Goal: Task Accomplishment & Management: Manage account settings

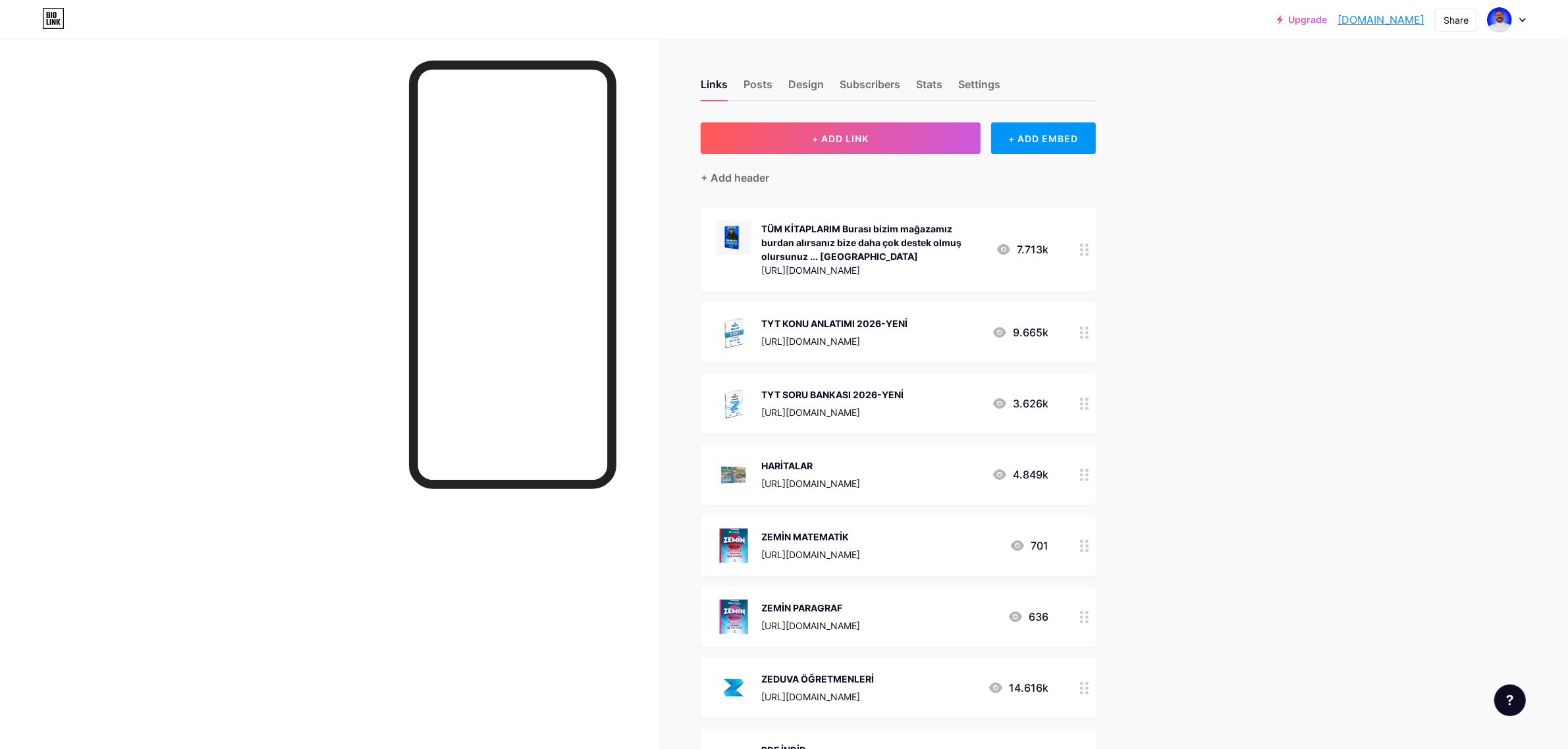
click at [1209, 255] on div "Upgrade cografyaninkodl... cografyaninkodlari.bio.link Share Switch accounts Co…" at bounding box center [784, 550] width 1568 height 1100
click at [1127, 169] on div "Links Posts Design Subscribers Stats Settings + ADD LINK + ADD EMBED + Add head…" at bounding box center [575, 569] width 1151 height 1061
click at [937, 84] on div "Stats" at bounding box center [928, 88] width 26 height 24
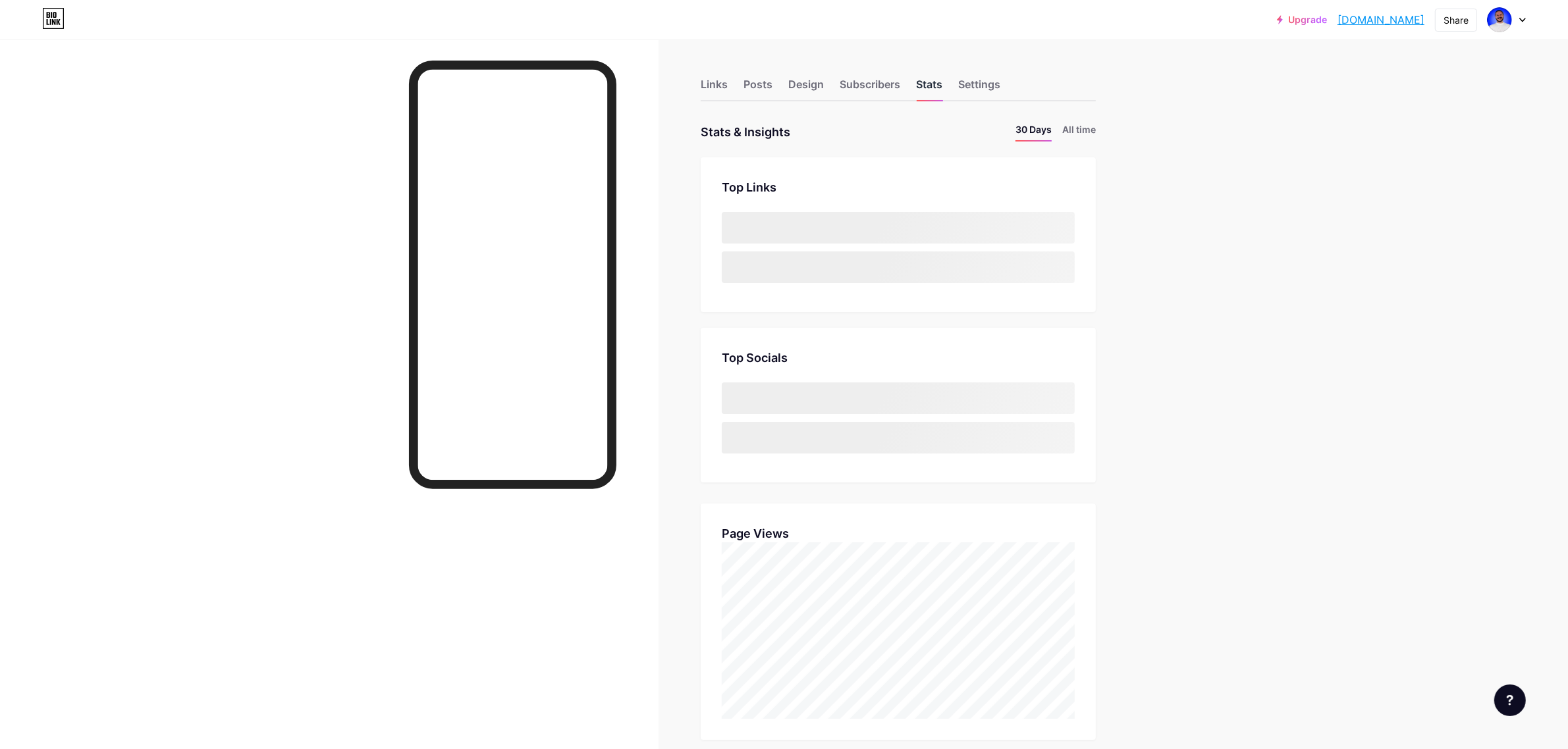
scroll to position [749, 1568]
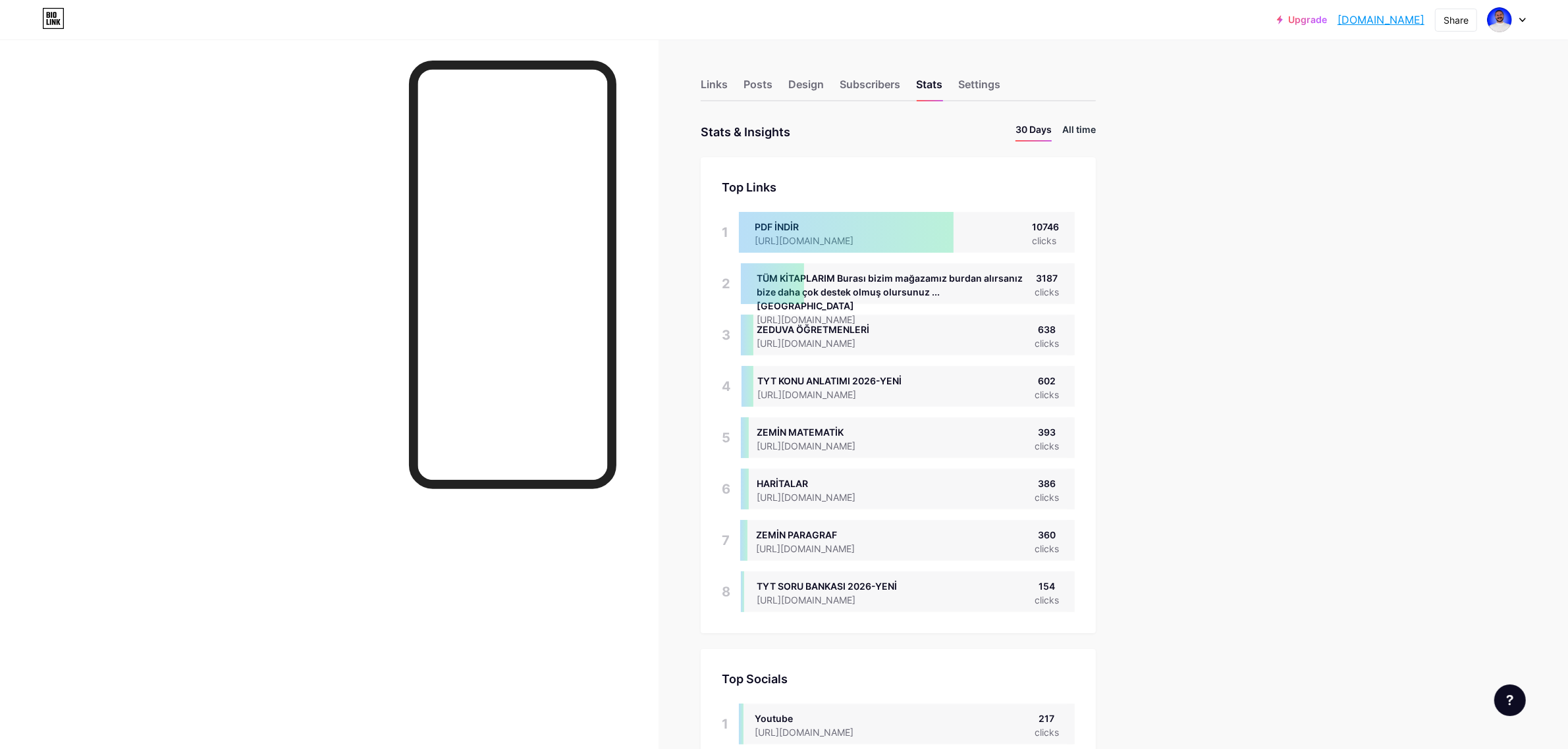
click at [1076, 125] on li "All time" at bounding box center [1078, 132] width 34 height 19
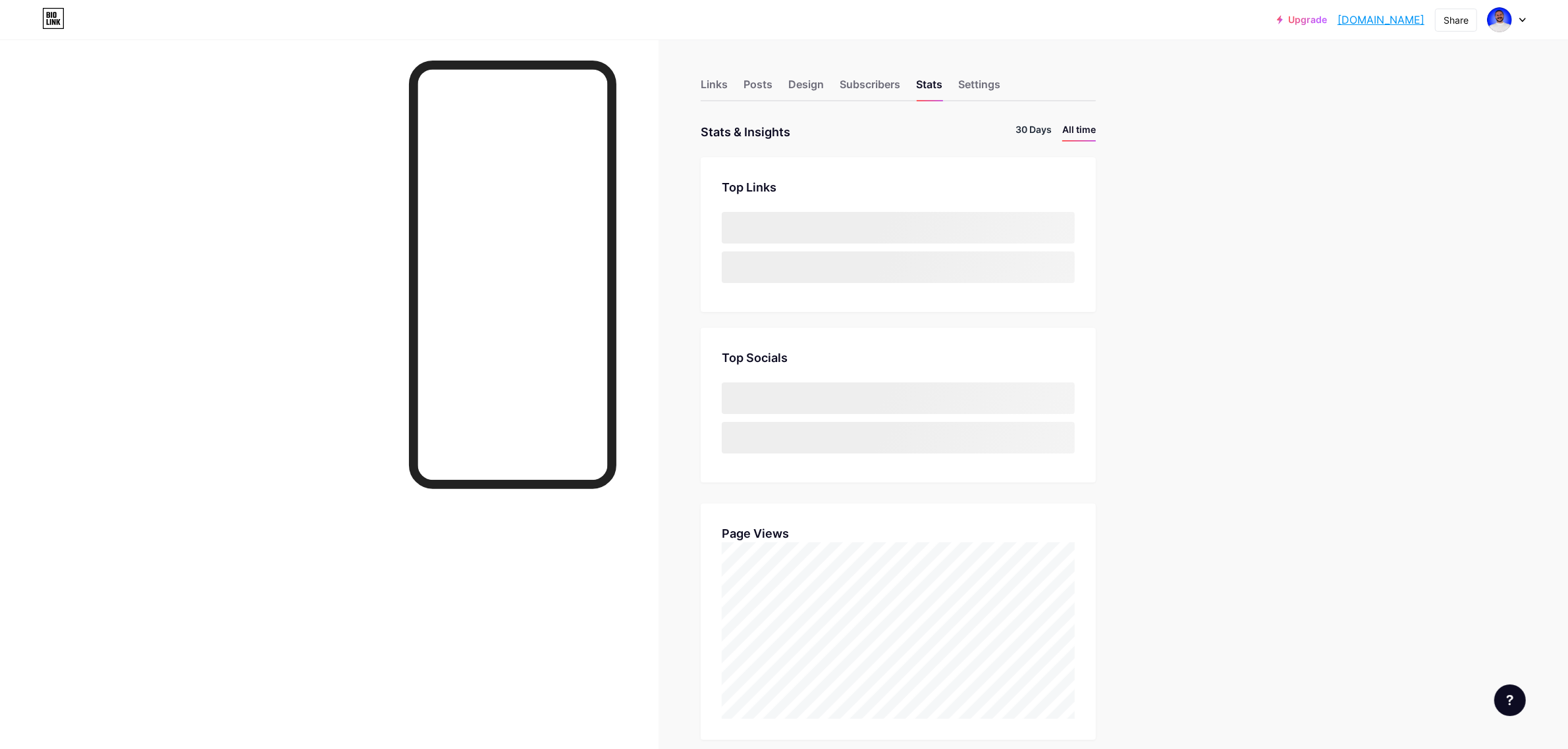
click at [1027, 125] on li "30 Days" at bounding box center [1034, 132] width 36 height 19
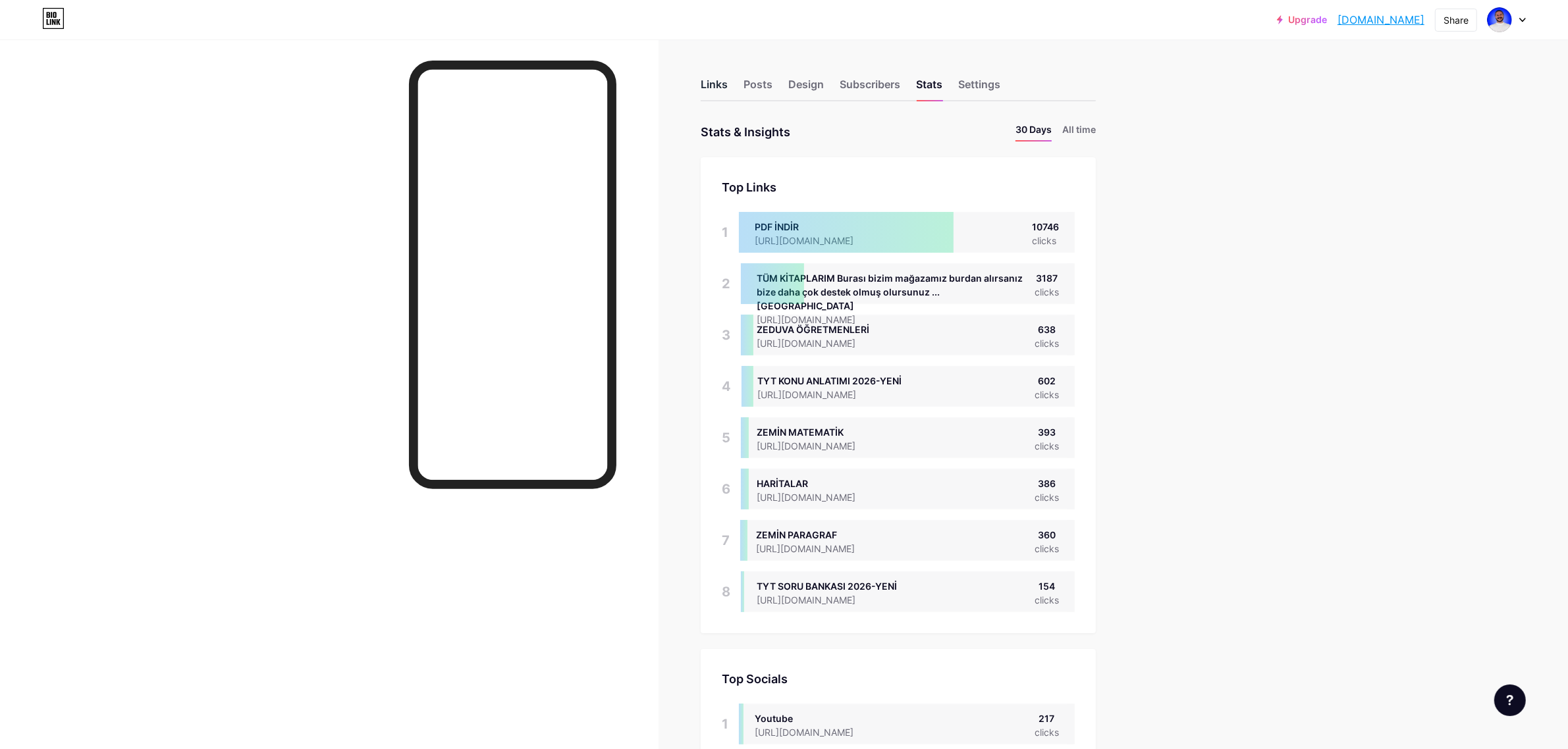
click at [724, 83] on div "Links" at bounding box center [714, 88] width 27 height 24
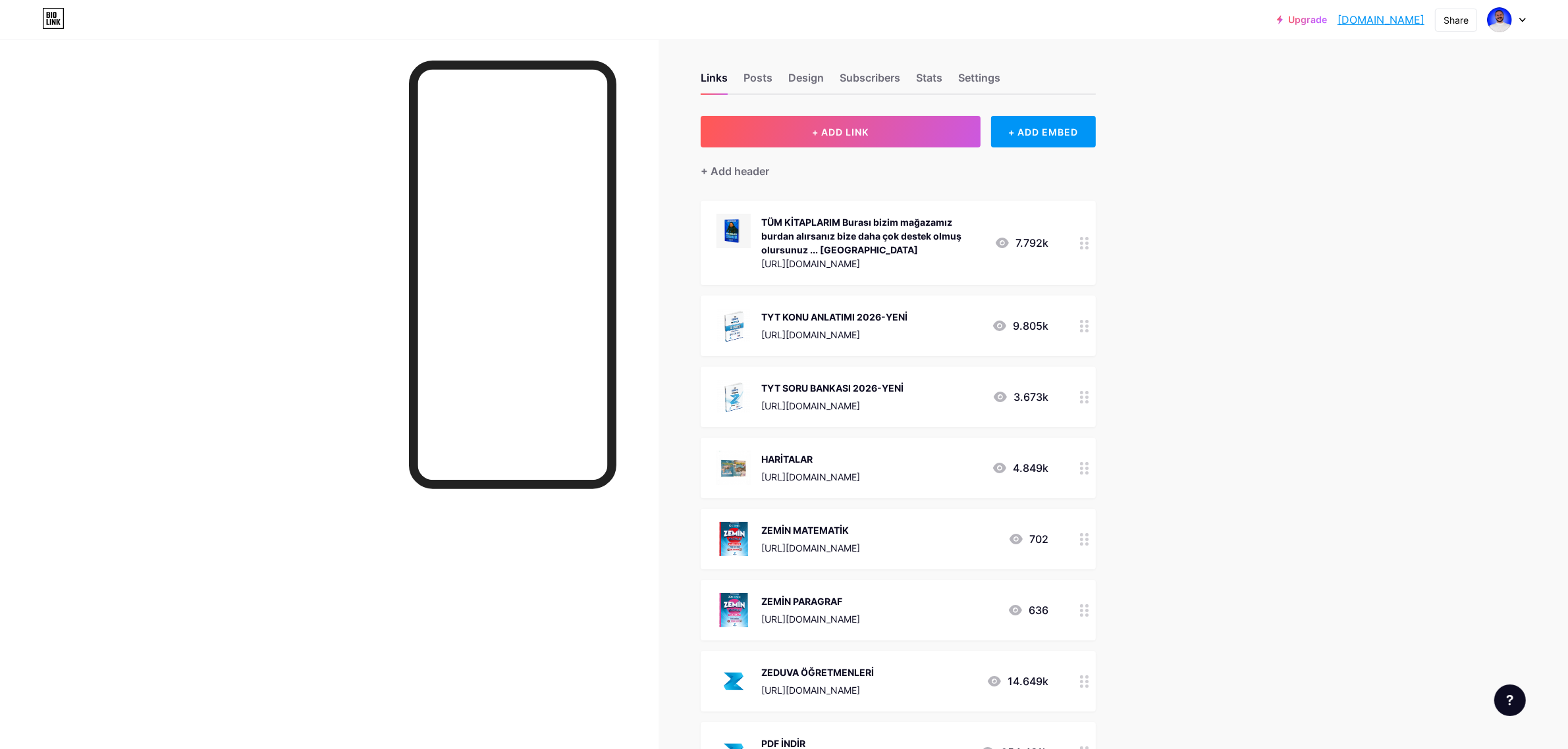
scroll to position [109, 0]
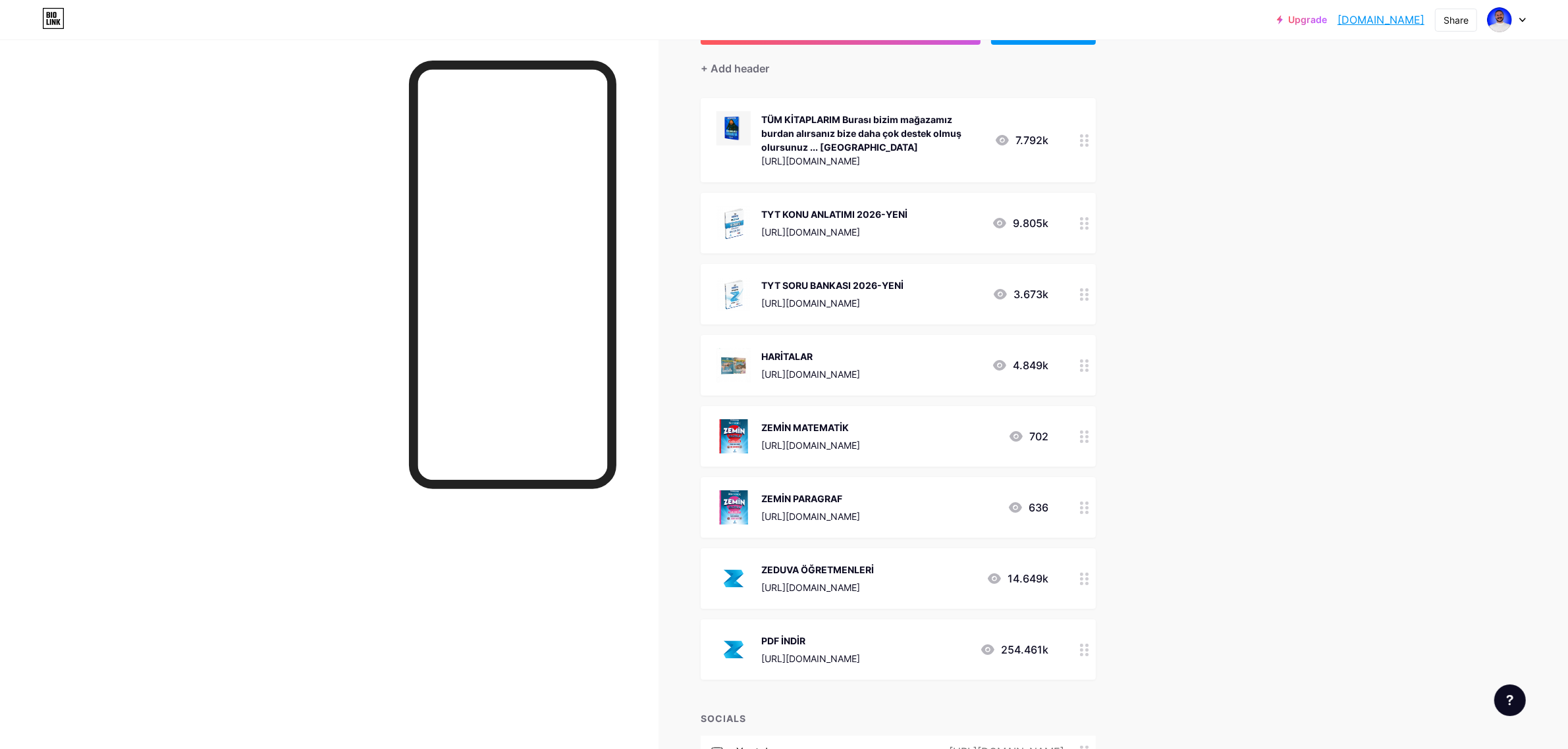
click at [1177, 377] on div "Upgrade cografyaninkodl... cografyaninkodlari.bio.link Share Switch accounts Co…" at bounding box center [784, 441] width 1568 height 1100
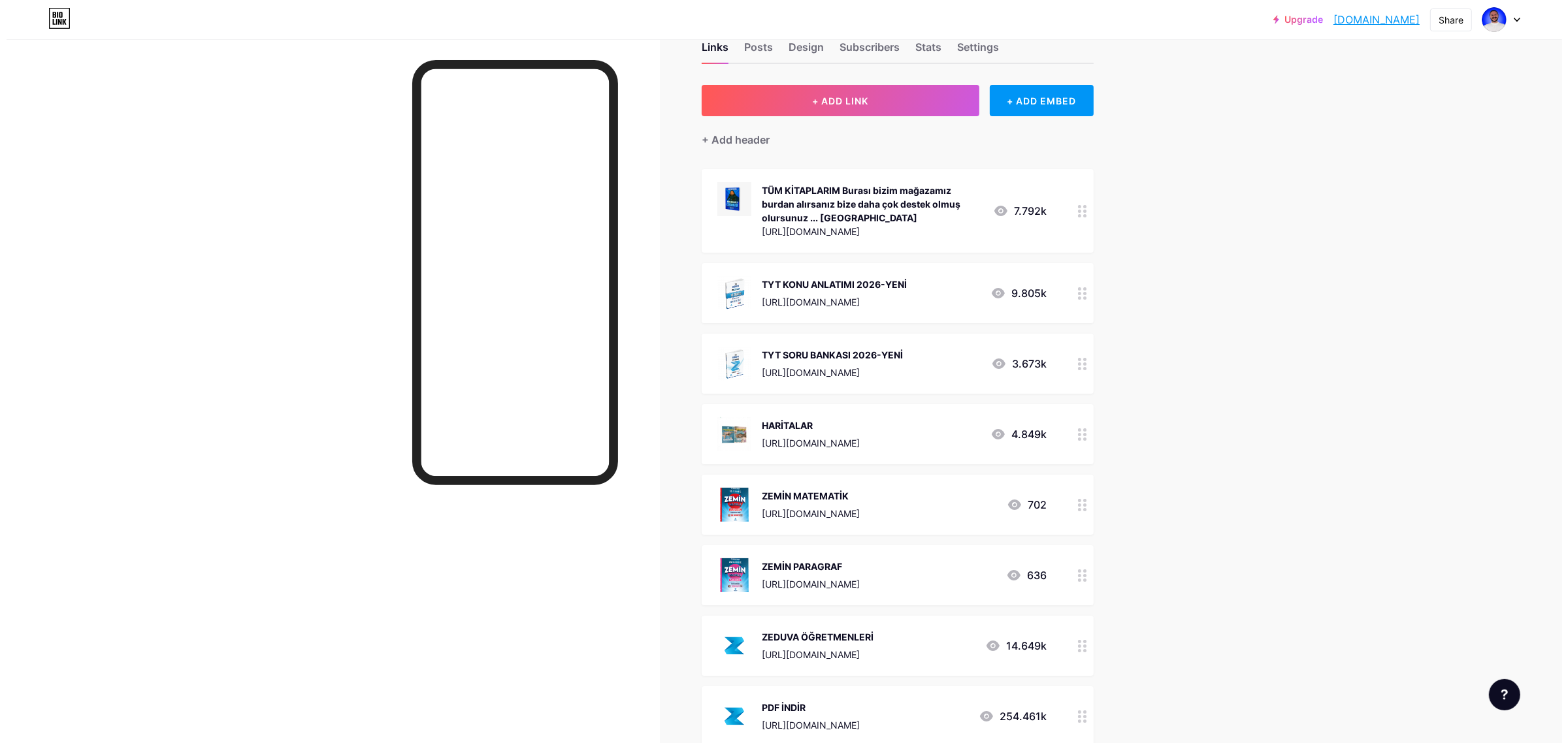
scroll to position [0, 0]
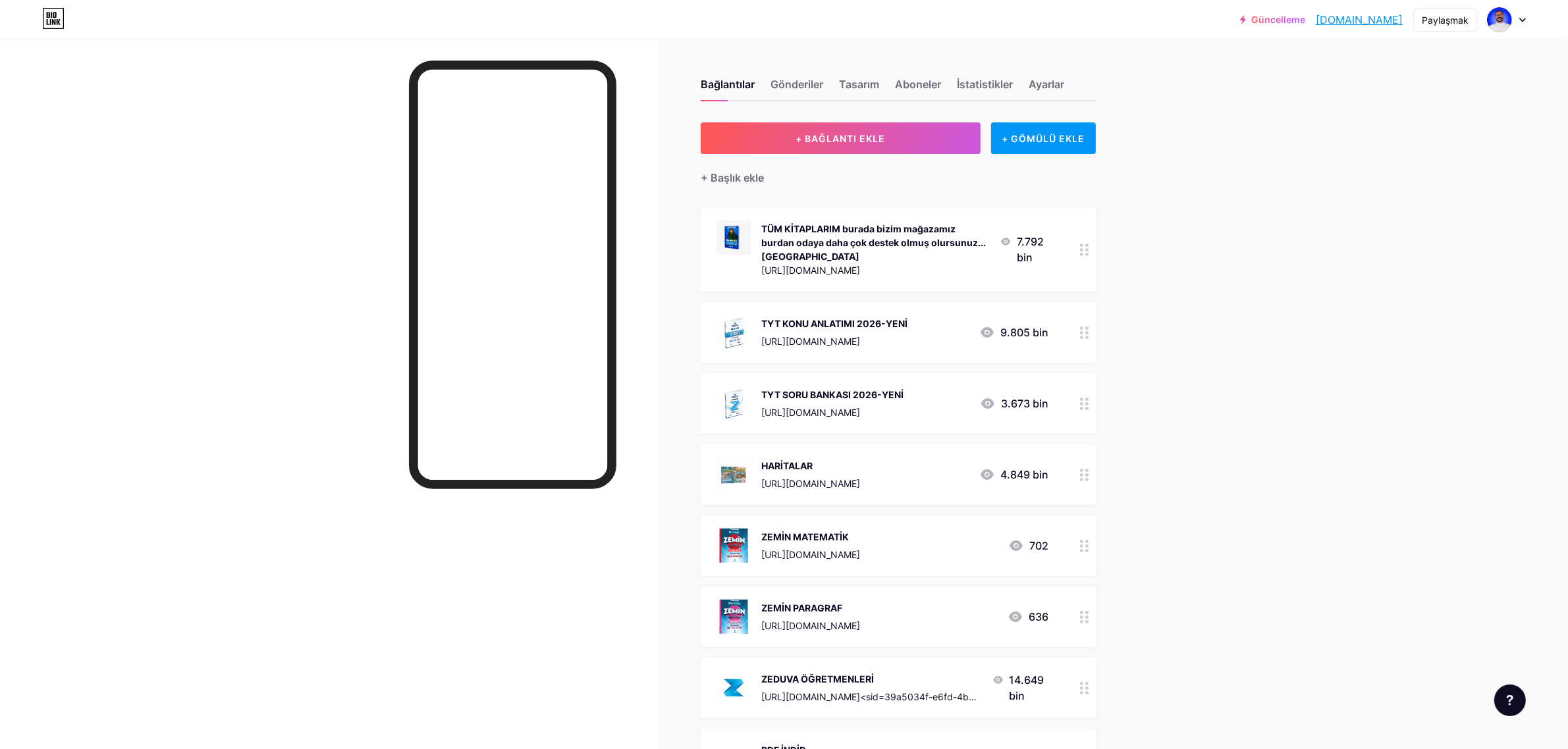
click at [1196, 283] on div "Güncelleme cografyaninkodl... cografyaninkodlari.bio.link Paylaşmak Hesapları d…" at bounding box center [784, 550] width 1568 height 1100
click at [894, 137] on button "+ BAĞLANTI EKLE" at bounding box center [840, 138] width 280 height 32
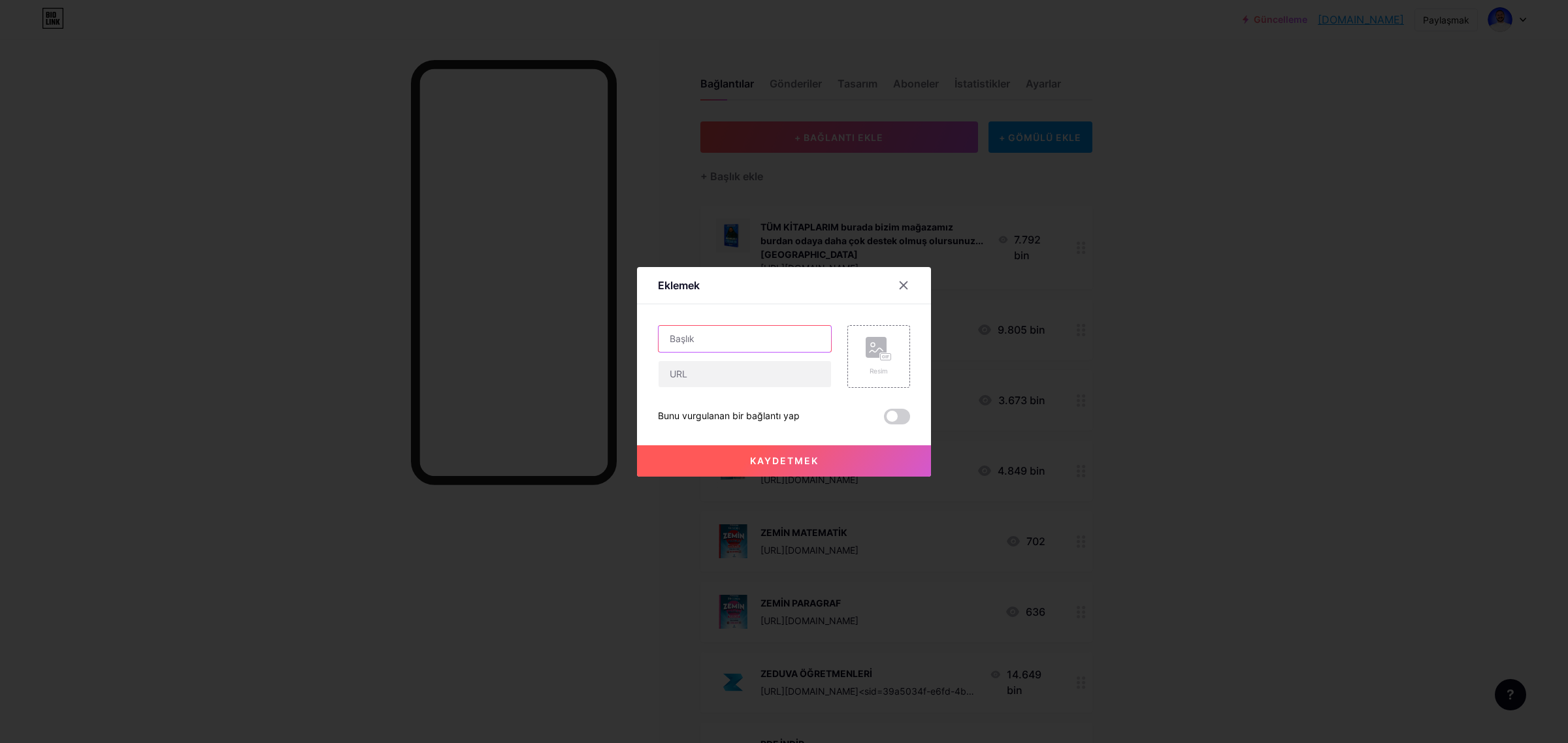
click at [752, 331] on input "text" at bounding box center [744, 339] width 172 height 26
click at [721, 367] on input "text" at bounding box center [744, 374] width 172 height 26
paste input "[URL][DOMAIN_NAME]"
type input "[URL][DOMAIN_NAME]"
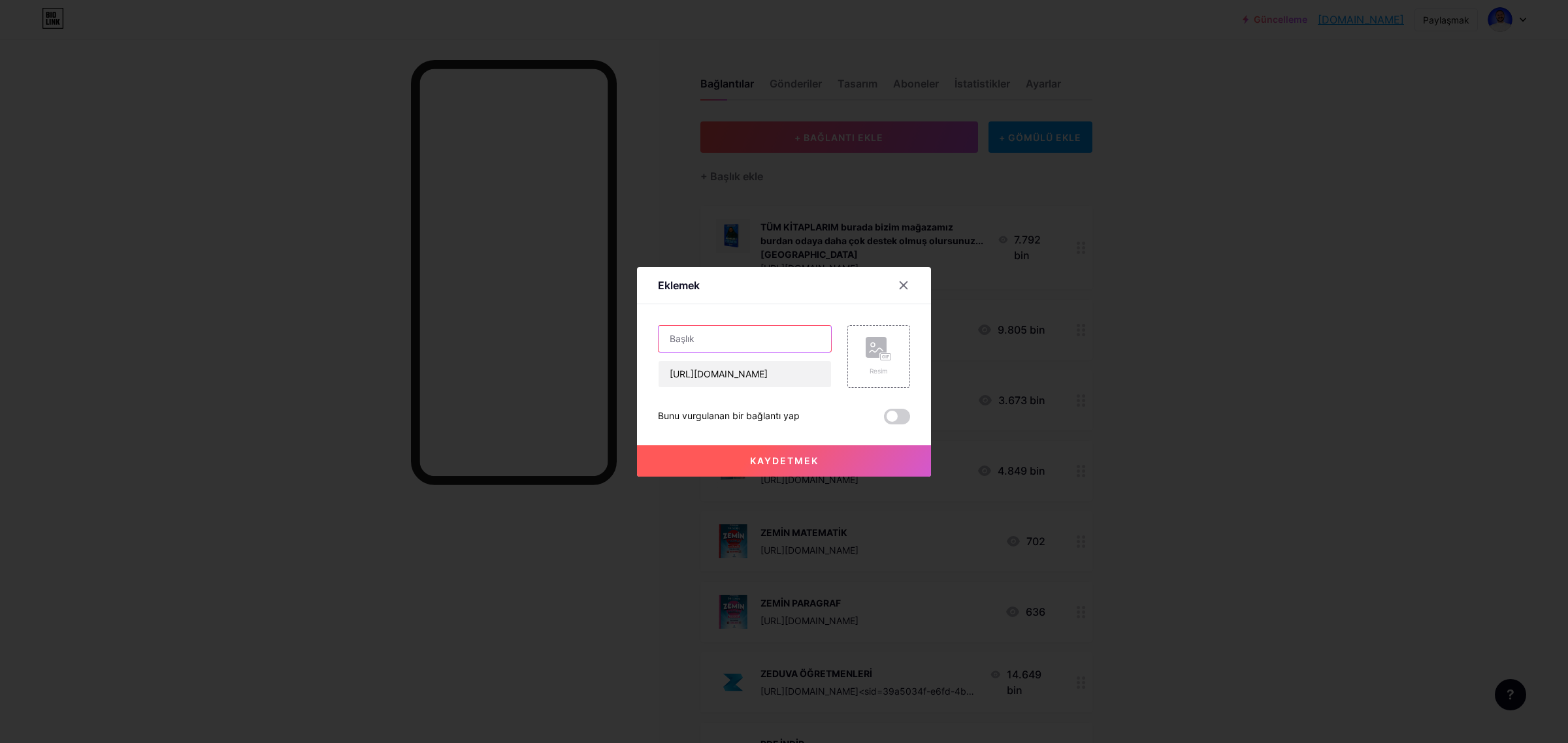
click at [736, 343] on input "text" at bounding box center [744, 339] width 172 height 26
type input "9.SINIF KAMPI (Yeni Müfredat)"
click at [864, 364] on div "Resim" at bounding box center [879, 357] width 63 height 63
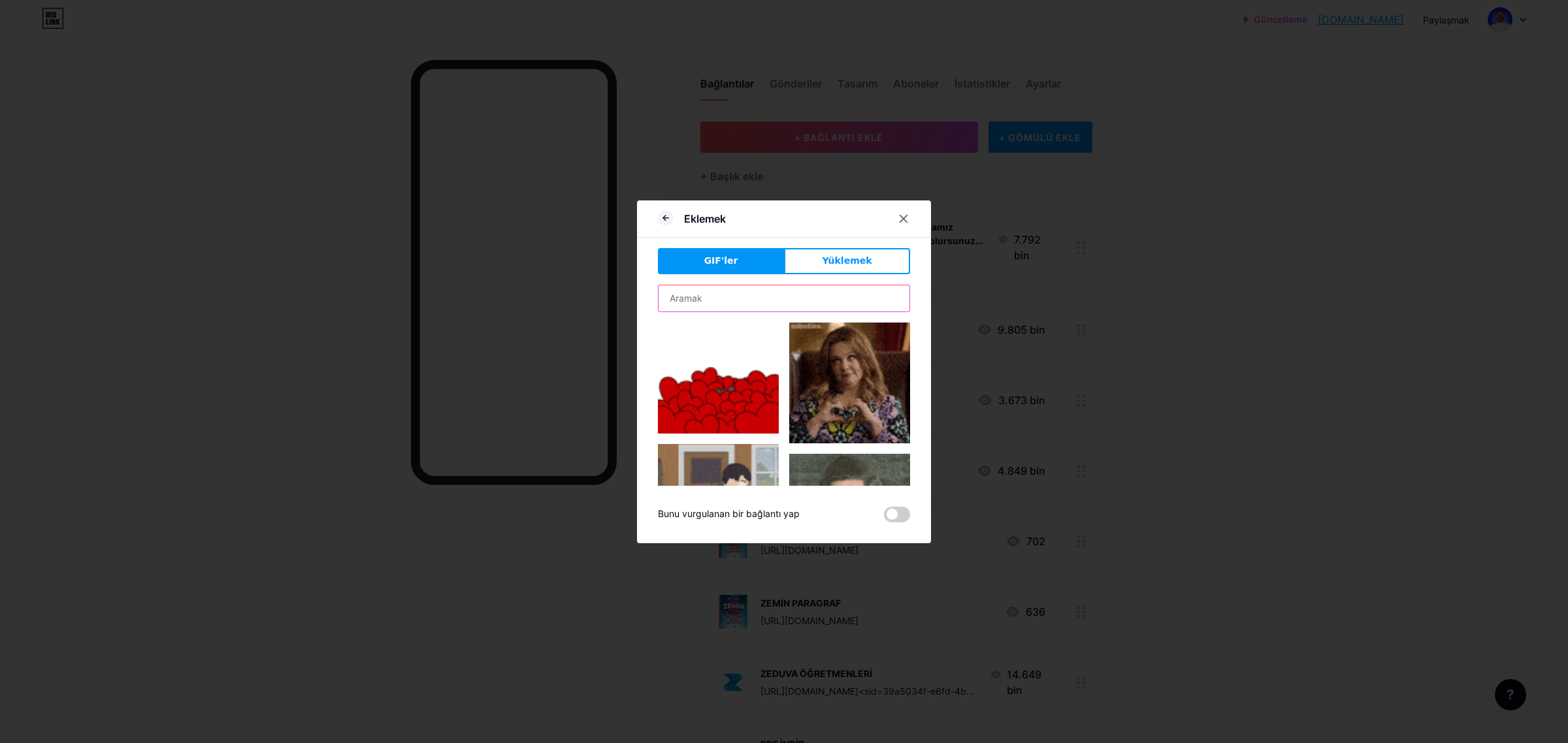
click at [730, 291] on input "text" at bounding box center [784, 298] width 251 height 26
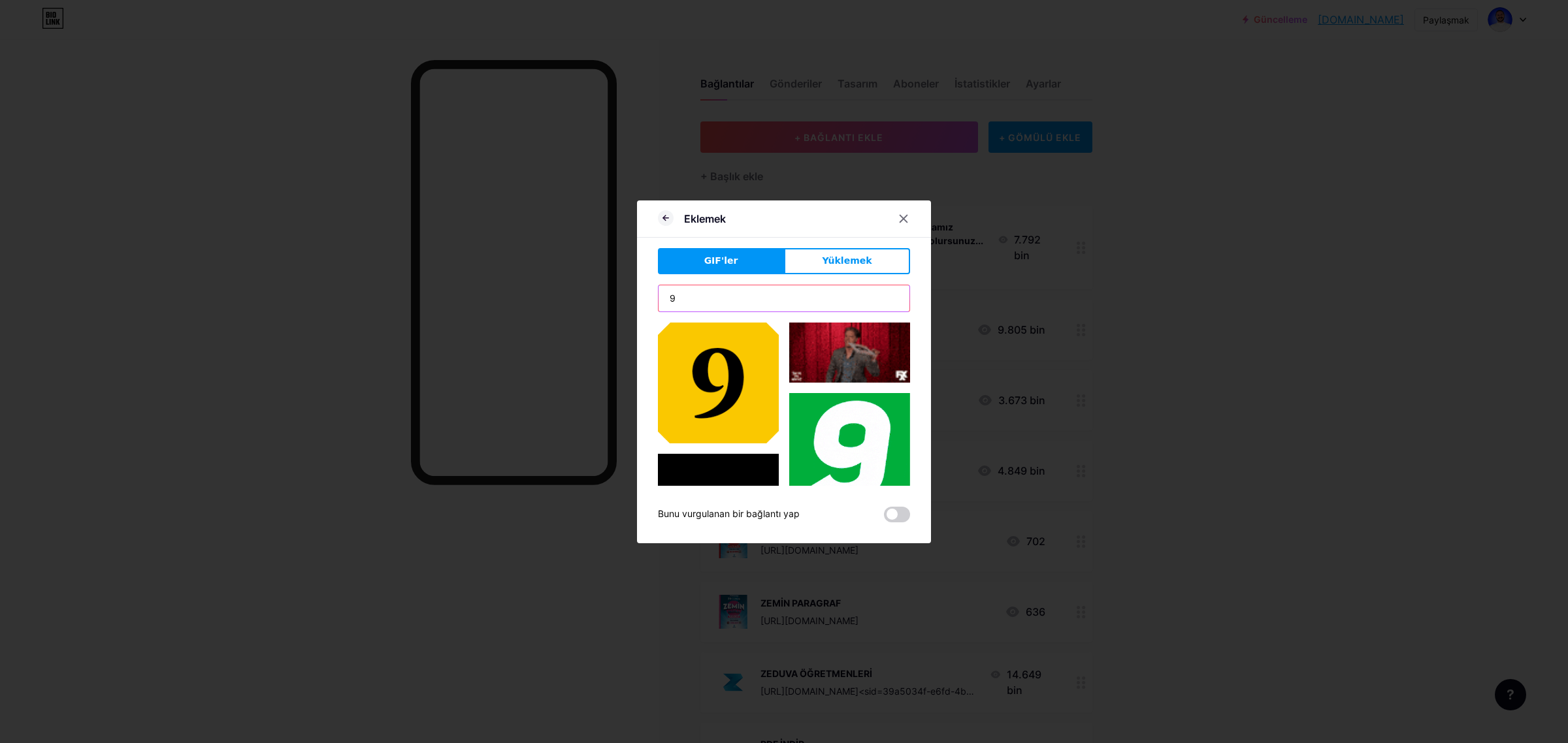
drag, startPoint x: 657, startPoint y: 300, endPoint x: 639, endPoint y: 301, distance: 18.0
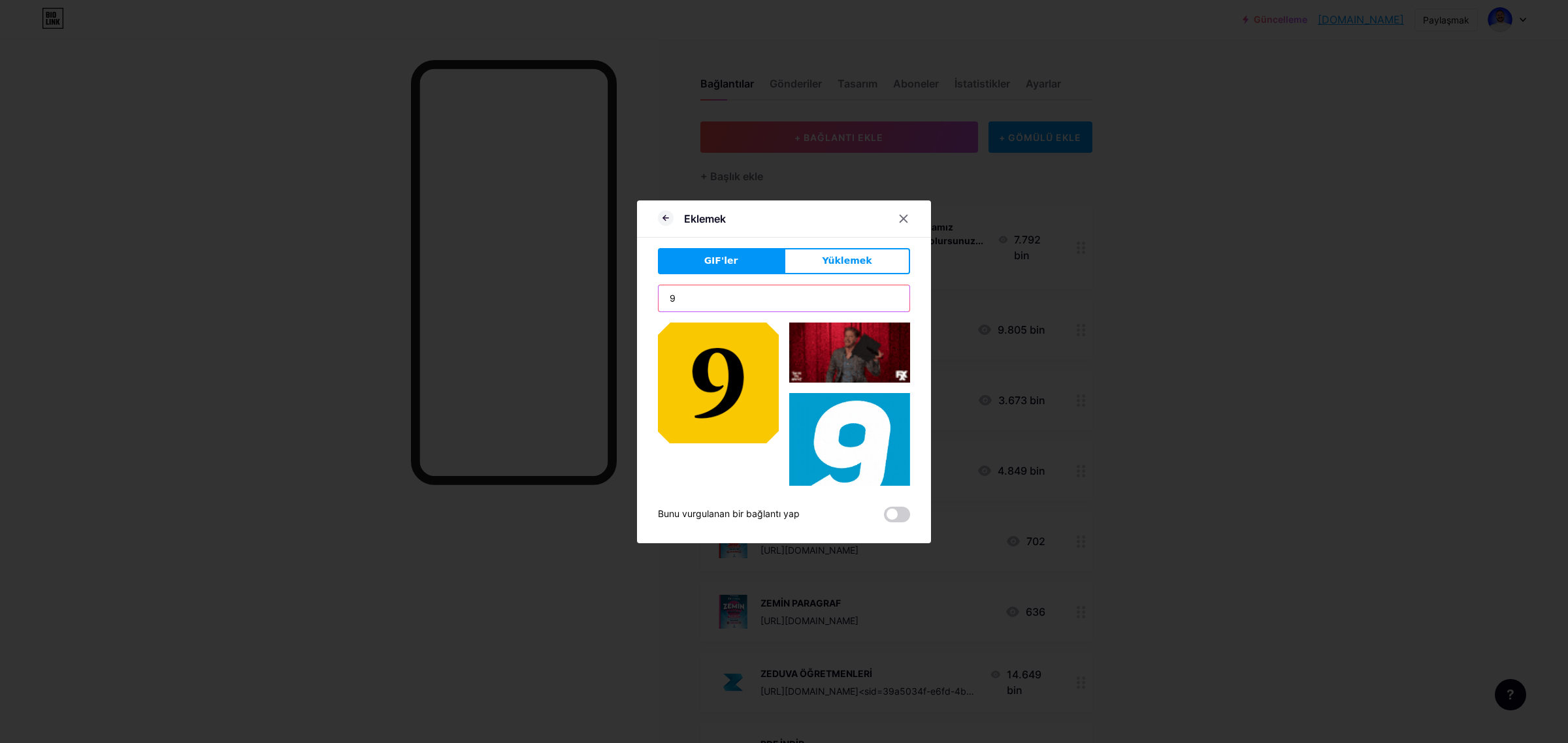
click at [640, 301] on div "Eklemek GIF'ler Yüklemek İçerik YouTube Sayfanızdan ayrılmadan YouTube videosun…" at bounding box center [784, 372] width 294 height 343
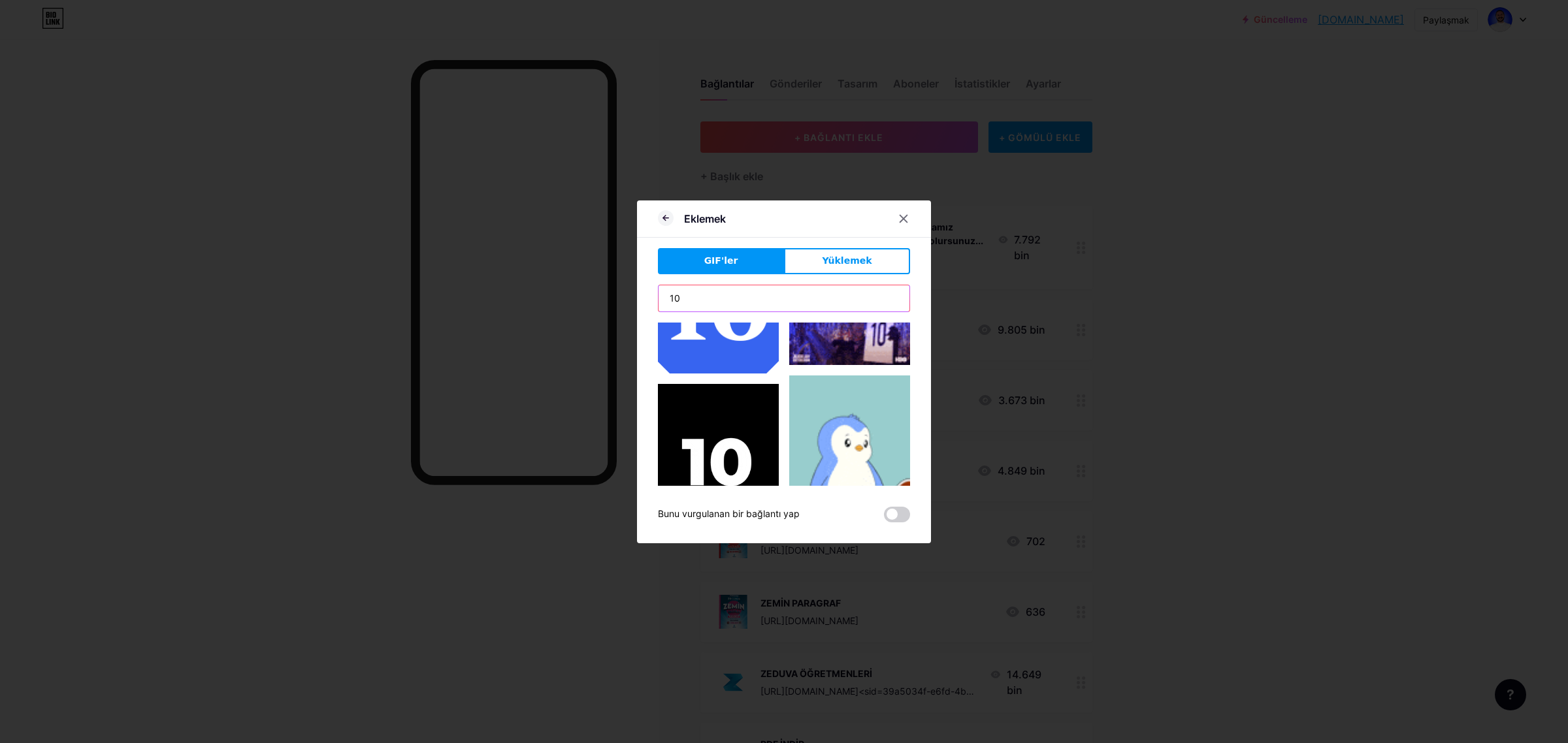
scroll to position [435, 0]
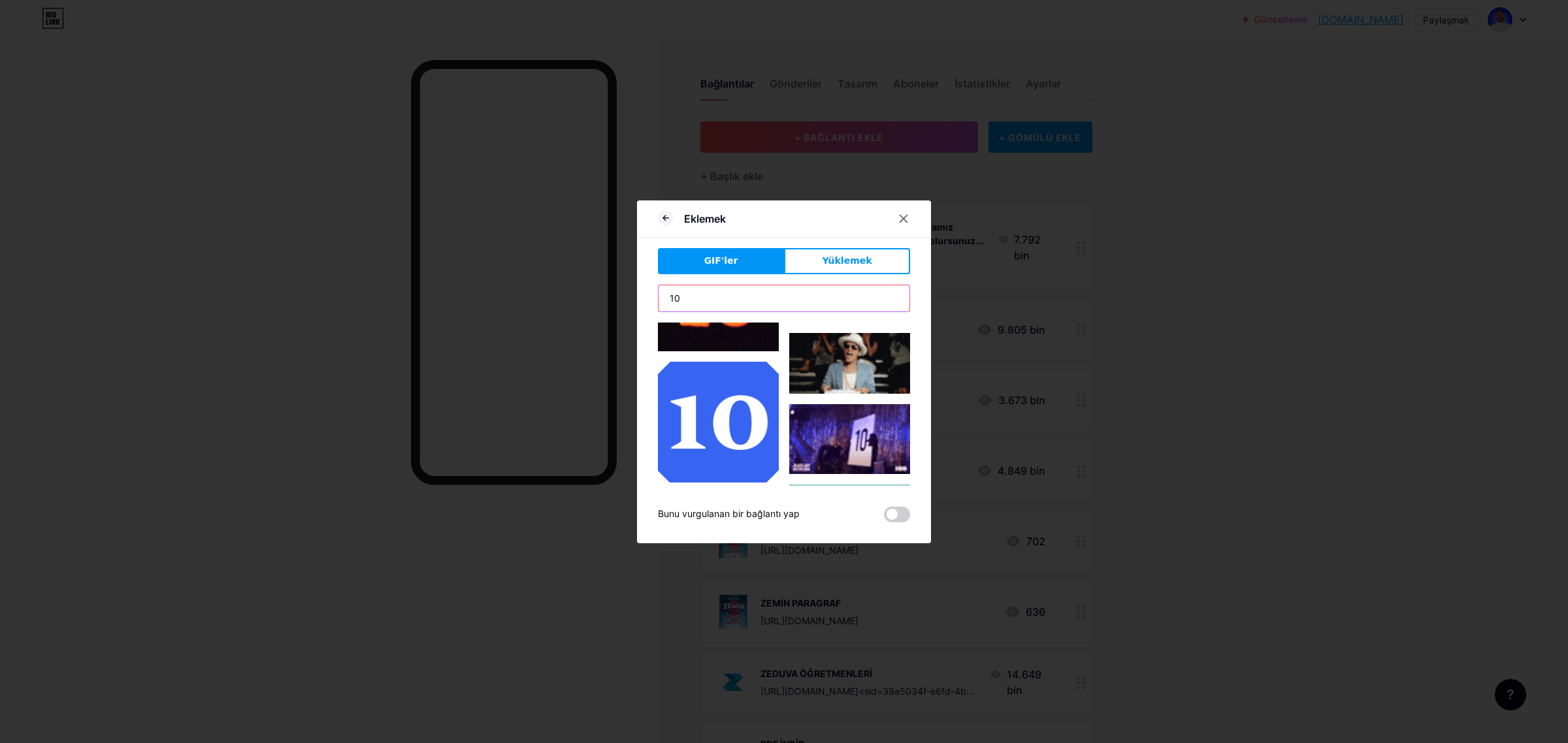
drag, startPoint x: 702, startPoint y: 293, endPoint x: 638, endPoint y: 298, distance: 64.2
click at [638, 298] on div "Eklemek GIF'ler Yüklemek İçerik YouTube Sayfanızdan ayrılmadan YouTube videosun…" at bounding box center [784, 372] width 294 height 343
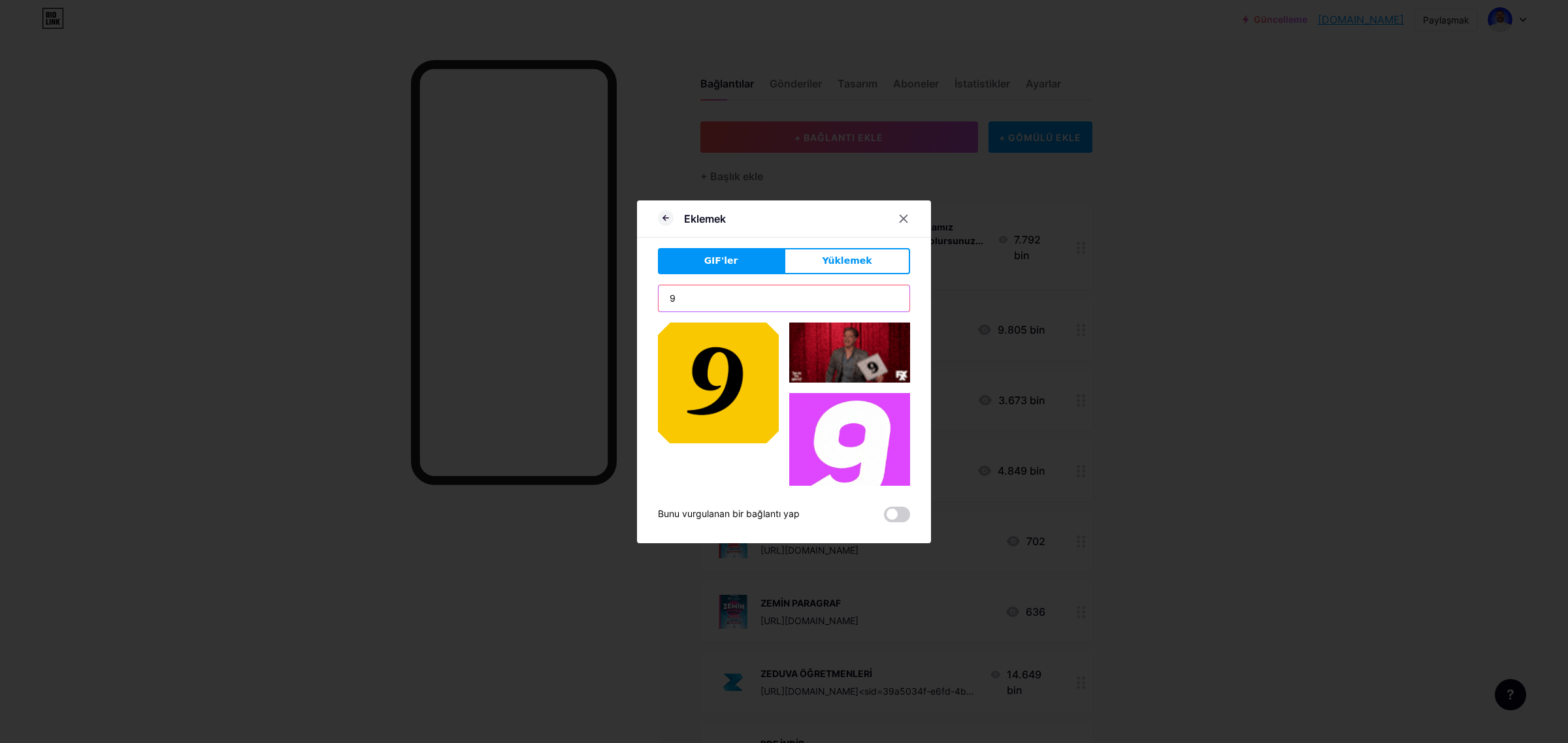
type input "9"
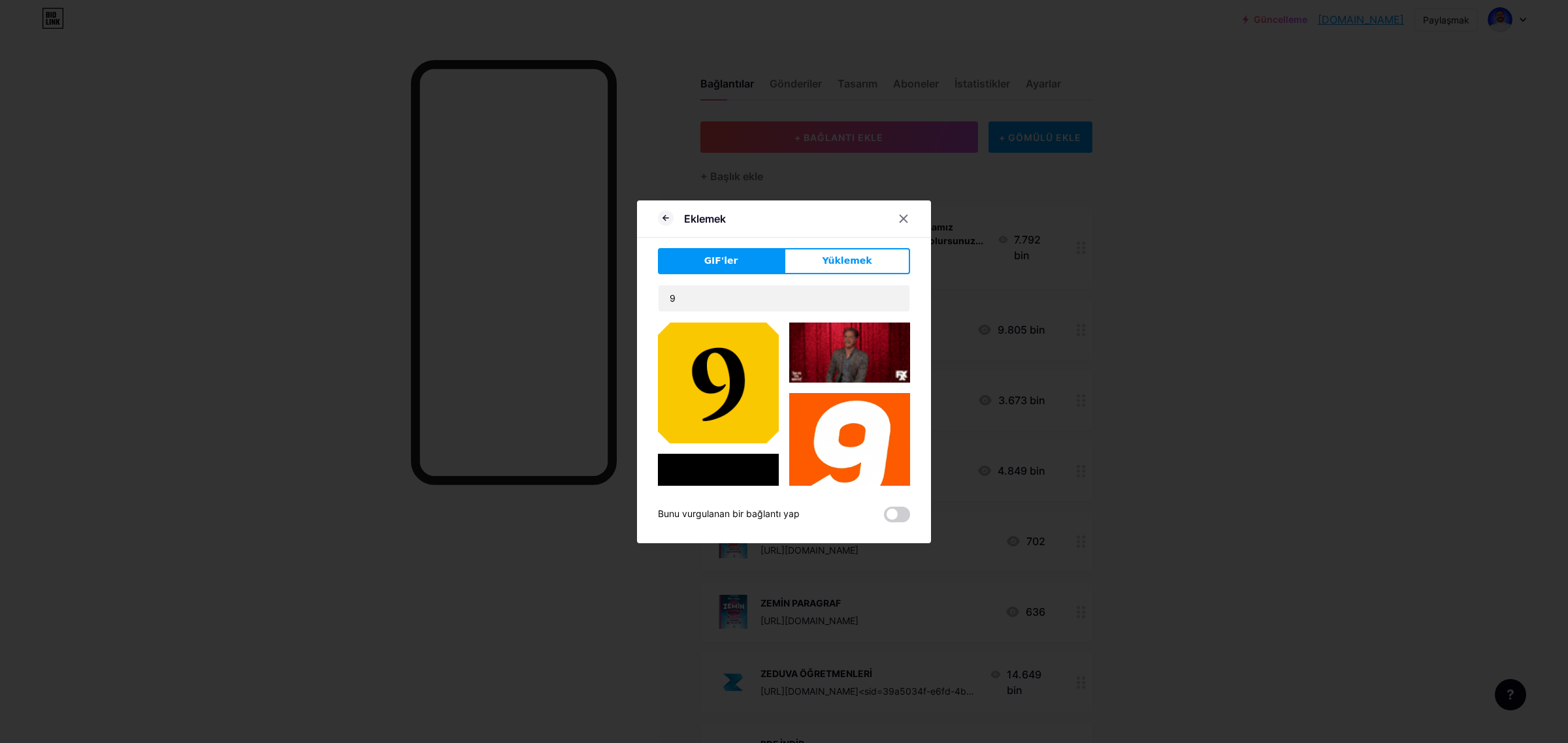
click at [735, 364] on img at bounding box center [718, 383] width 121 height 121
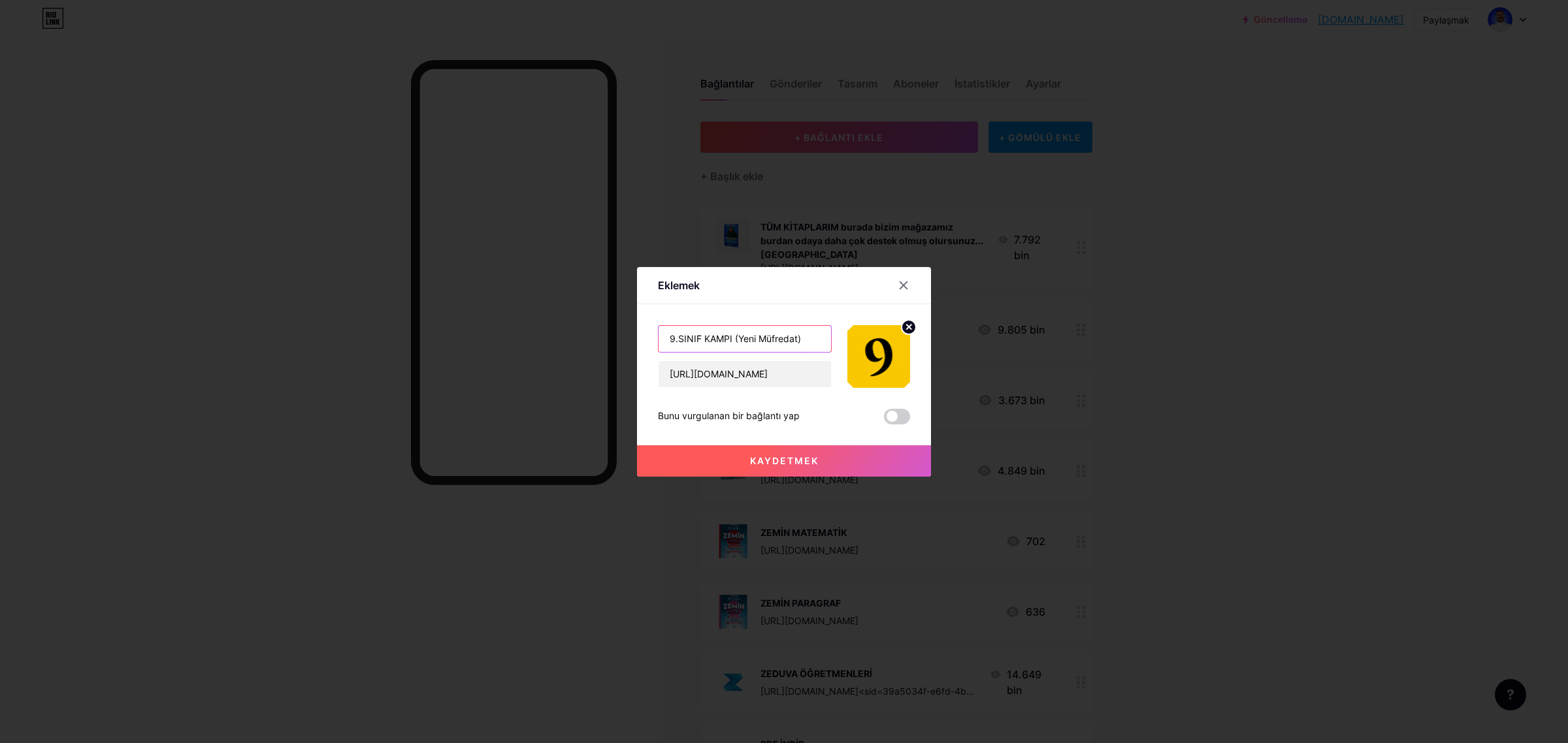
click at [733, 333] on input "9.SINIF KAMPI (Yeni Müfredat)" at bounding box center [744, 339] width 172 height 26
type input "9.SINIF KAMPI 2026 (Yeni Müfredat)"
click at [757, 460] on font "Kaydetmek" at bounding box center [784, 460] width 68 height 11
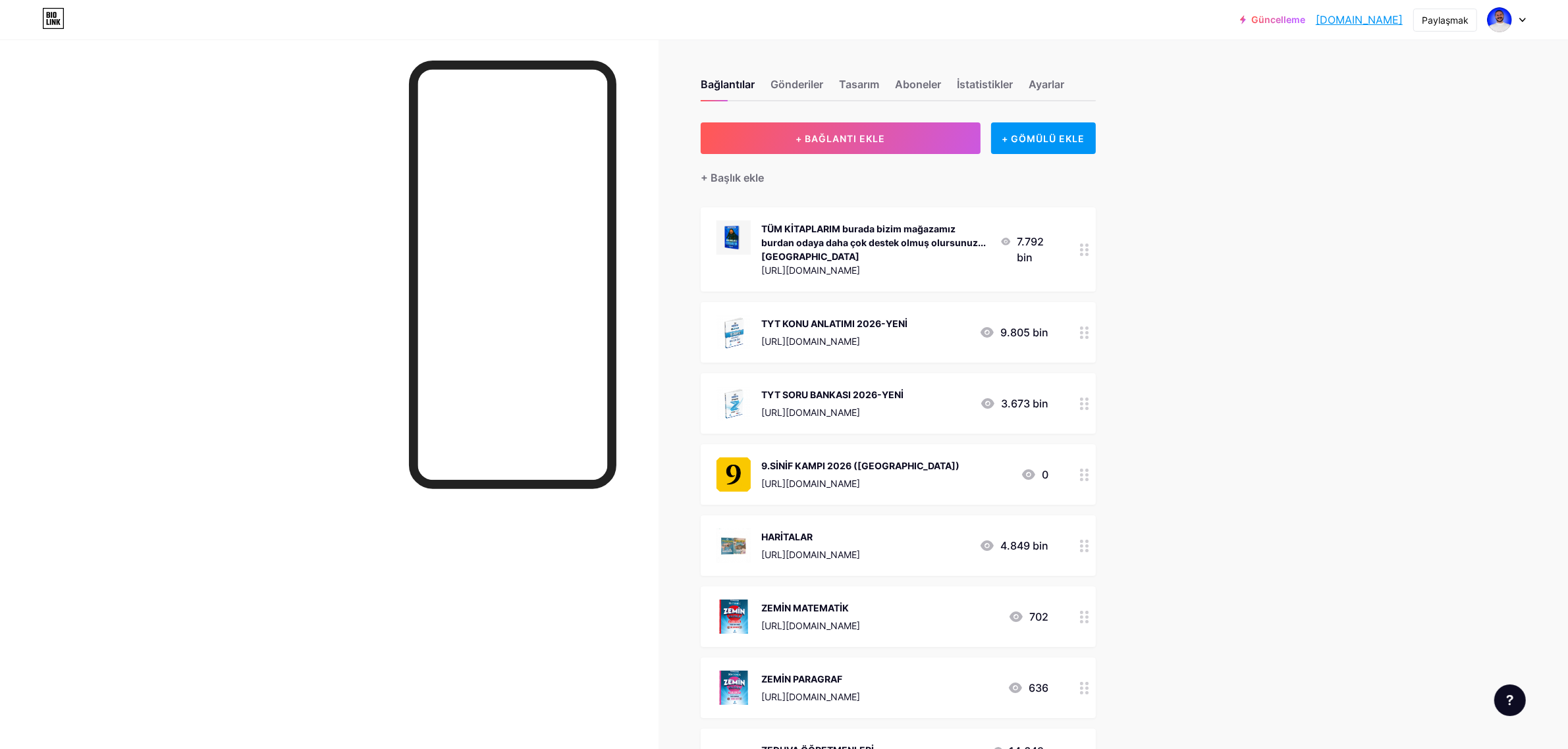
click at [1189, 374] on div "Güncelleme cografyaninkodl... cografyaninkodlari.bio.link Paylaşmak Hesapları d…" at bounding box center [784, 586] width 1568 height 1171
click at [885, 133] on font "+ BAĞLANTI EKLE" at bounding box center [840, 138] width 90 height 11
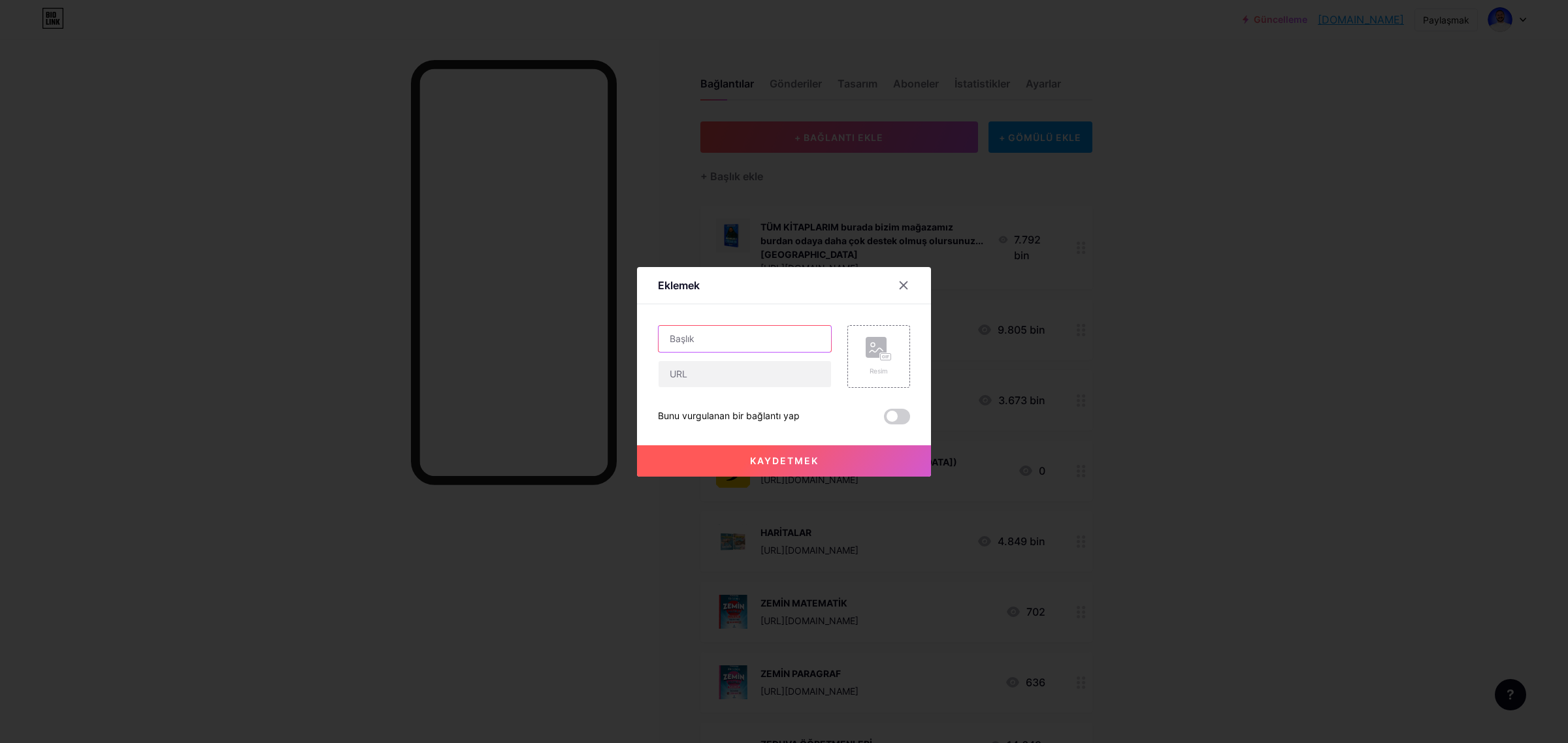
click at [725, 344] on input "text" at bounding box center [744, 339] width 172 height 26
paste input "[URL][DOMAIN_NAME]"
type input "[URL][DOMAIN_NAME]"
click at [742, 371] on input "text" at bounding box center [744, 374] width 172 height 26
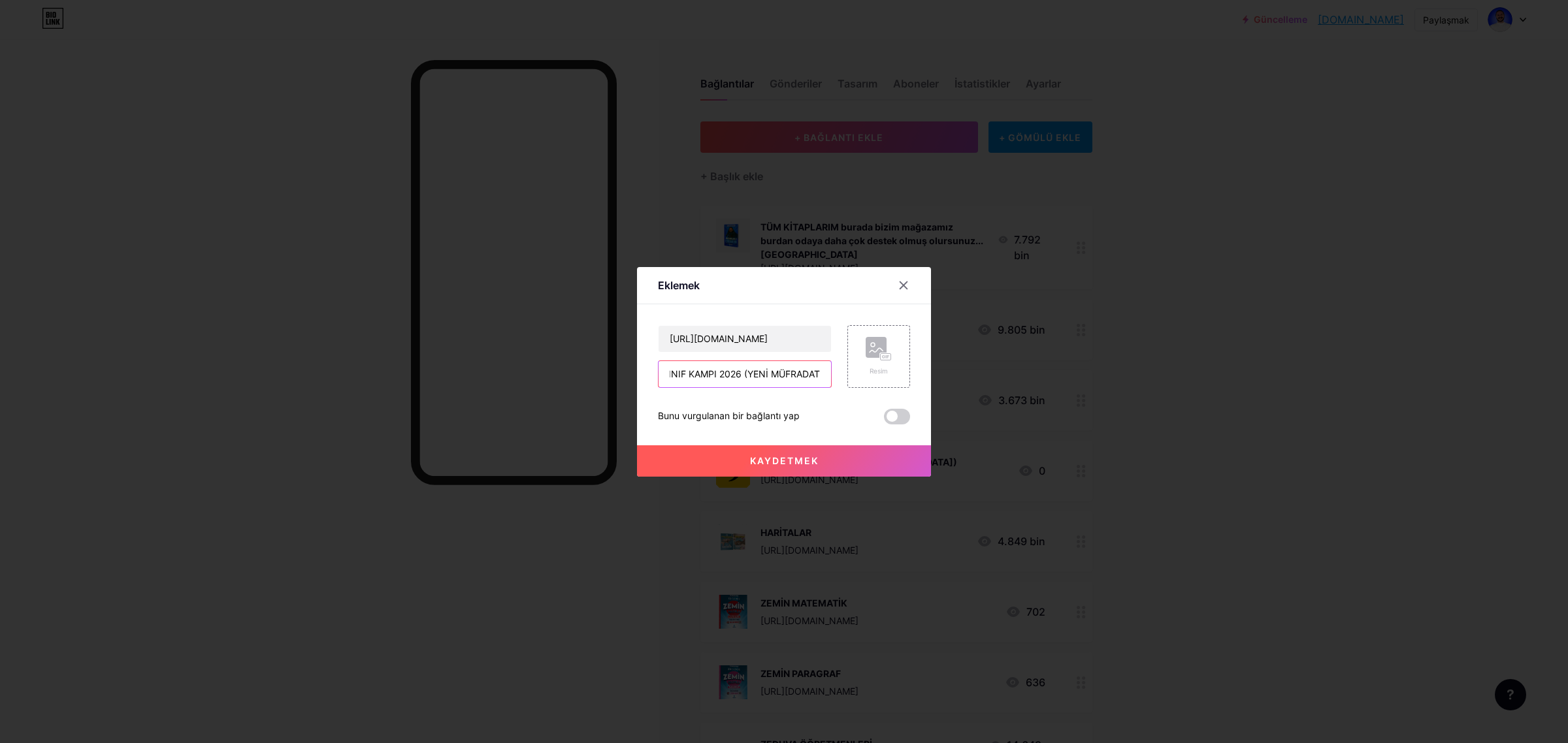
scroll to position [0, 23]
type input "10.SINIF KAMPI 2026 (YENİ MÜFRADAT)"
click at [876, 359] on icon at bounding box center [879, 349] width 26 height 24
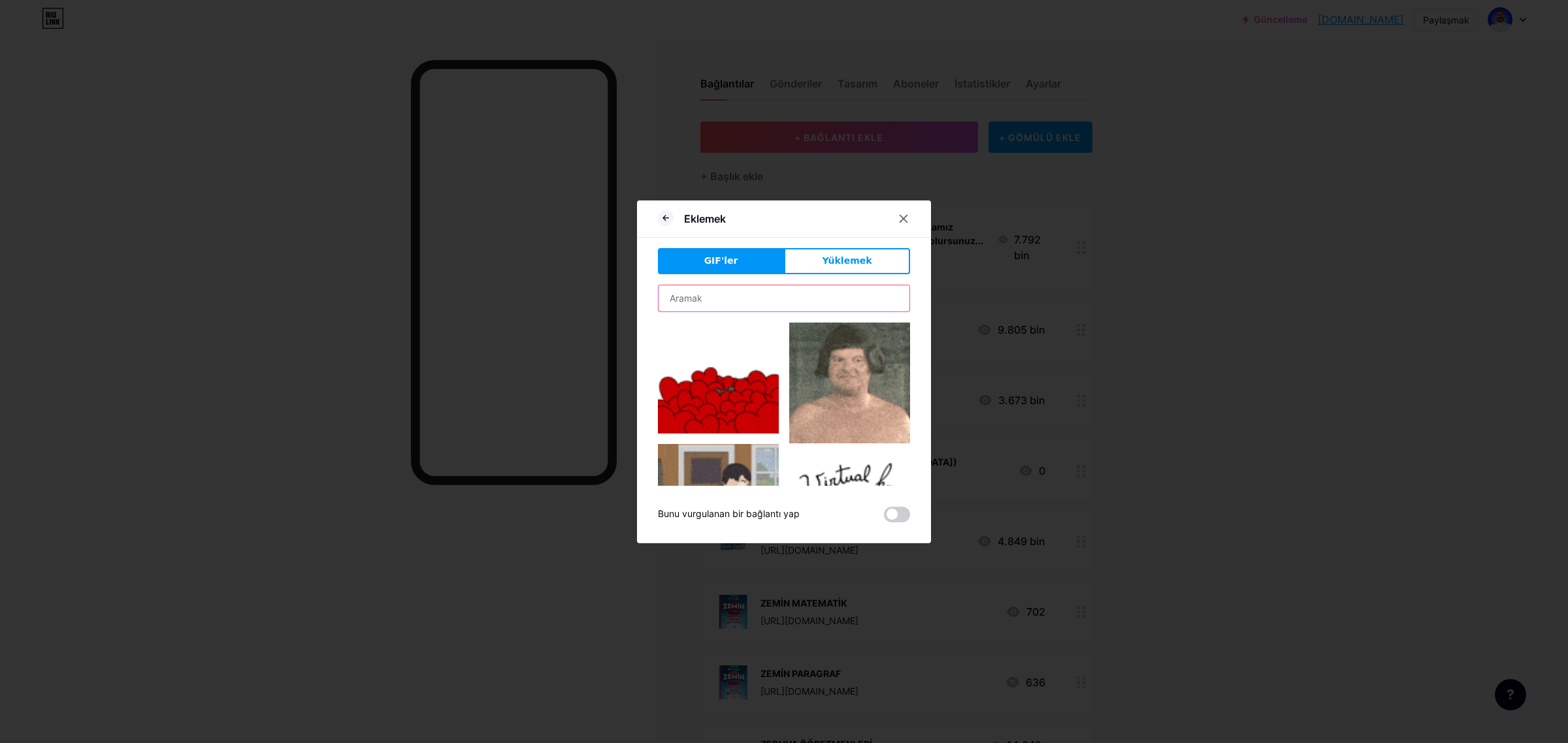
click at [722, 294] on input "text" at bounding box center [784, 298] width 251 height 26
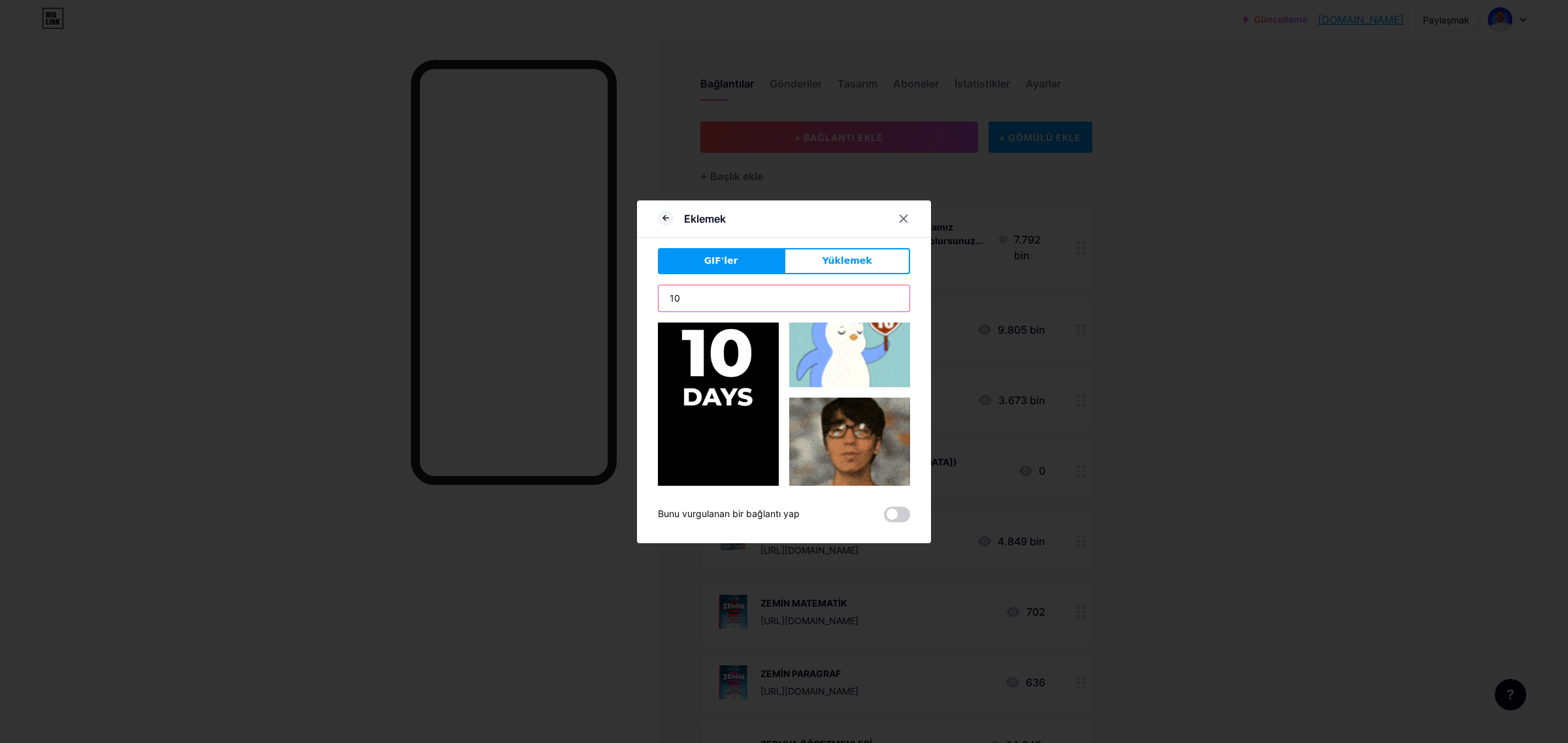
scroll to position [761, 0]
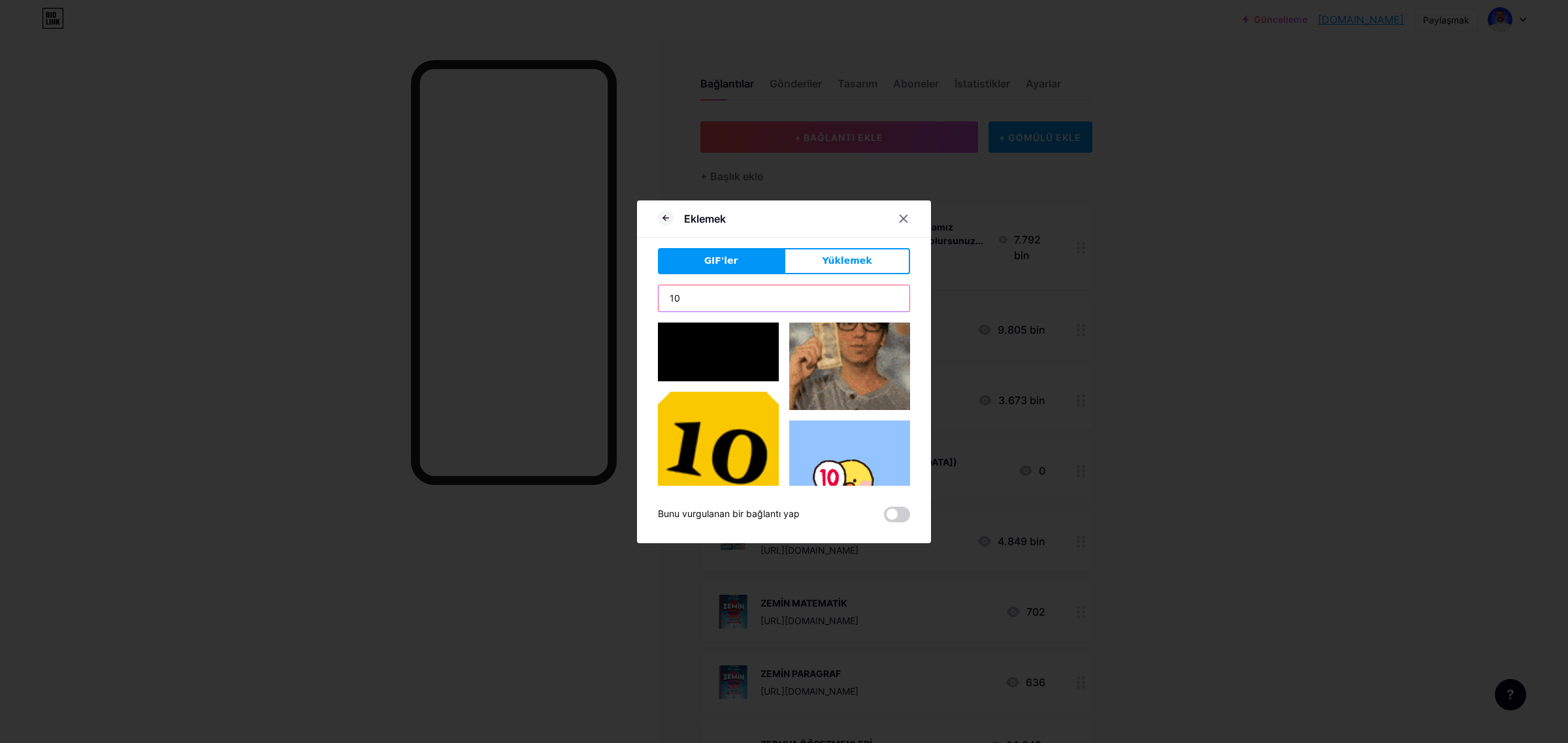
type input "10"
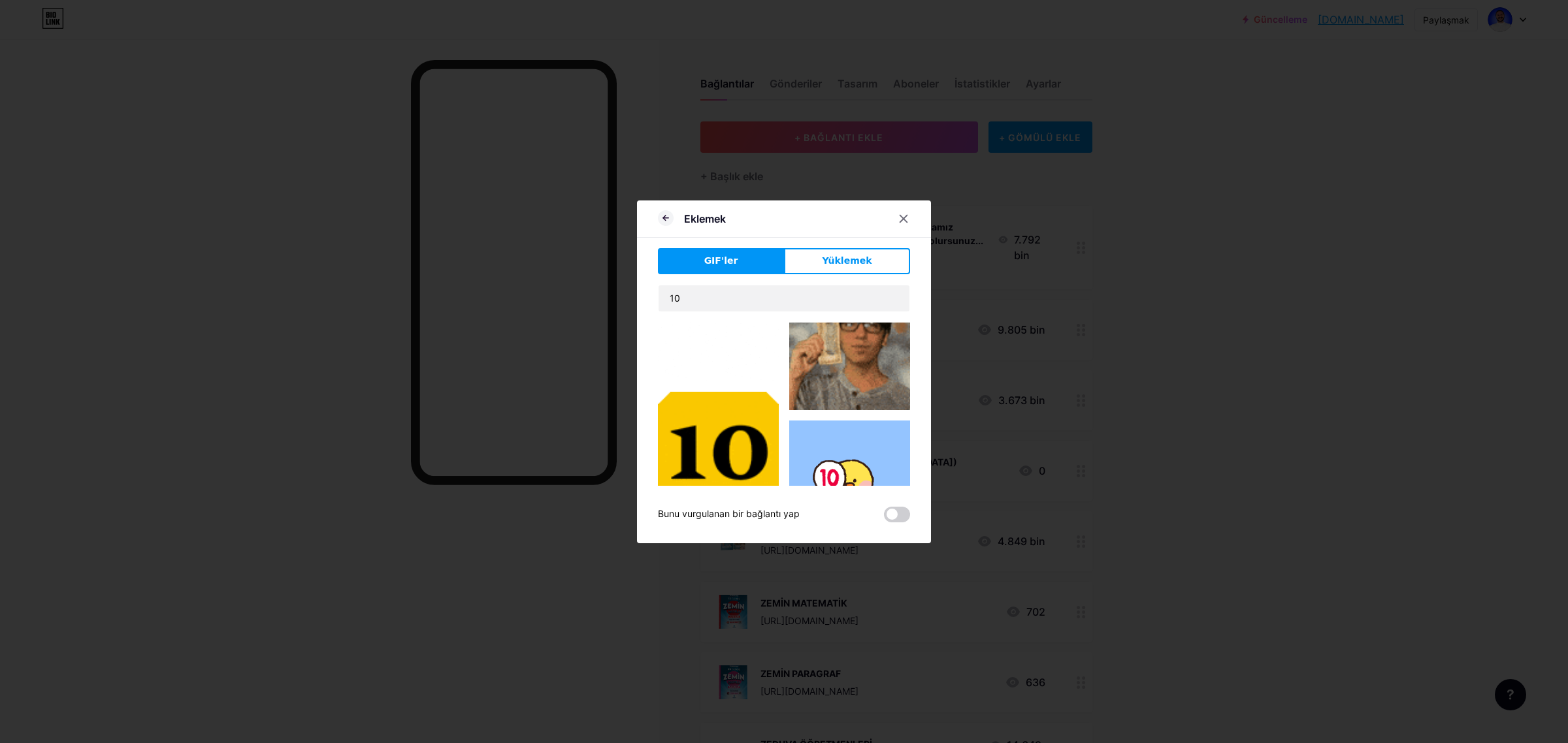
click at [749, 392] on img at bounding box center [718, 452] width 121 height 121
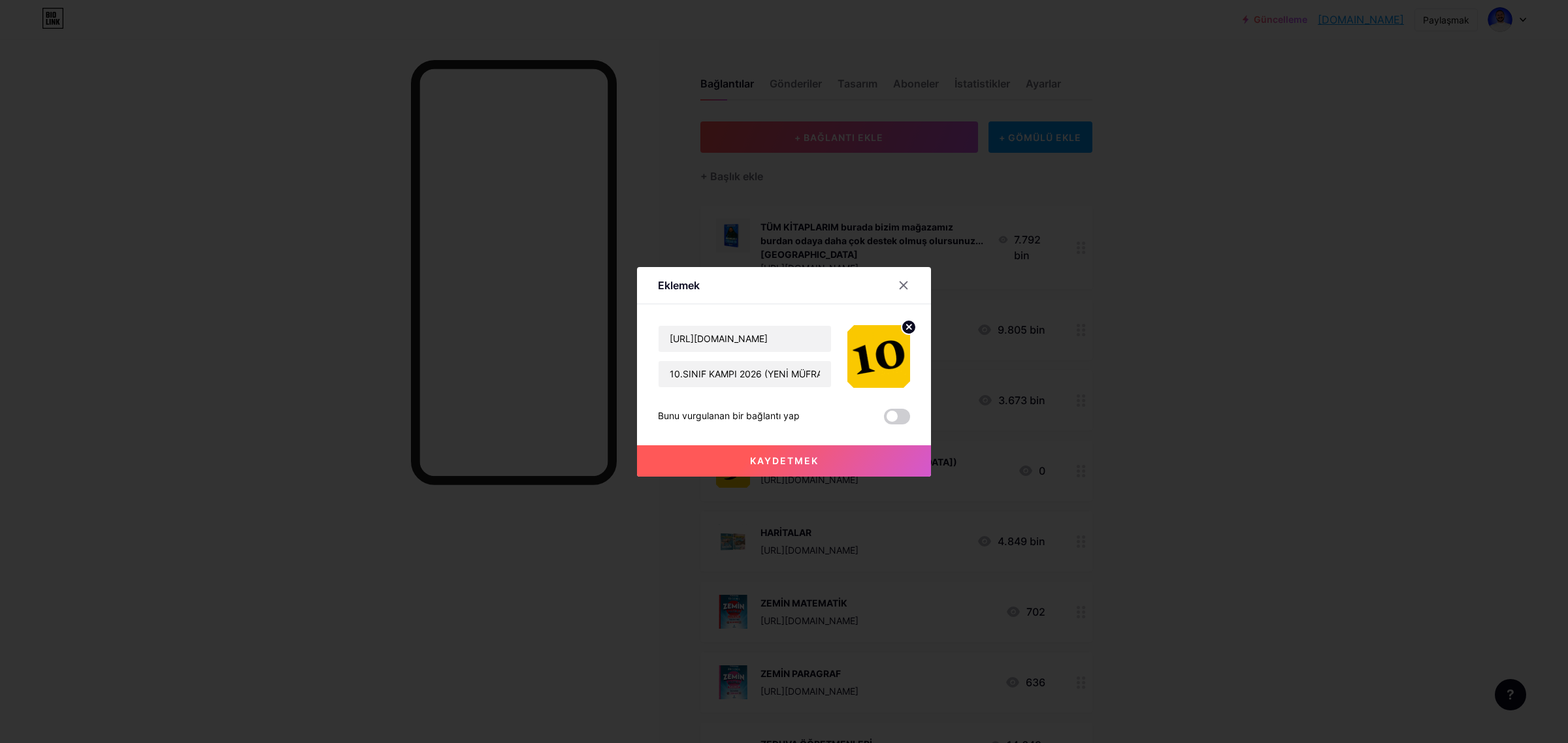
click at [818, 458] on button "Kaydetmek" at bounding box center [784, 460] width 294 height 32
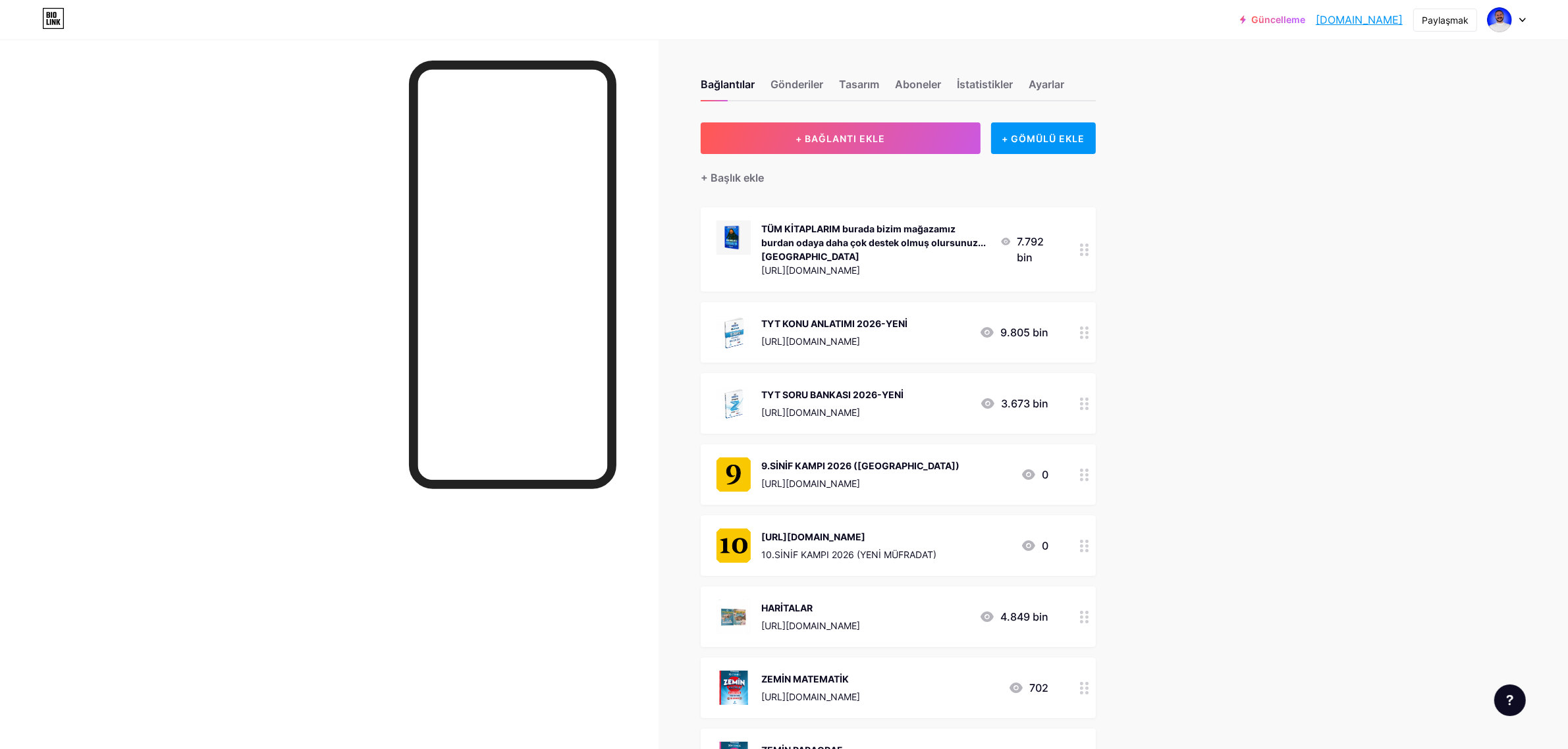
click at [937, 540] on div "[URL][DOMAIN_NAME]" at bounding box center [849, 537] width 175 height 14
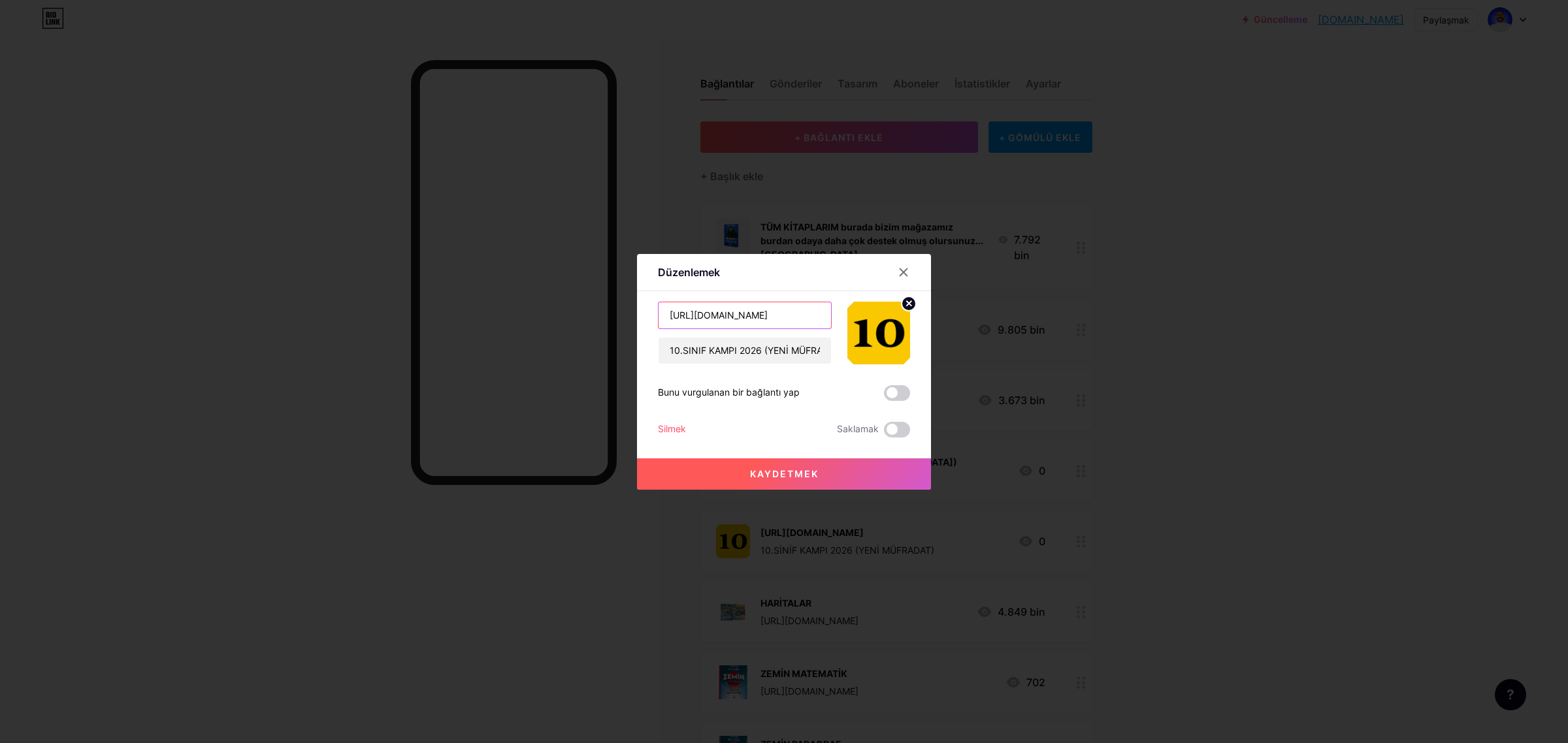
scroll to position [0, 194]
drag, startPoint x: 666, startPoint y: 314, endPoint x: 910, endPoint y: 320, distance: 244.1
click at [910, 320] on div "Düzenlemek İçerik YouTube Sayfanızdan ayrılmadan YouTube videosunu oynatın. EKL…" at bounding box center [784, 372] width 294 height 236
drag, startPoint x: 670, startPoint y: 350, endPoint x: 1023, endPoint y: 358, distance: 353.1
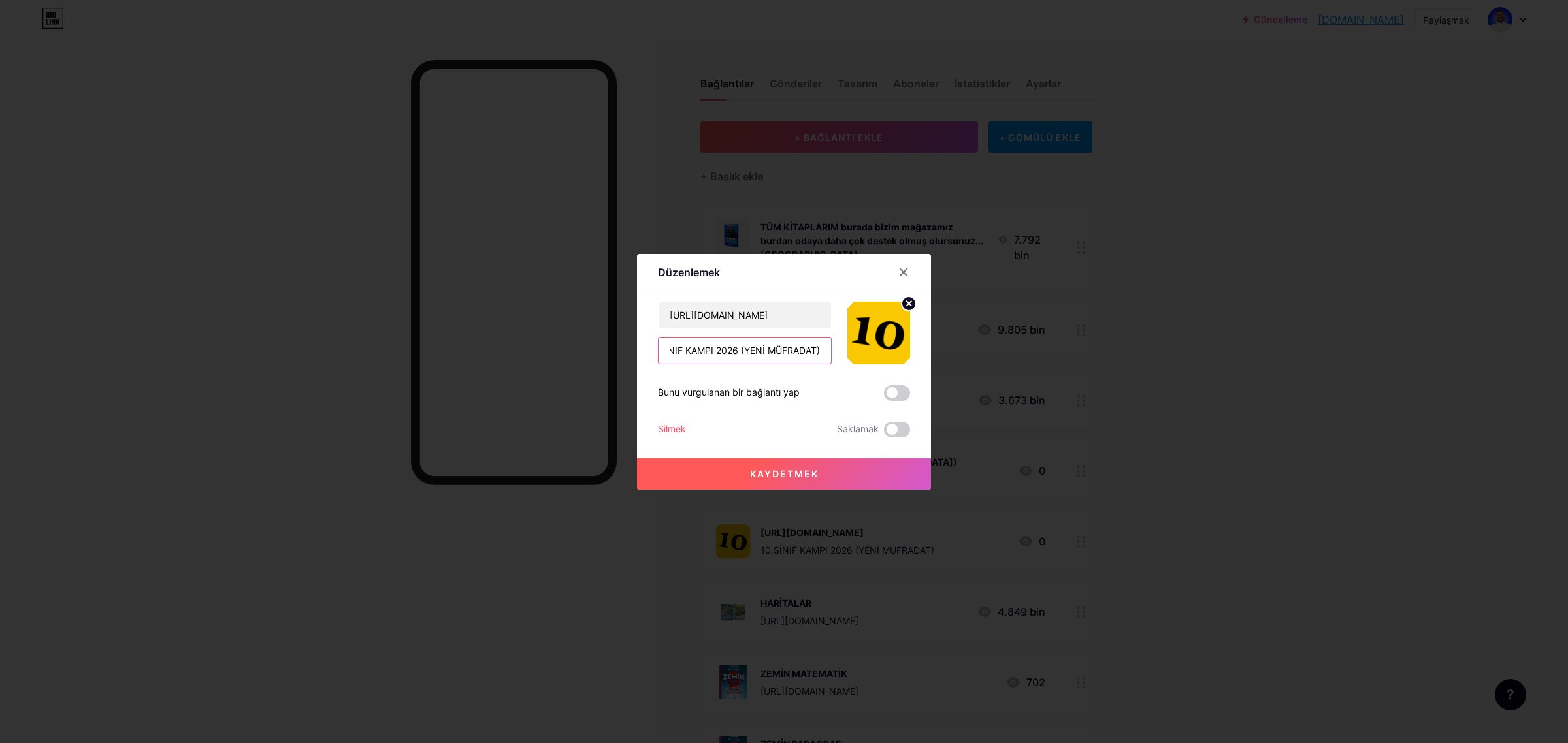
click at [1023, 358] on div "Düzenlemek İçerik YouTube Sayfanızdan ayrılmadan YouTube videosunu oynatın. EKL…" at bounding box center [784, 371] width 1568 height 743
drag, startPoint x: 665, startPoint y: 312, endPoint x: 1084, endPoint y: 331, distance: 419.4
click at [1075, 331] on div "Düzenlemek İçerik YouTube Sayfanızdan ayrılmadan YouTube videosunu oynatın. EKL…" at bounding box center [784, 371] width 1568 height 743
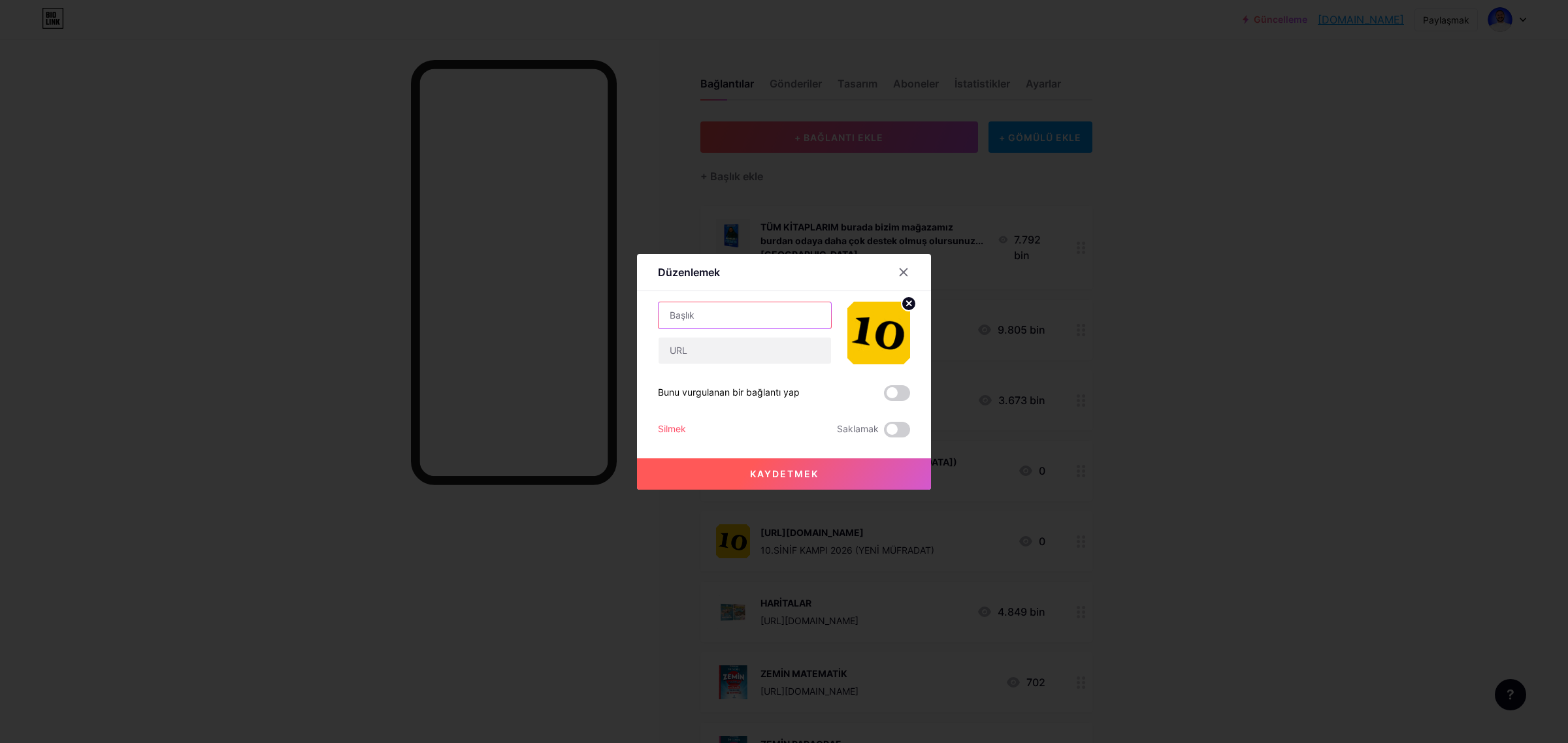
paste input "10.SINIF KAMPI 2026 (YENİ MÜFRADAT)"
type input "10.SINIF KAMPI 2026 (YENİ MÜFRADAT)"
click at [750, 350] on input "text" at bounding box center [744, 350] width 172 height 26
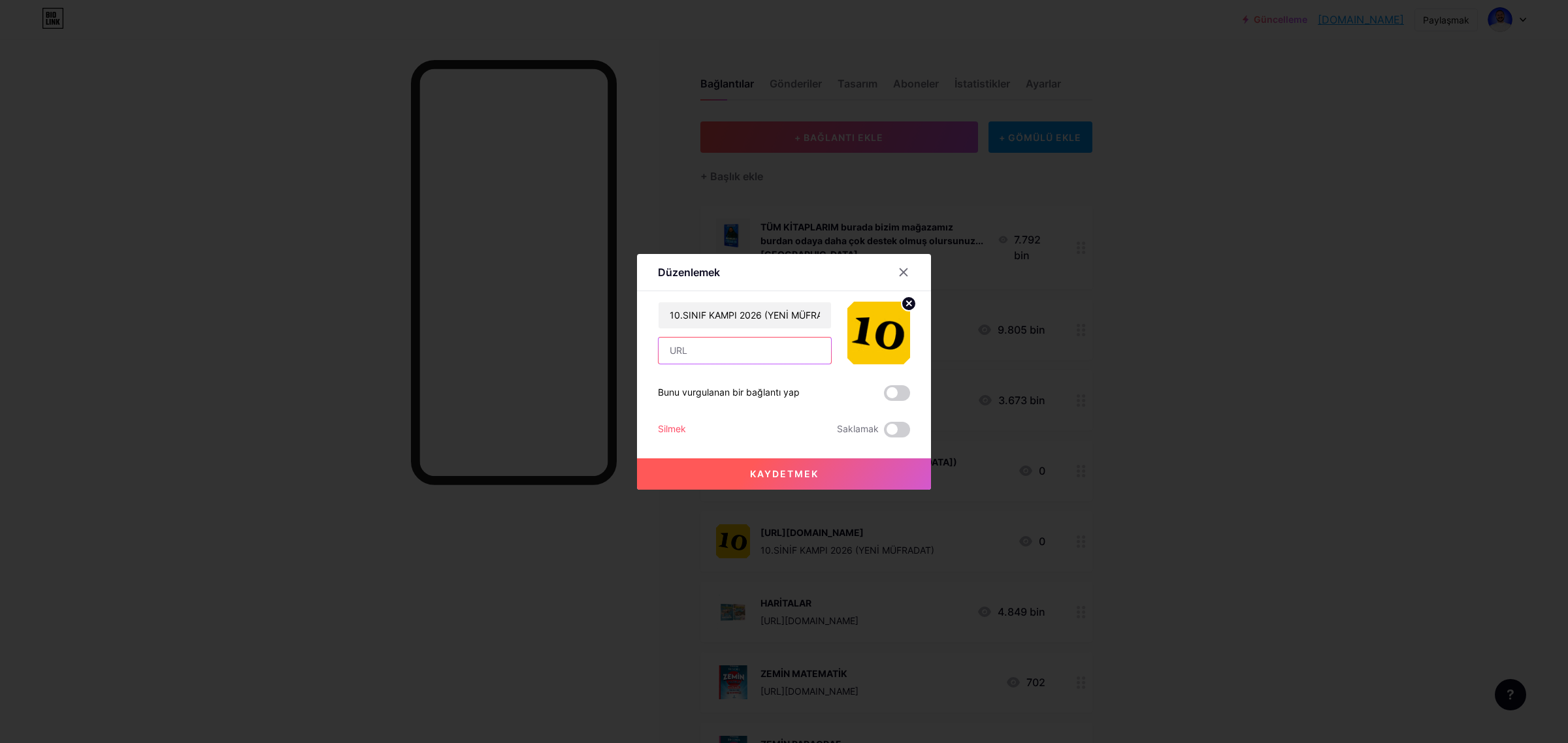
paste input "[URL][DOMAIN_NAME]"
type input "[URL][DOMAIN_NAME]"
click at [804, 470] on font "Kaydetmek" at bounding box center [784, 474] width 68 height 11
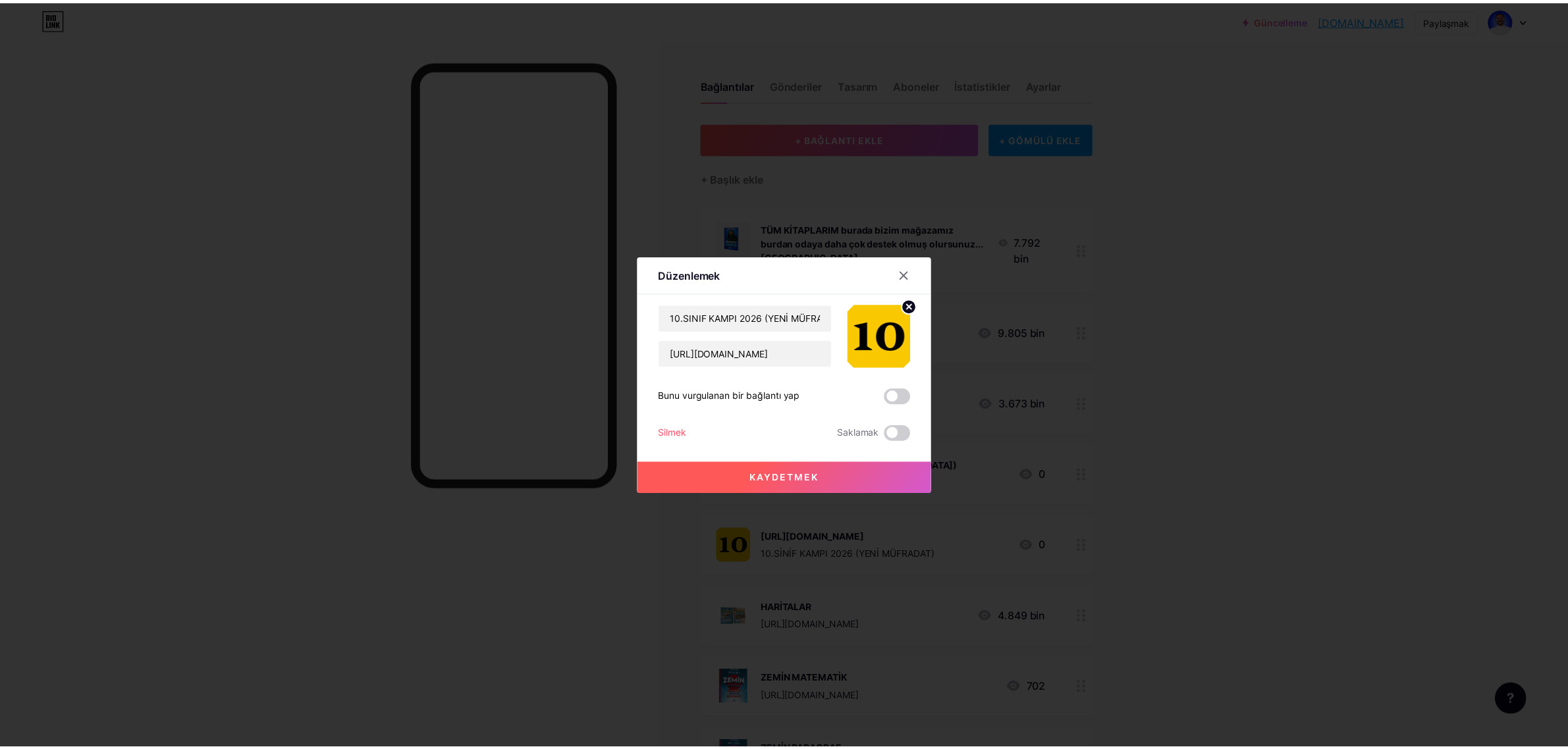
scroll to position [0, 0]
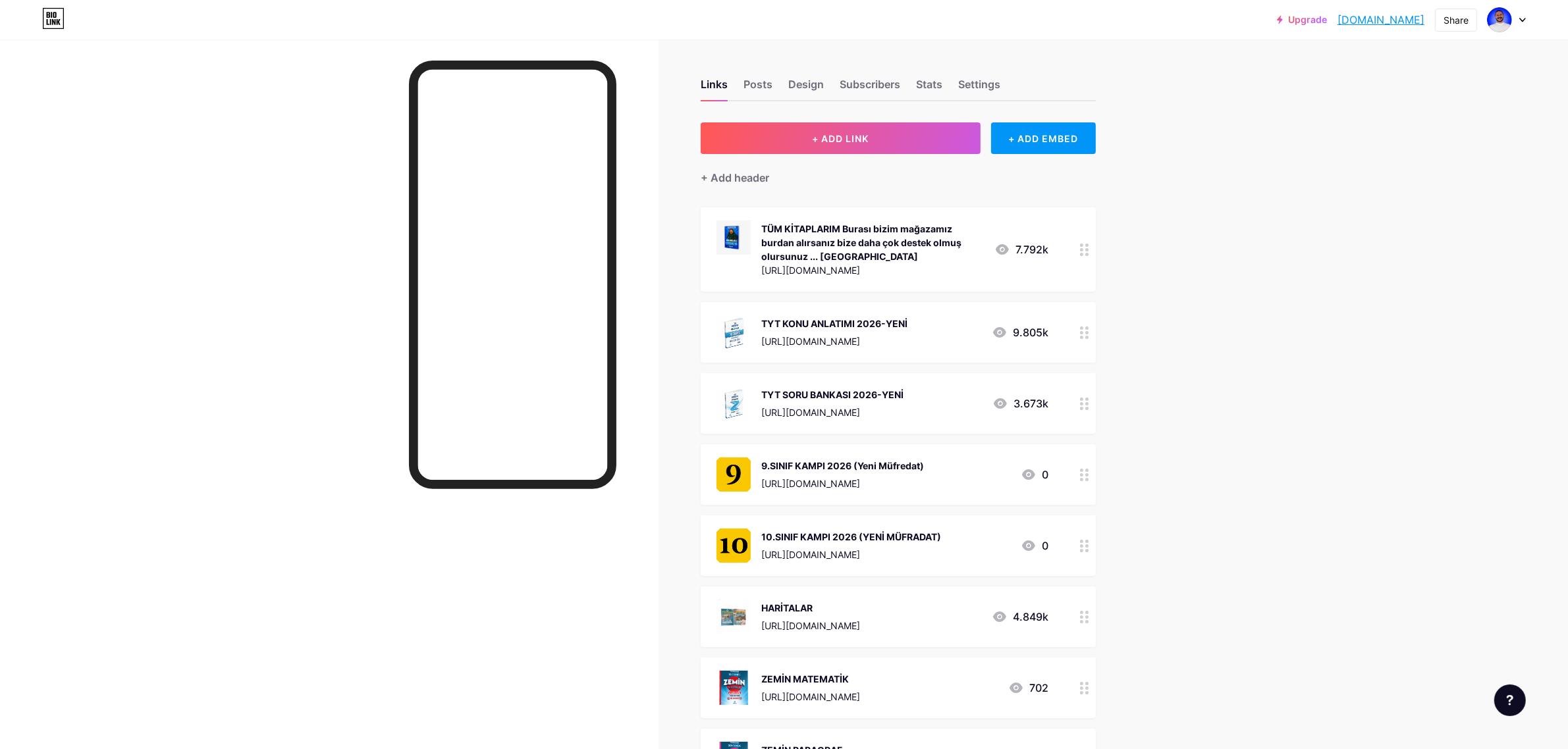
click at [941, 531] on div "10.SINIF KAMPI 2026 (YENİ MÜFRADAT)" at bounding box center [851, 537] width 180 height 14
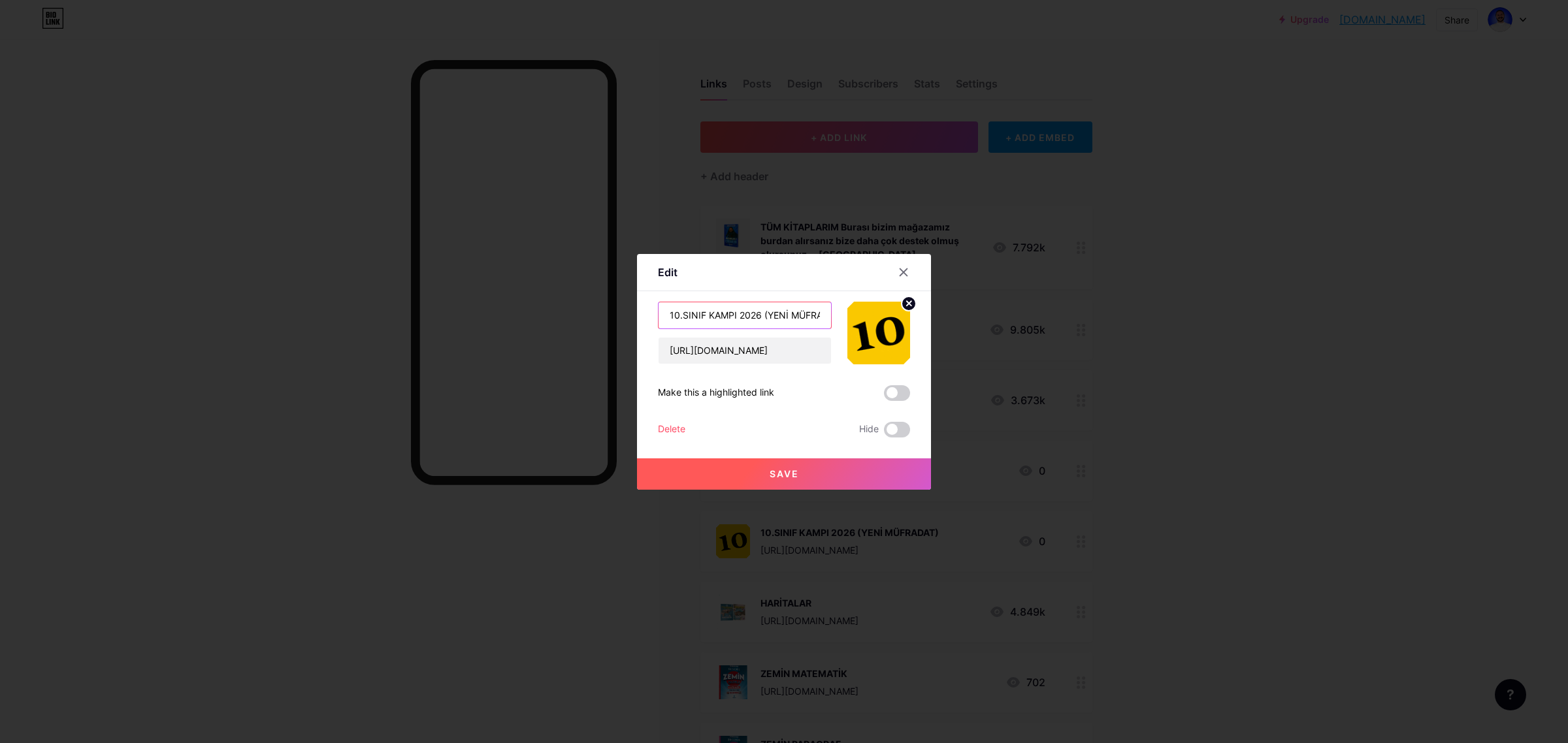
click at [799, 317] on input "10.SINIF KAMPI 2026 (YENİ MÜFRADAT)" at bounding box center [744, 315] width 172 height 26
drag, startPoint x: 771, startPoint y: 314, endPoint x: 790, endPoint y: 318, distance: 19.4
click at [790, 318] on input "10.SINIF KAMPI 2026 (YENİ MÜFRADAT)" at bounding box center [744, 315] width 172 height 26
type input "10.SINIF KAMPI 2026 (Yeni Müfredat)"
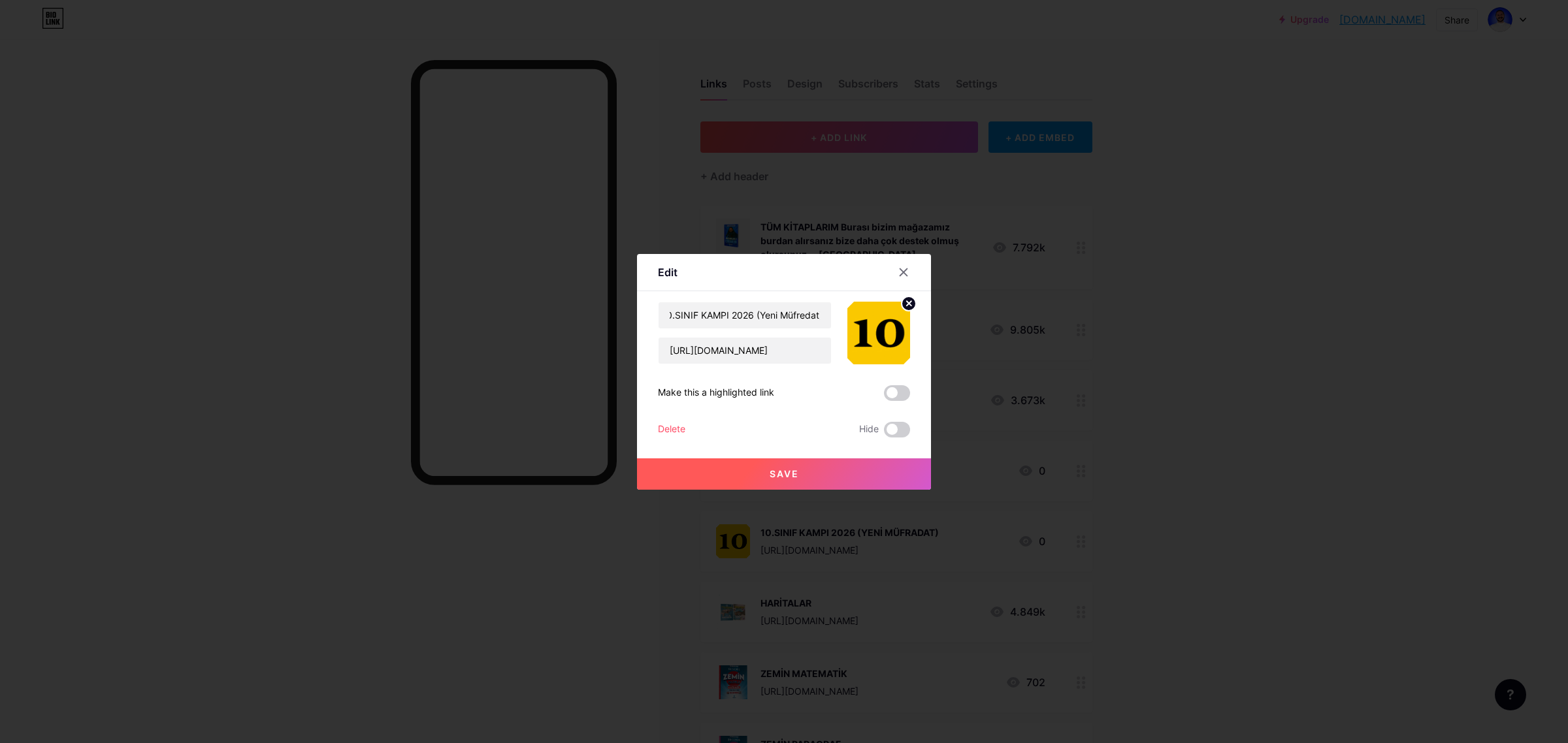
click at [842, 467] on button "Save" at bounding box center [784, 474] width 294 height 32
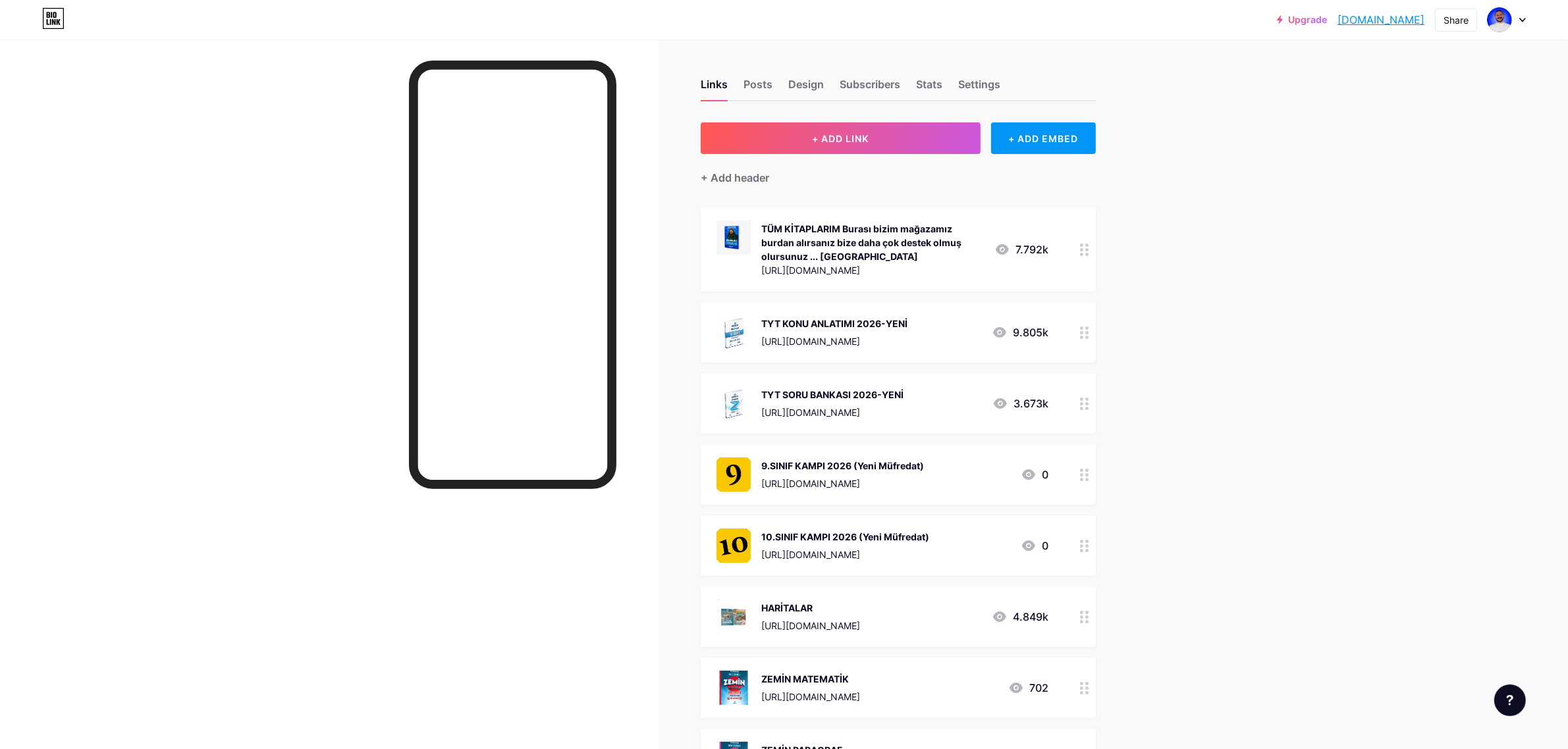
click at [1177, 416] on div "Upgrade cografyaninkodl... [DOMAIN_NAME] Share Switch accounts Coğrafyanın Kodl…" at bounding box center [784, 621] width 1568 height 1243
click at [837, 129] on button "+ ADD LINK" at bounding box center [840, 138] width 280 height 32
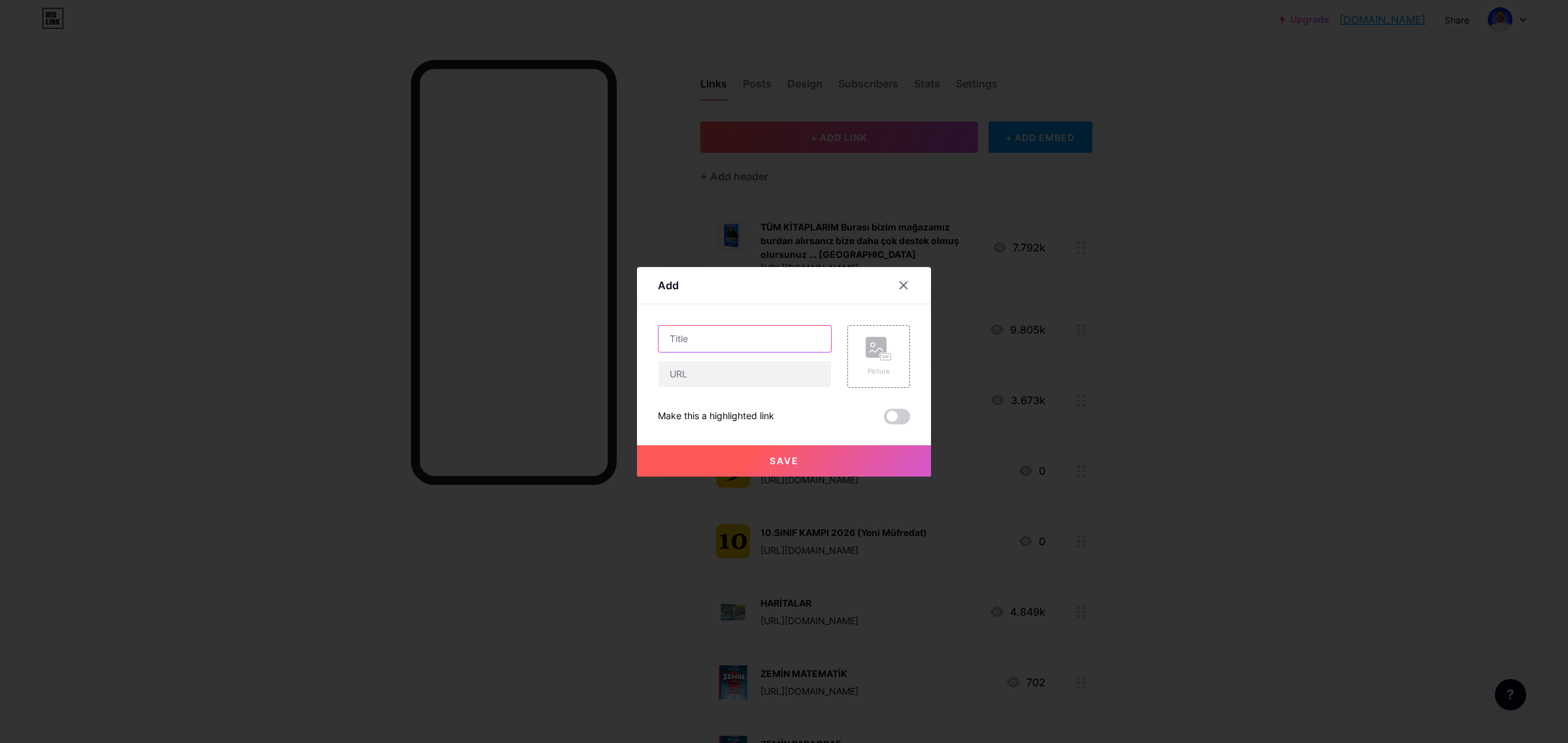
click at [735, 335] on input "text" at bounding box center [744, 339] width 172 height 26
type input "39 GÜNDE TYT COĞRAFYA KAMPI 2026"
click at [889, 377] on div "Picture" at bounding box center [879, 357] width 63 height 63
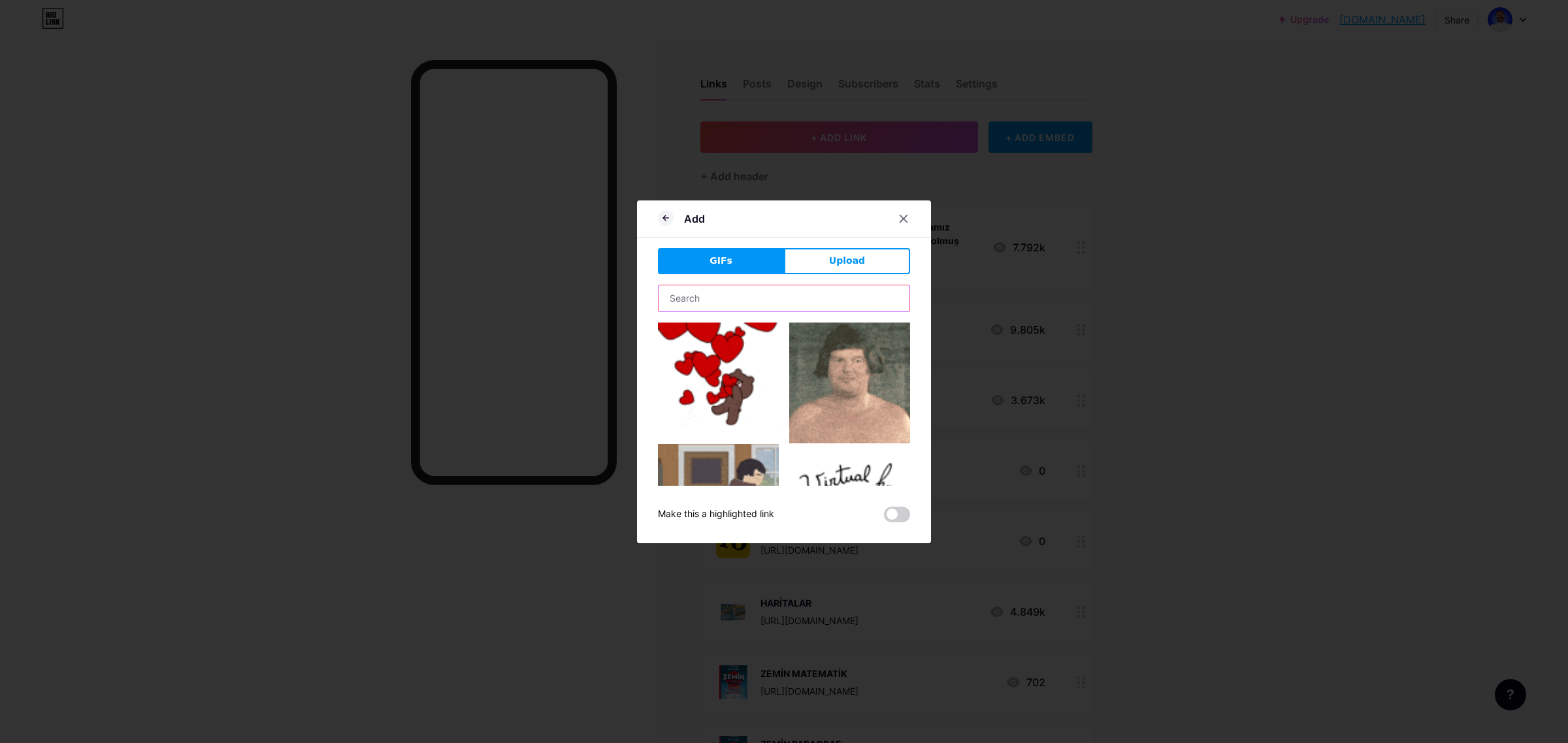
click at [709, 302] on input "text" at bounding box center [784, 298] width 251 height 26
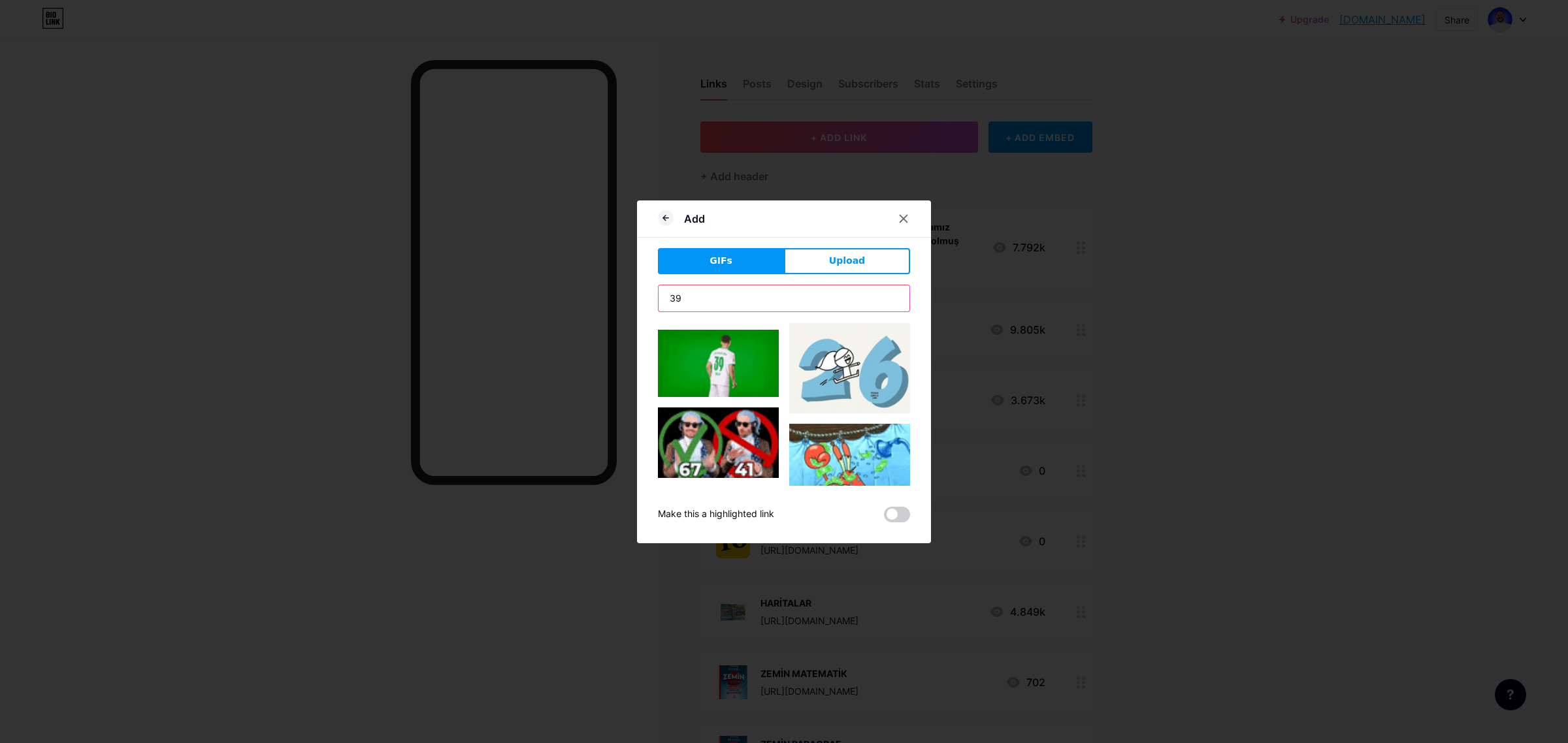
scroll to position [761, 0]
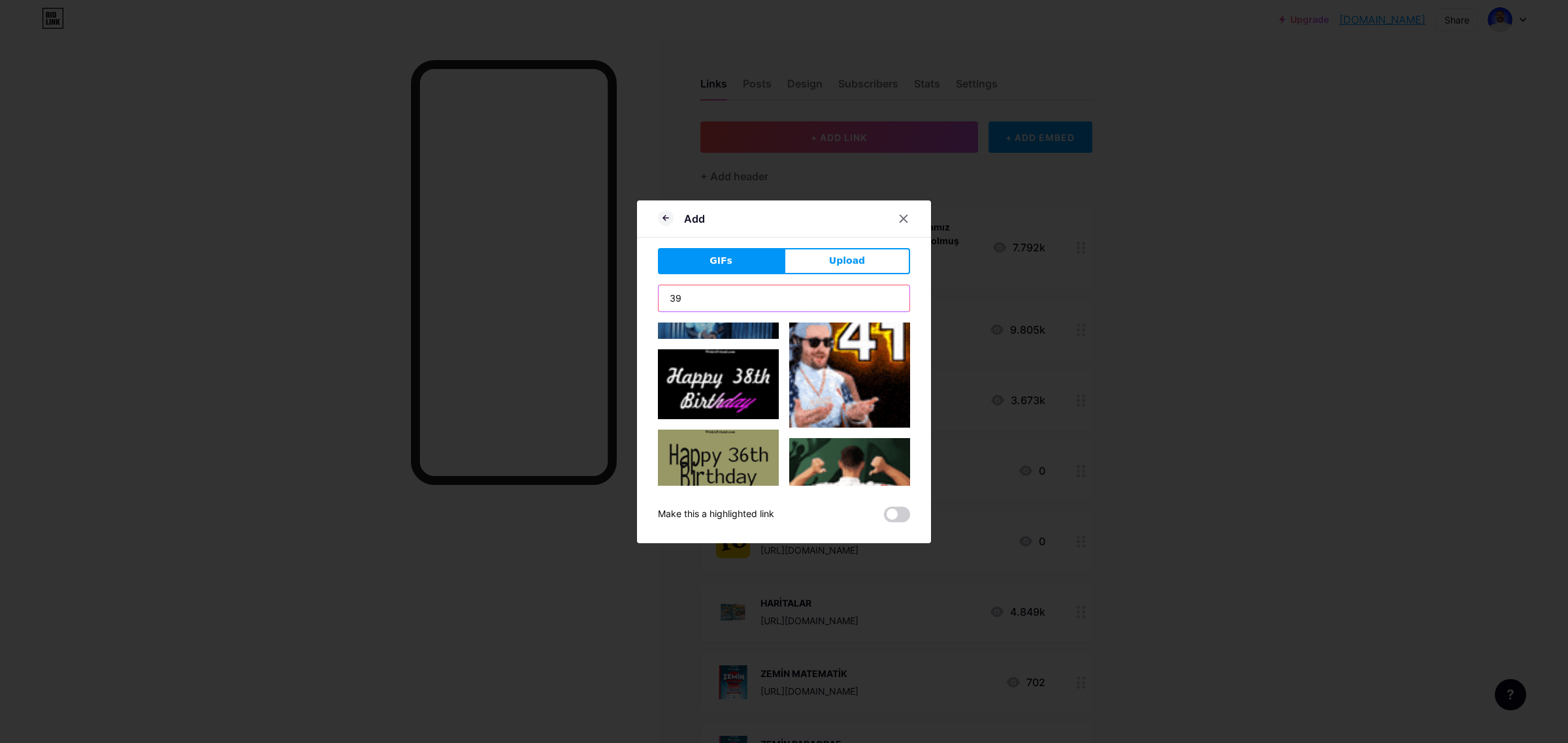
click at [710, 297] on input "39" at bounding box center [784, 298] width 251 height 26
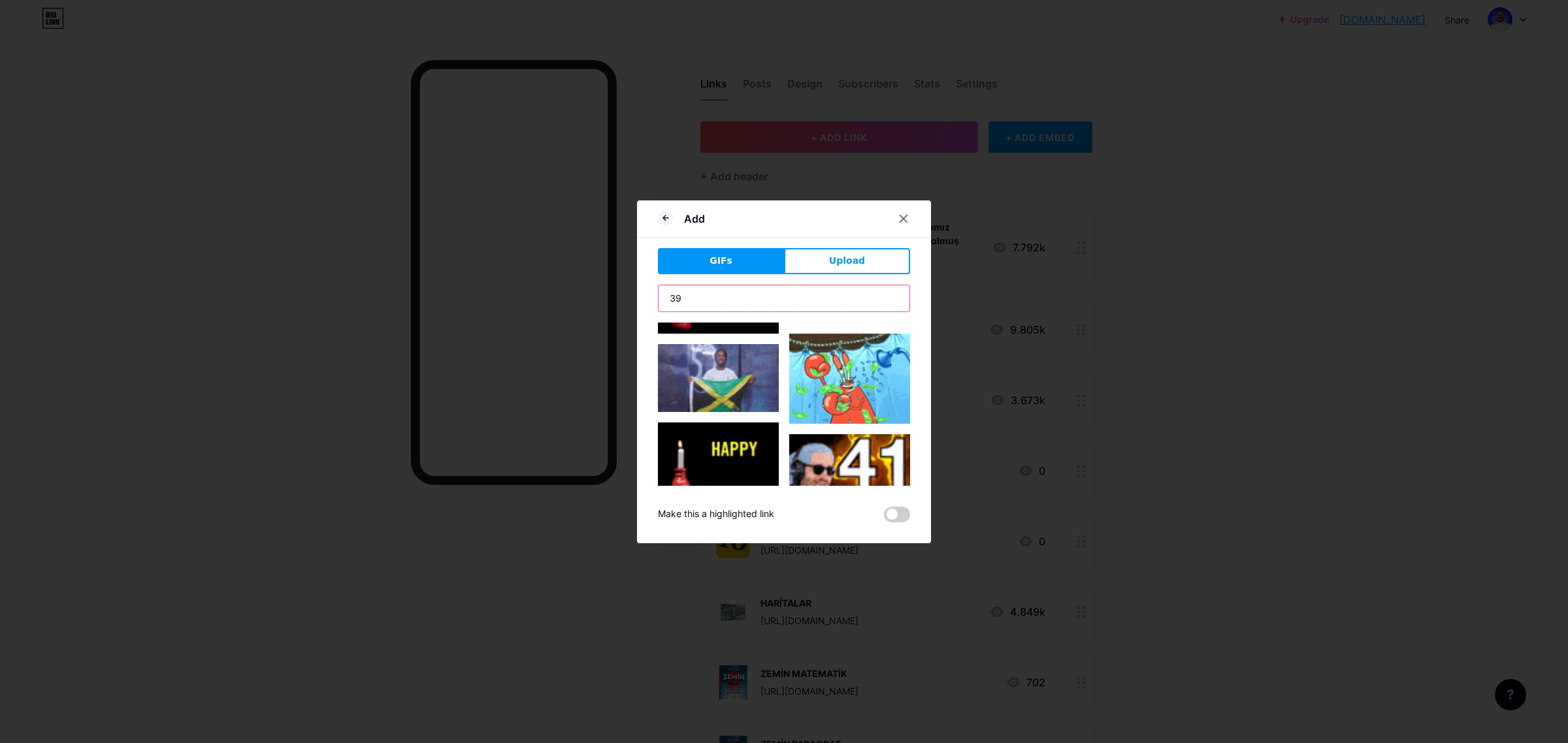
scroll to position [0, 0]
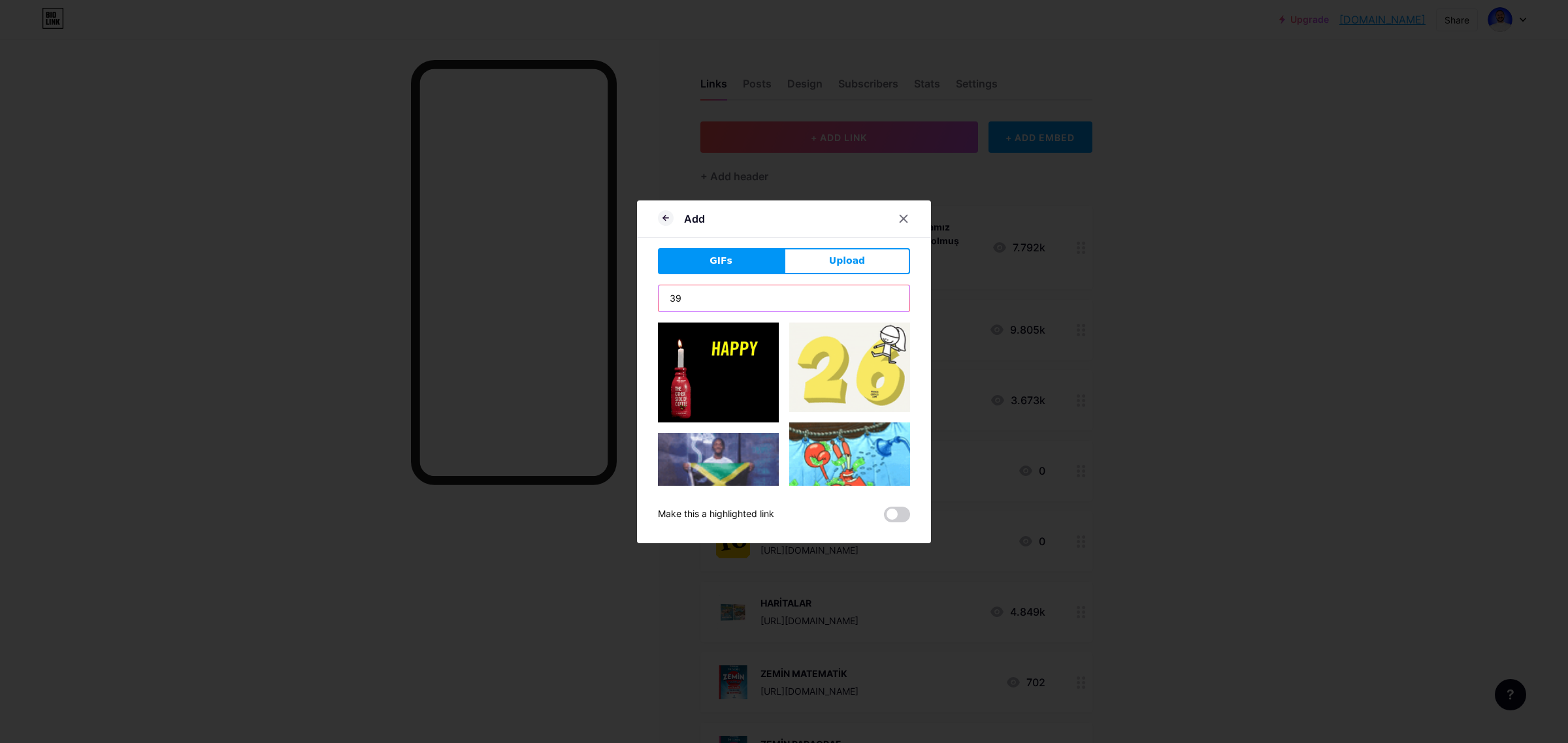
drag, startPoint x: 723, startPoint y: 302, endPoint x: 640, endPoint y: 299, distance: 83.1
click at [640, 299] on div "Add GIFs Upload Content YouTube Play YouTube video without leaving your page. A…" at bounding box center [784, 372] width 294 height 343
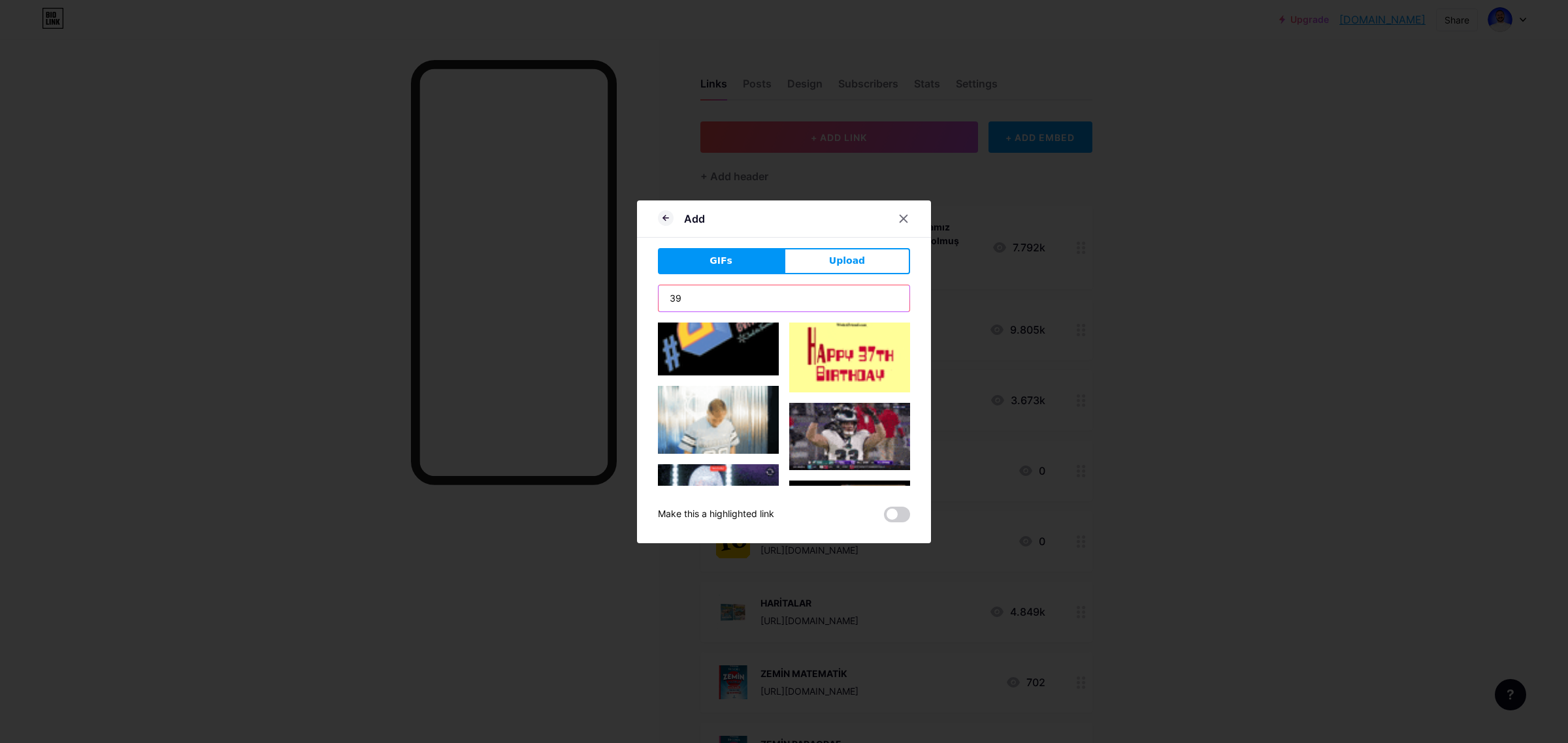
scroll to position [2773, 0]
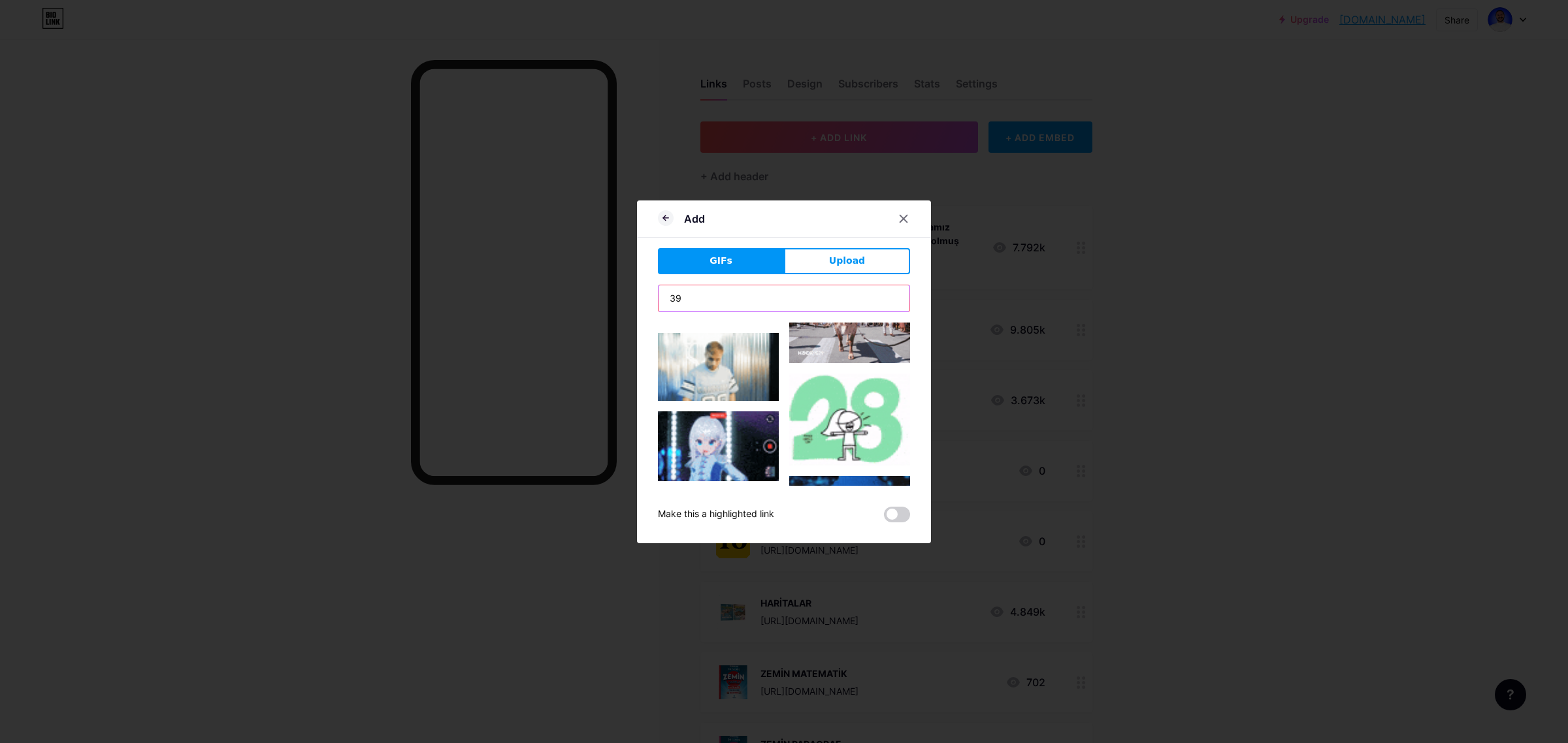
click at [718, 299] on input "39" at bounding box center [784, 298] width 251 height 26
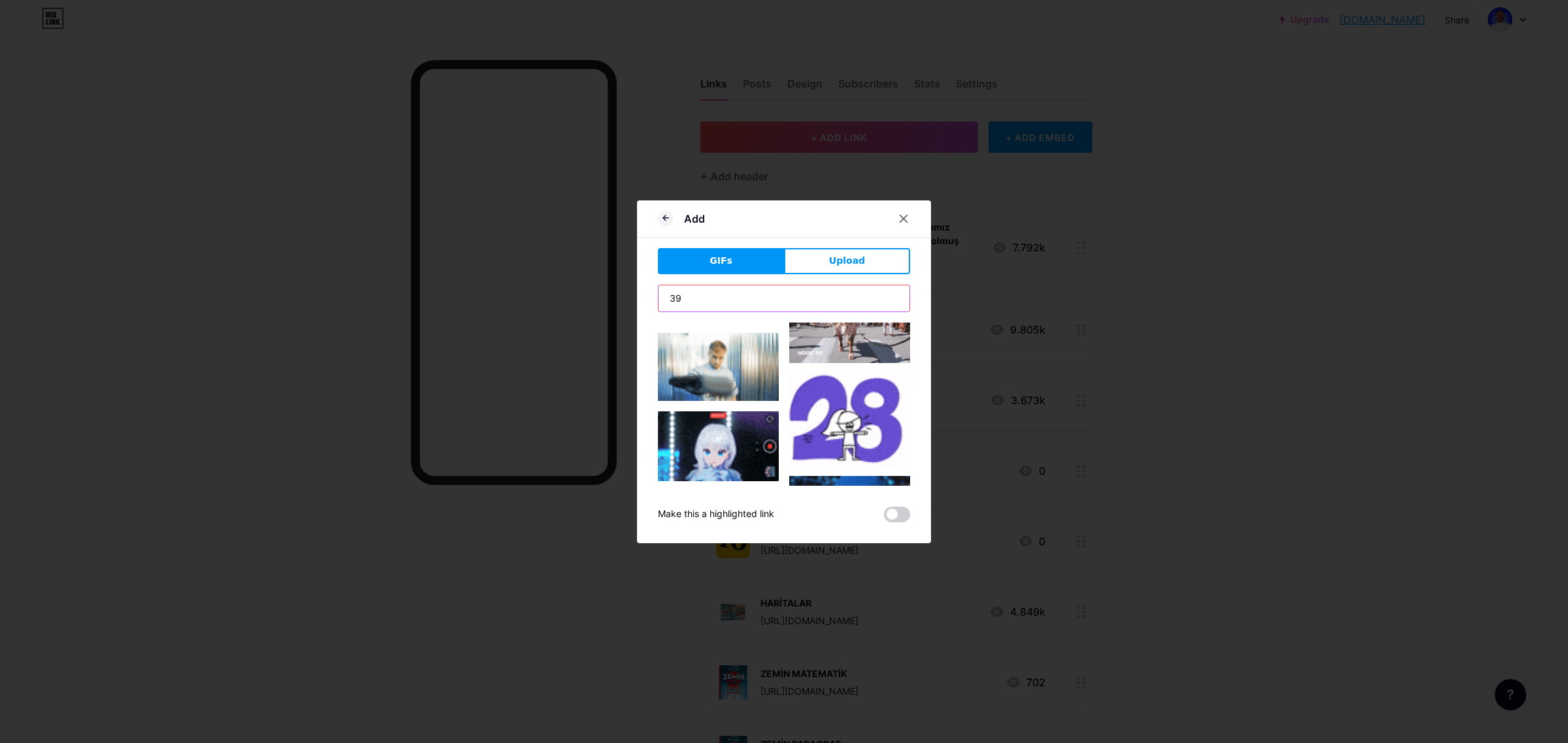
scroll to position [2881, 0]
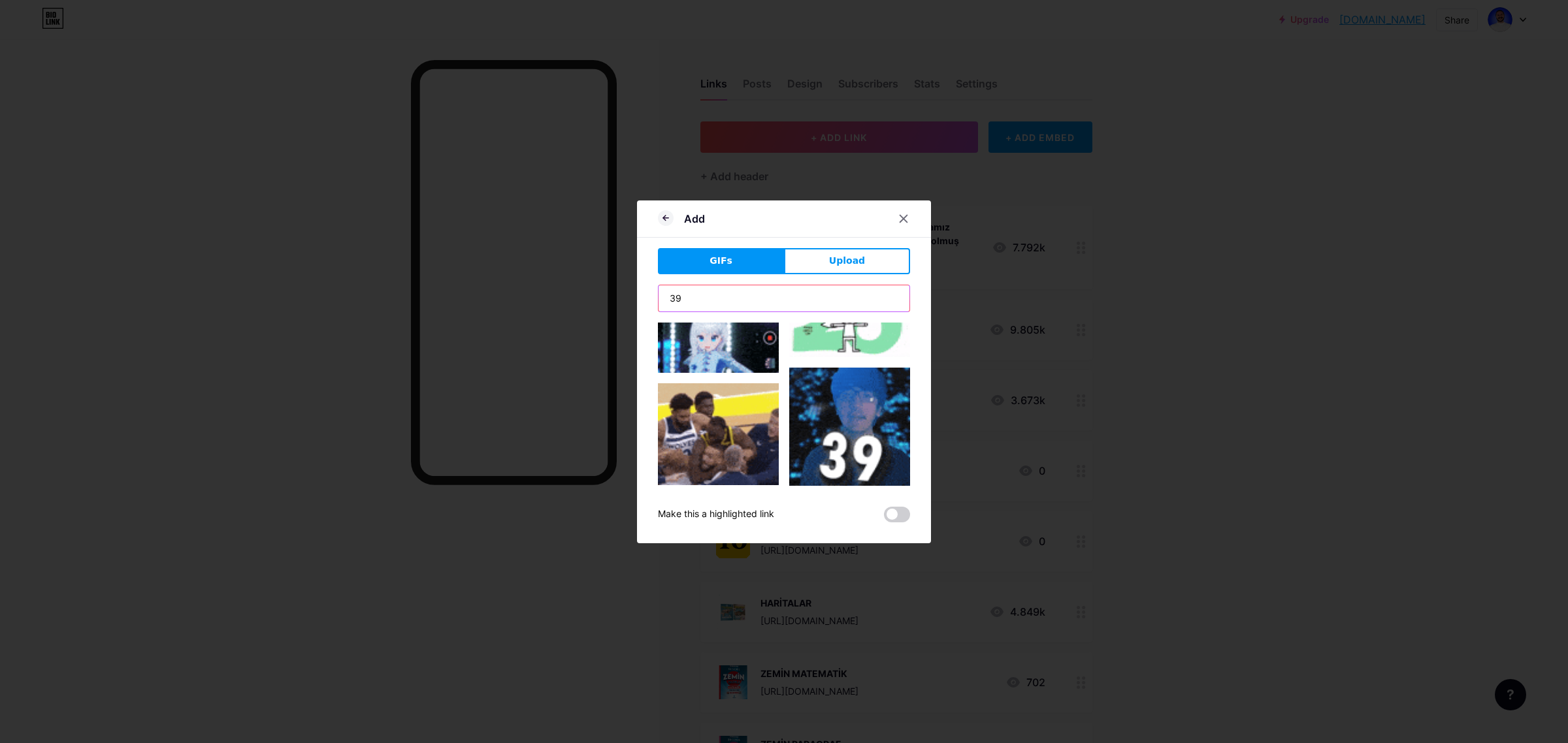
drag, startPoint x: 716, startPoint y: 298, endPoint x: 643, endPoint y: 299, distance: 73.0
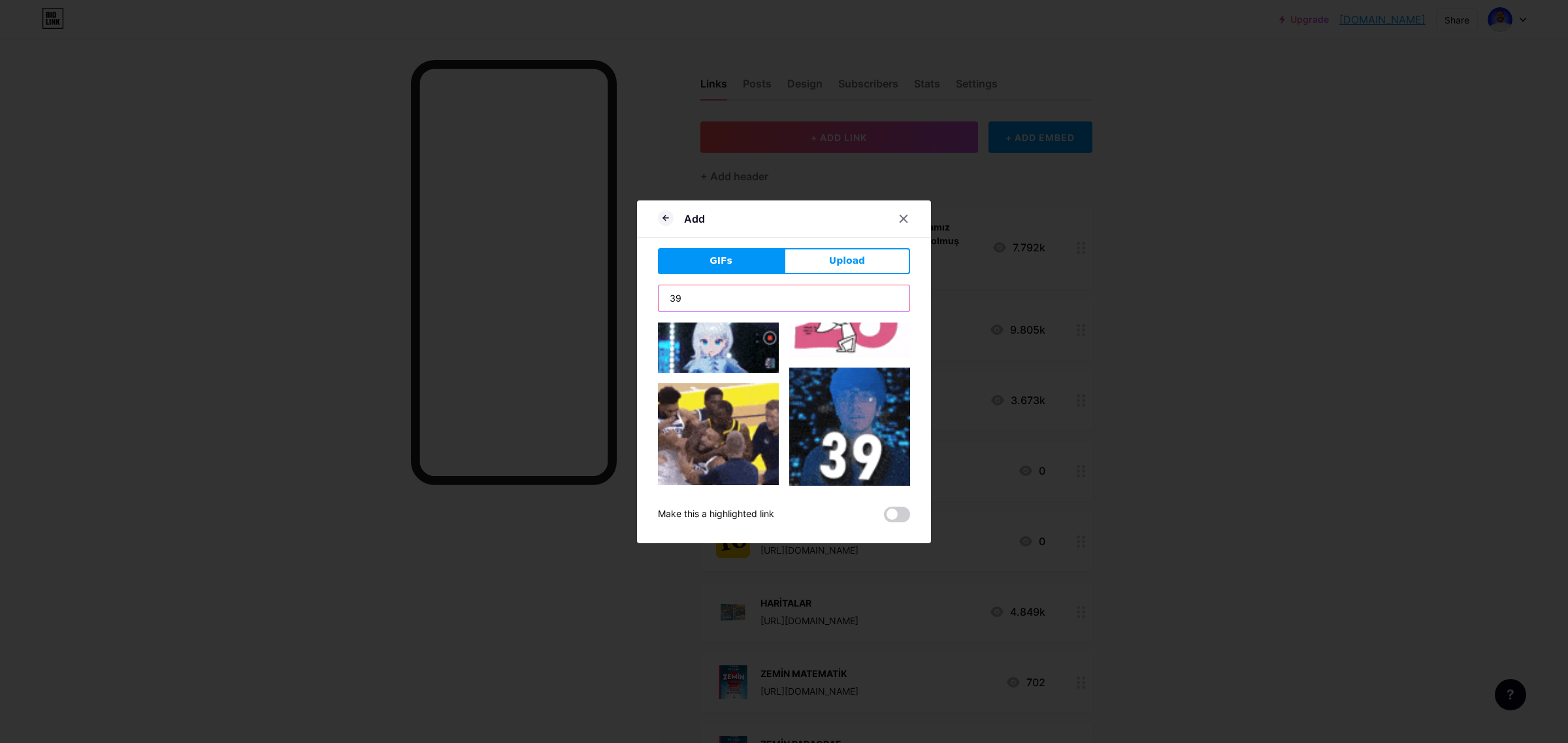
click at [643, 299] on div "Add GIFs Upload Content YouTube Play YouTube video without leaving your page. A…" at bounding box center [784, 372] width 294 height 343
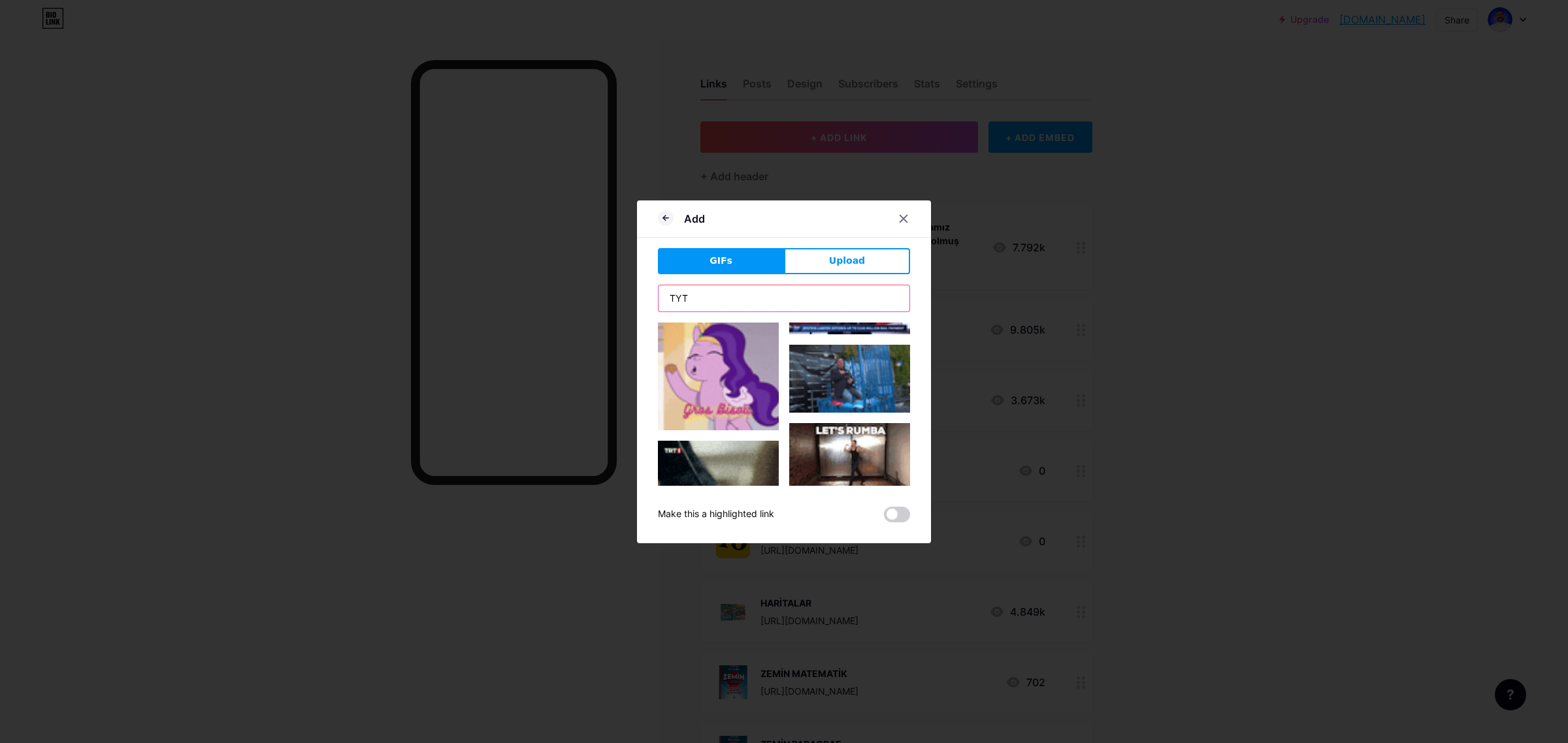
scroll to position [1632, 0]
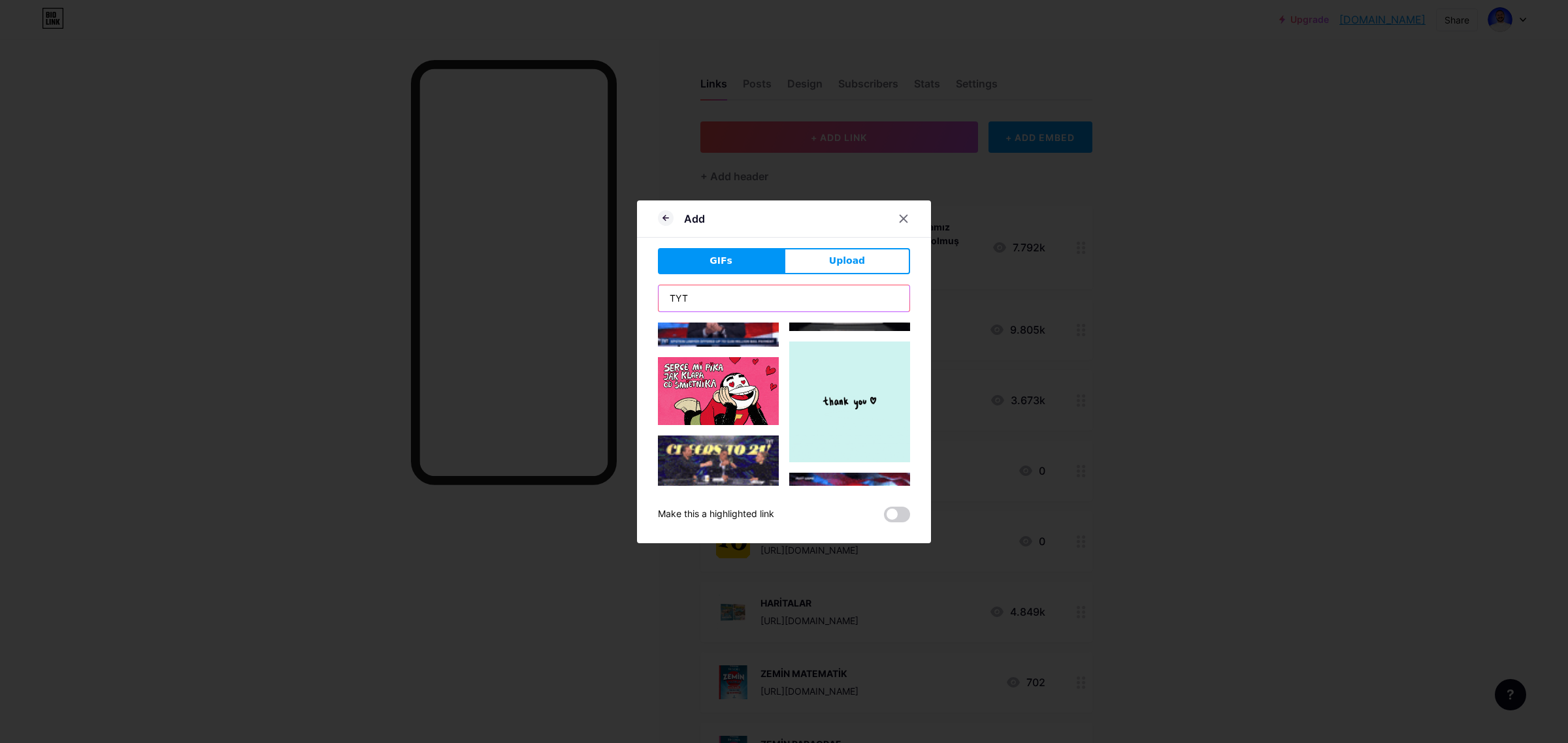
click at [703, 287] on input "TYT" at bounding box center [784, 298] width 251 height 26
drag, startPoint x: 699, startPoint y: 295, endPoint x: 635, endPoint y: 295, distance: 64.0
click at [635, 295] on div "Add GIFs Upload Content YouTube Play YouTube video without leaving your page. A…" at bounding box center [784, 371] width 1568 height 743
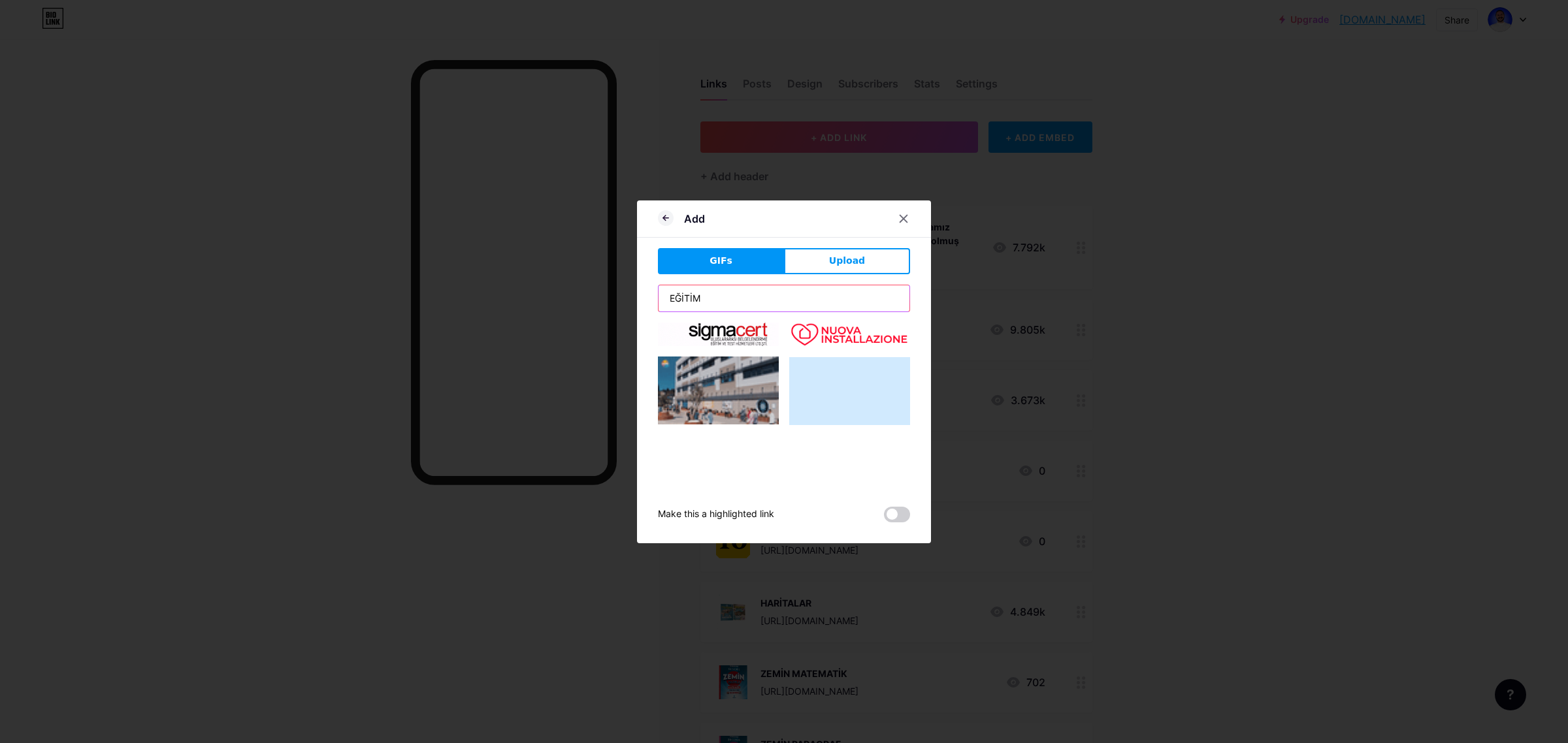
scroll to position [0, 0]
click at [626, 303] on div "Add GIFs Upload Content YouTube Play YouTube video without leaving your page. A…" at bounding box center [784, 371] width 1568 height 743
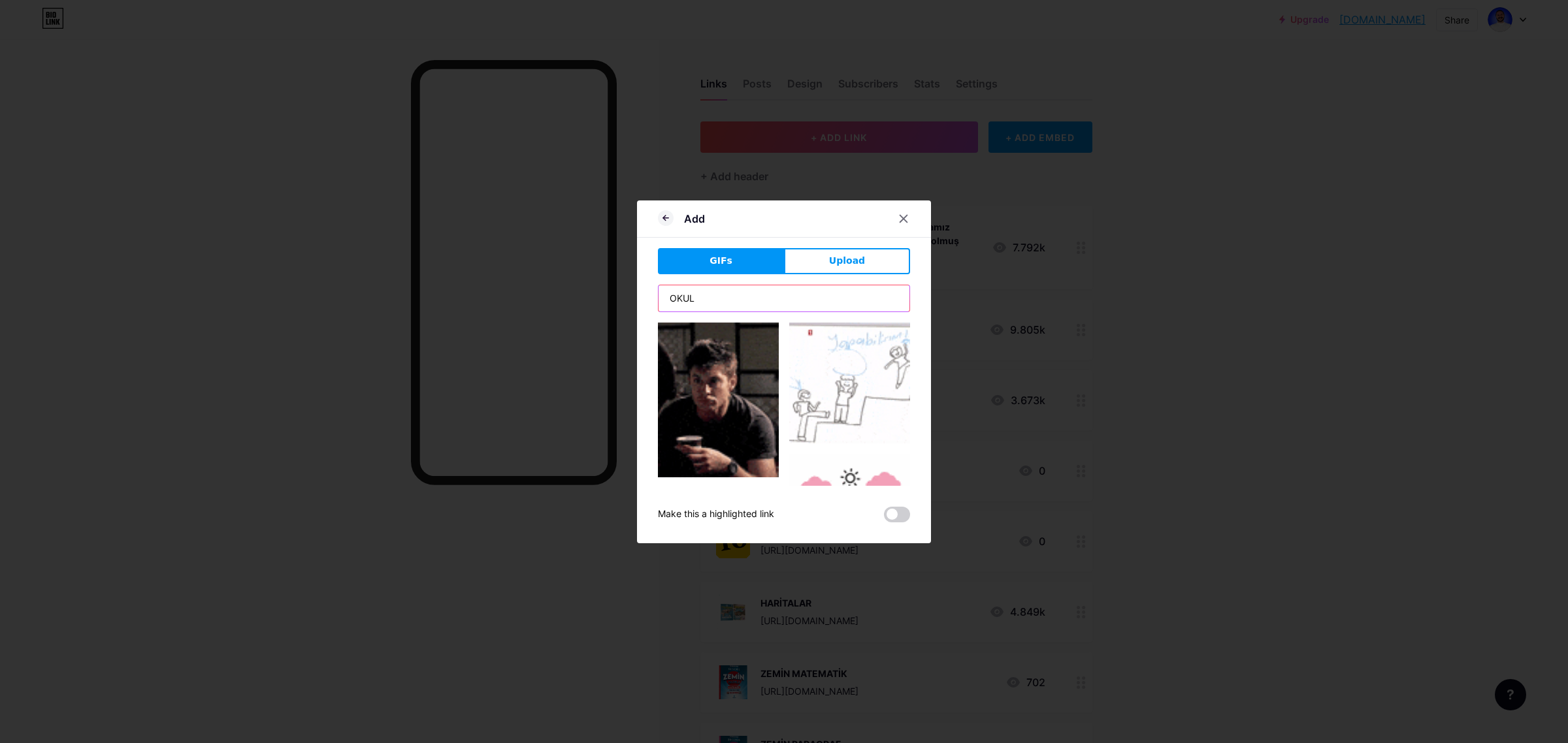
drag, startPoint x: 663, startPoint y: 295, endPoint x: 638, endPoint y: 294, distance: 25.0
click at [638, 294] on div "Add GIFs Upload Content YouTube Play YouTube video without leaving your page. A…" at bounding box center [784, 372] width 294 height 343
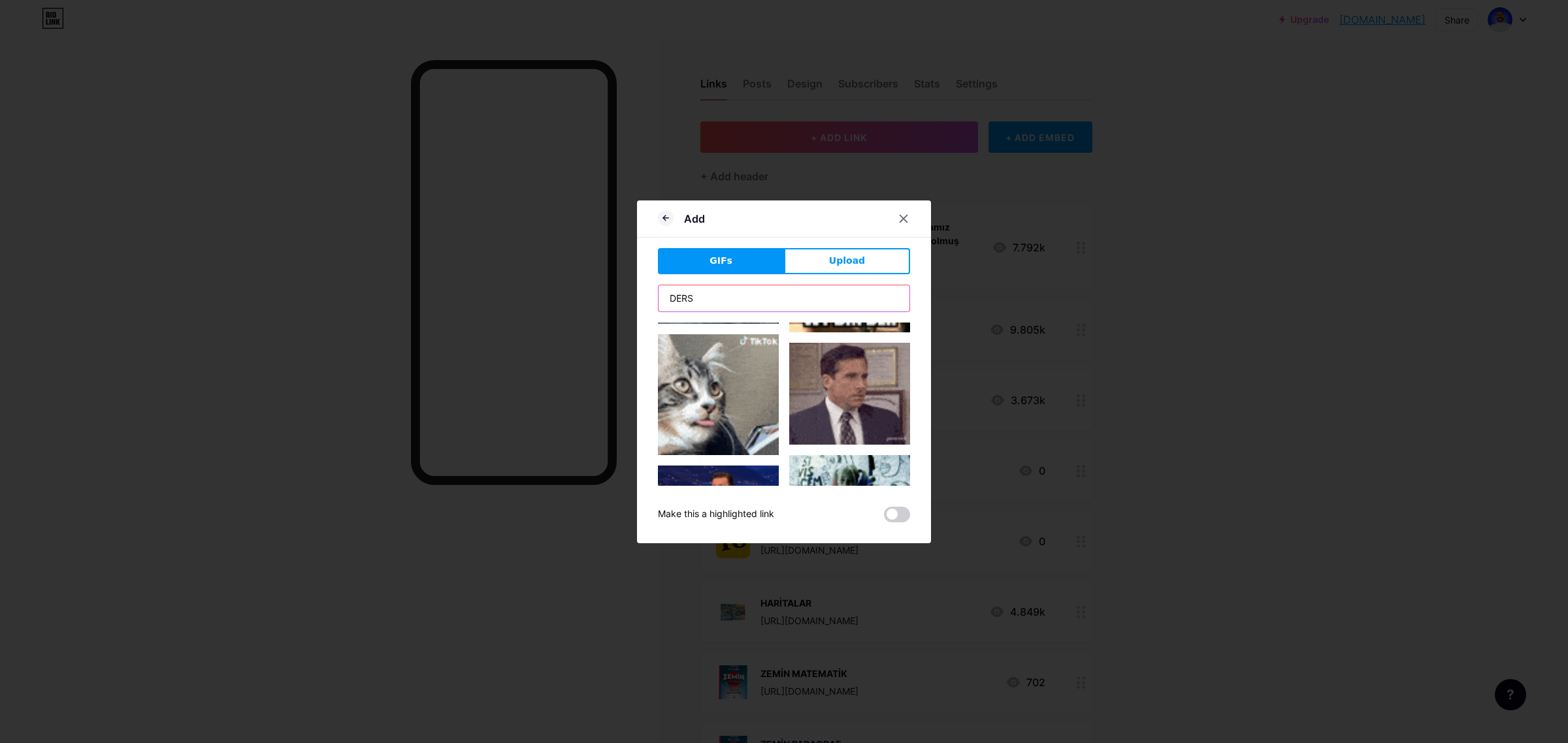
scroll to position [909, 0]
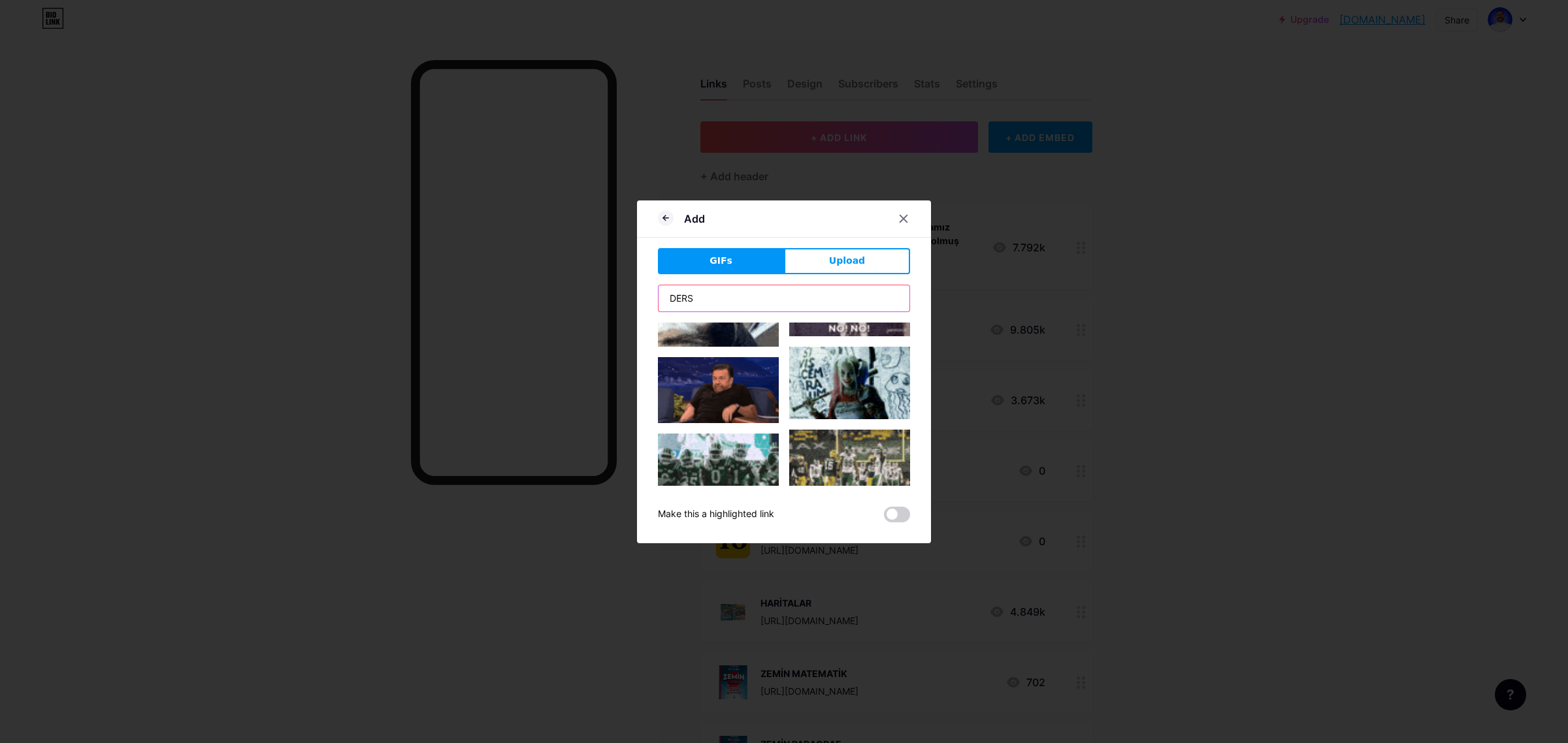
drag, startPoint x: 716, startPoint y: 294, endPoint x: 638, endPoint y: 293, distance: 78.0
click at [638, 293] on div "Add GIFs Upload Content YouTube Play YouTube video without leaving your page. A…" at bounding box center [784, 372] width 294 height 343
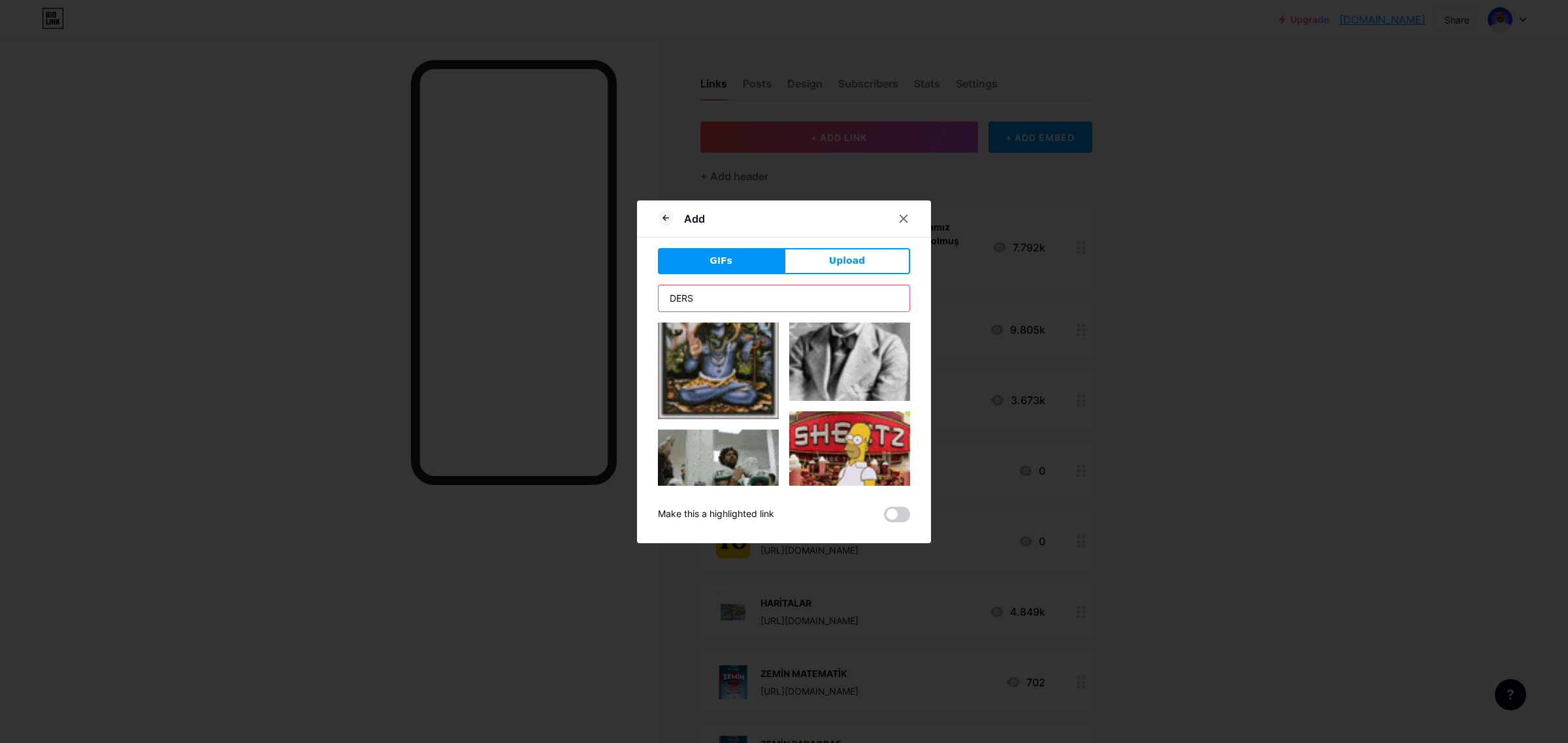
scroll to position [983, 0]
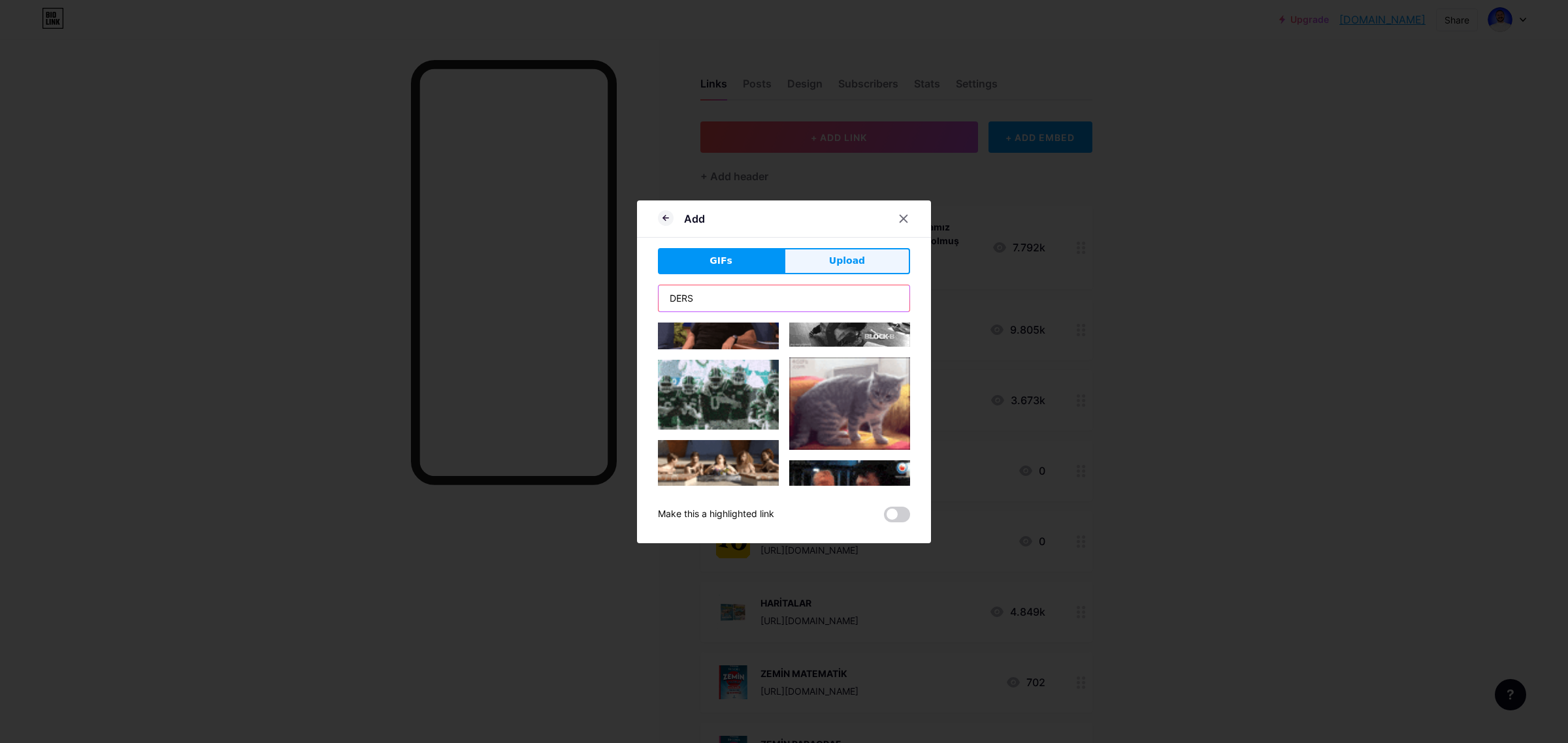
type input "DERS"
click at [844, 248] on button "Upload" at bounding box center [847, 260] width 126 height 26
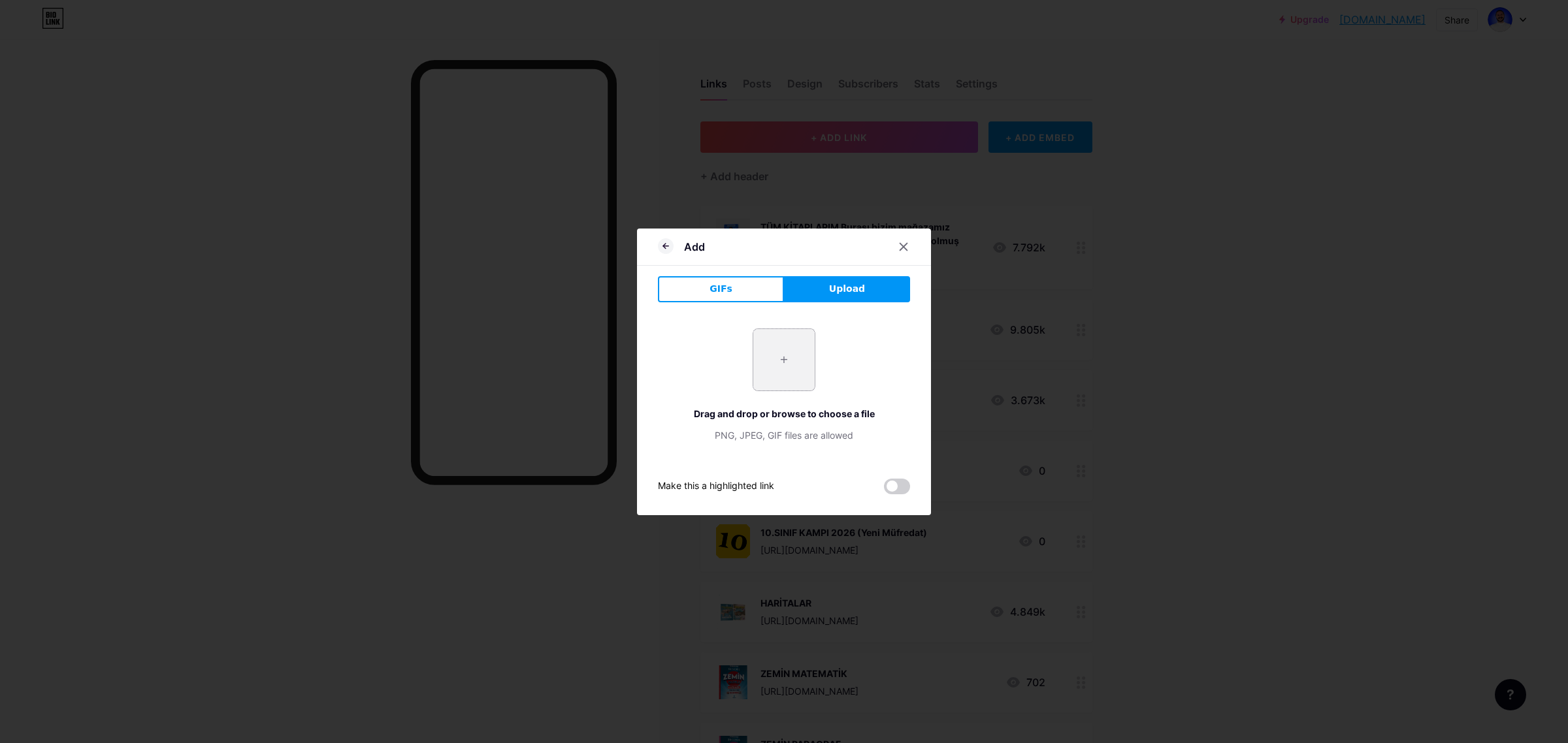
click at [792, 341] on input "file" at bounding box center [784, 359] width 61 height 61
type input "C:\fakepath\pp.jpg"
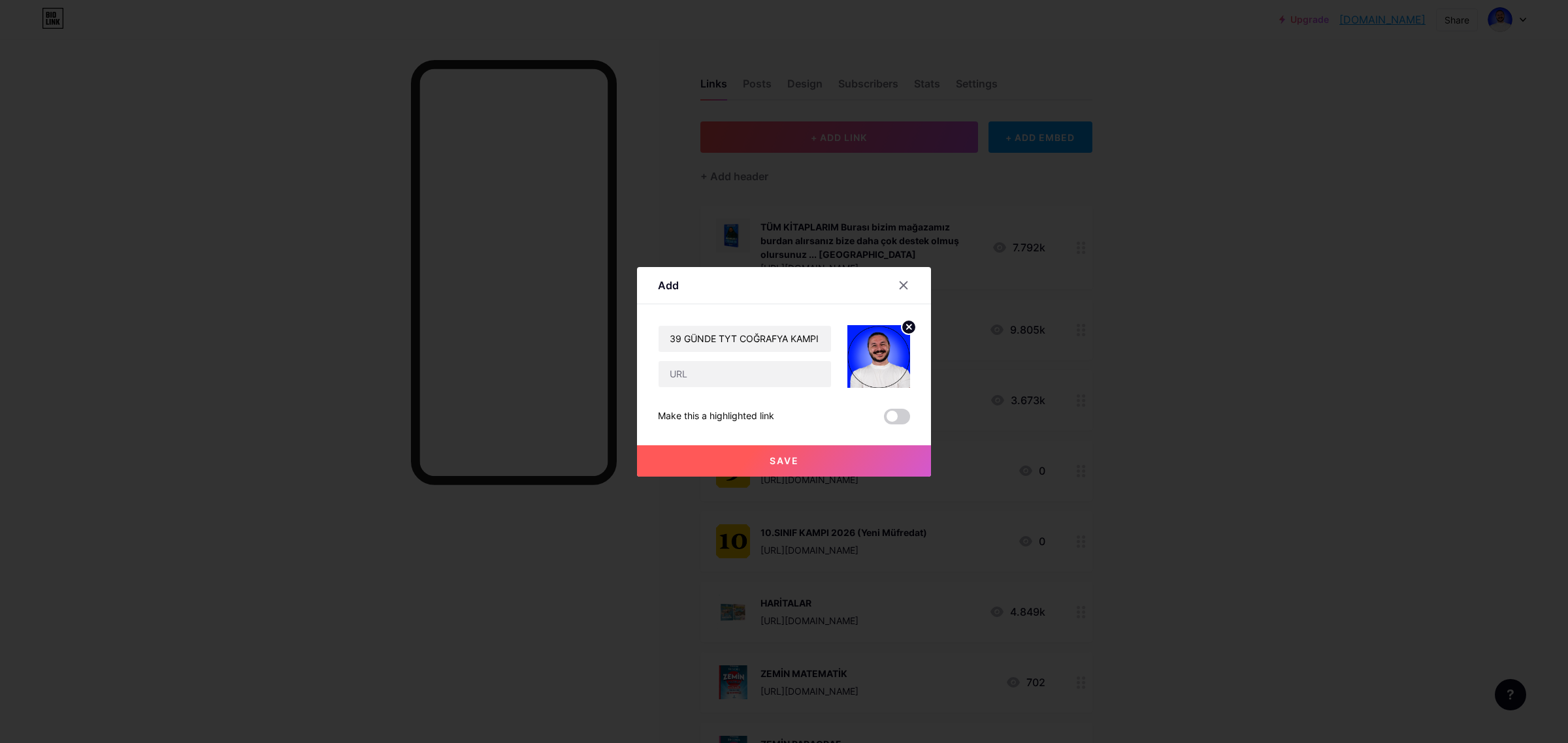
click at [907, 328] on icon at bounding box center [908, 326] width 5 height 5
click at [880, 353] on rect at bounding box center [886, 356] width 11 height 6
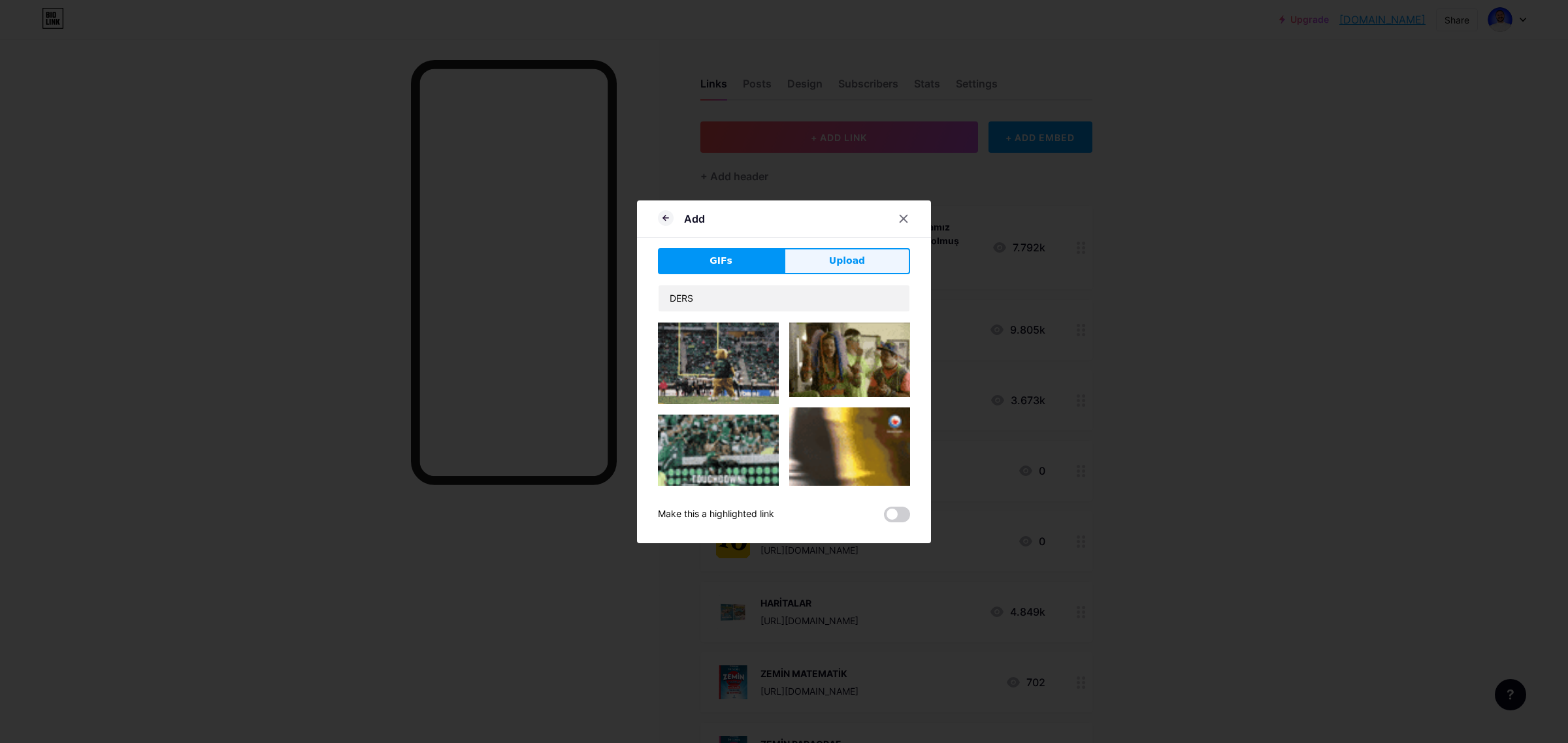
click at [833, 269] on button "Upload" at bounding box center [847, 260] width 126 height 26
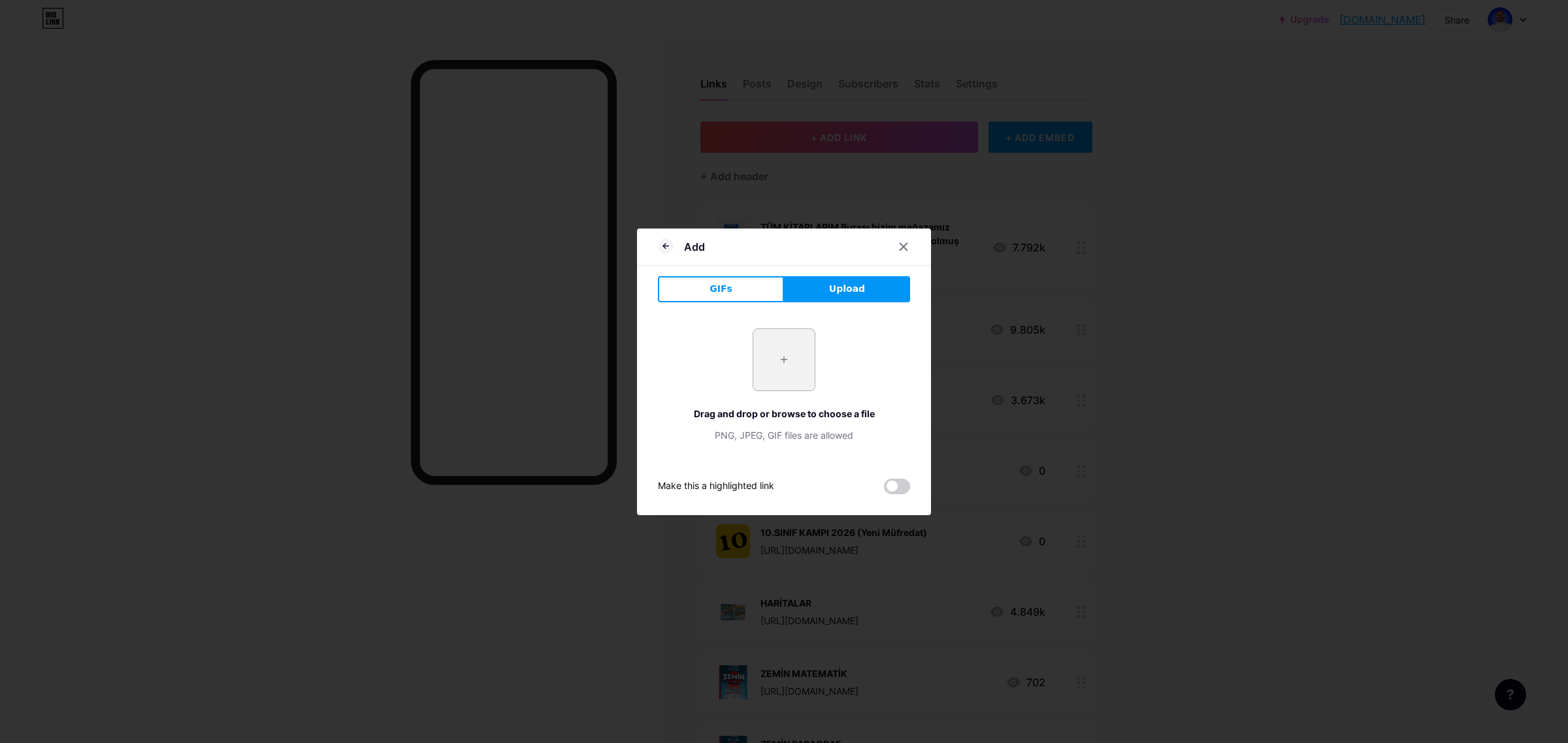
click at [798, 354] on input "file" at bounding box center [784, 359] width 61 height 61
type input "C:\fakepath\ck.png"
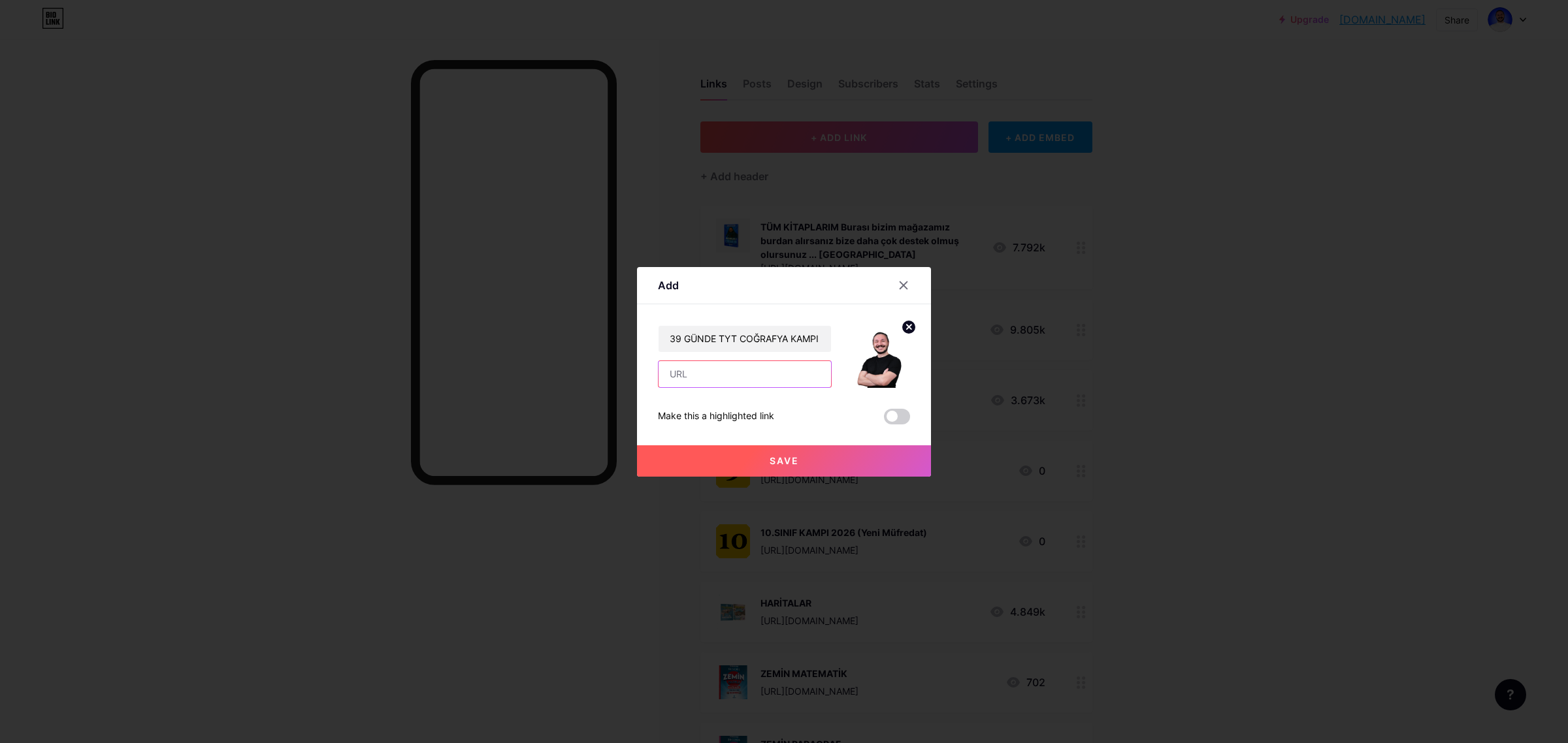
click at [701, 376] on input "text" at bounding box center [744, 374] width 172 height 26
paste input "[URL][DOMAIN_NAME]"
type input "[URL][DOMAIN_NAME]"
click at [795, 466] on span "Save" at bounding box center [784, 460] width 30 height 11
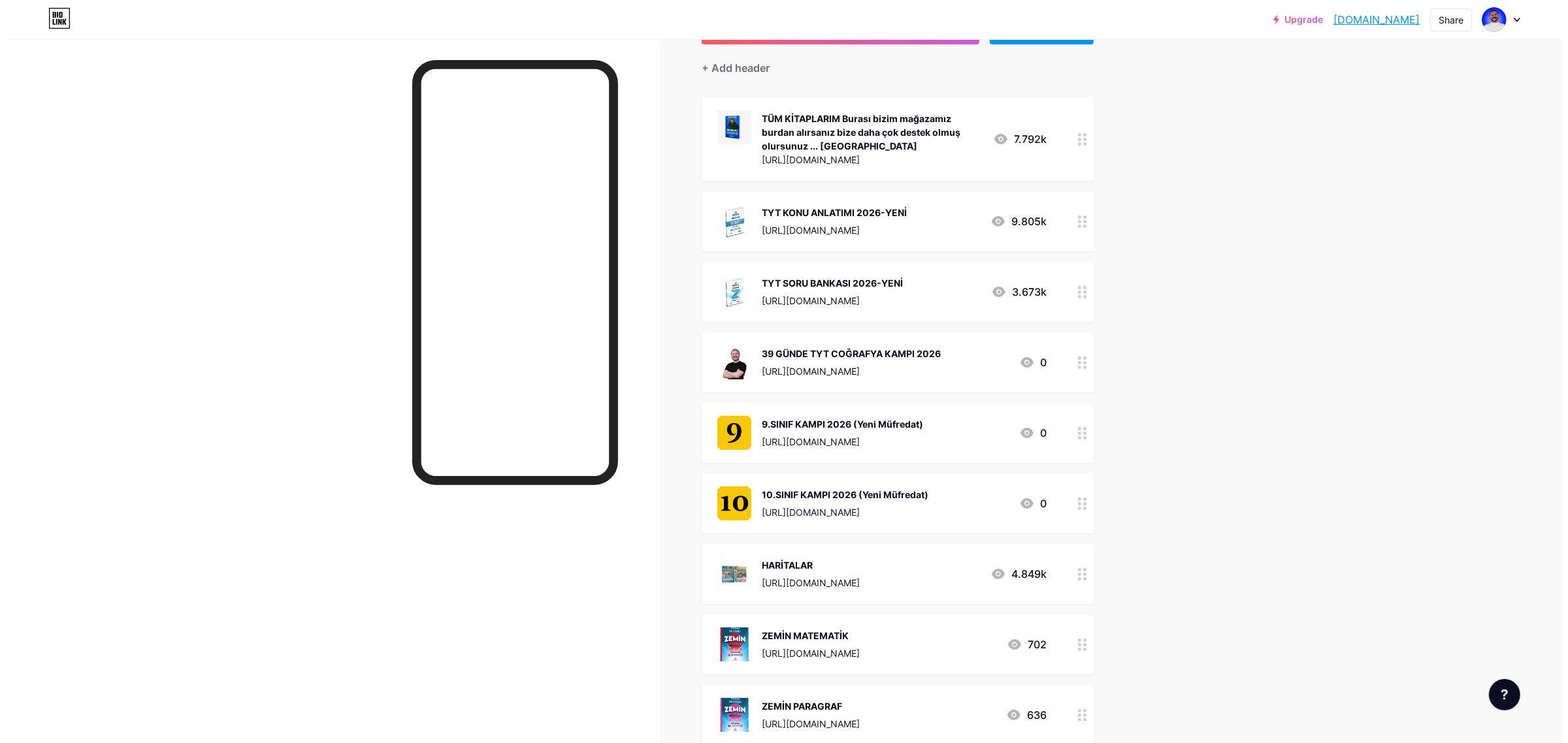
scroll to position [0, 0]
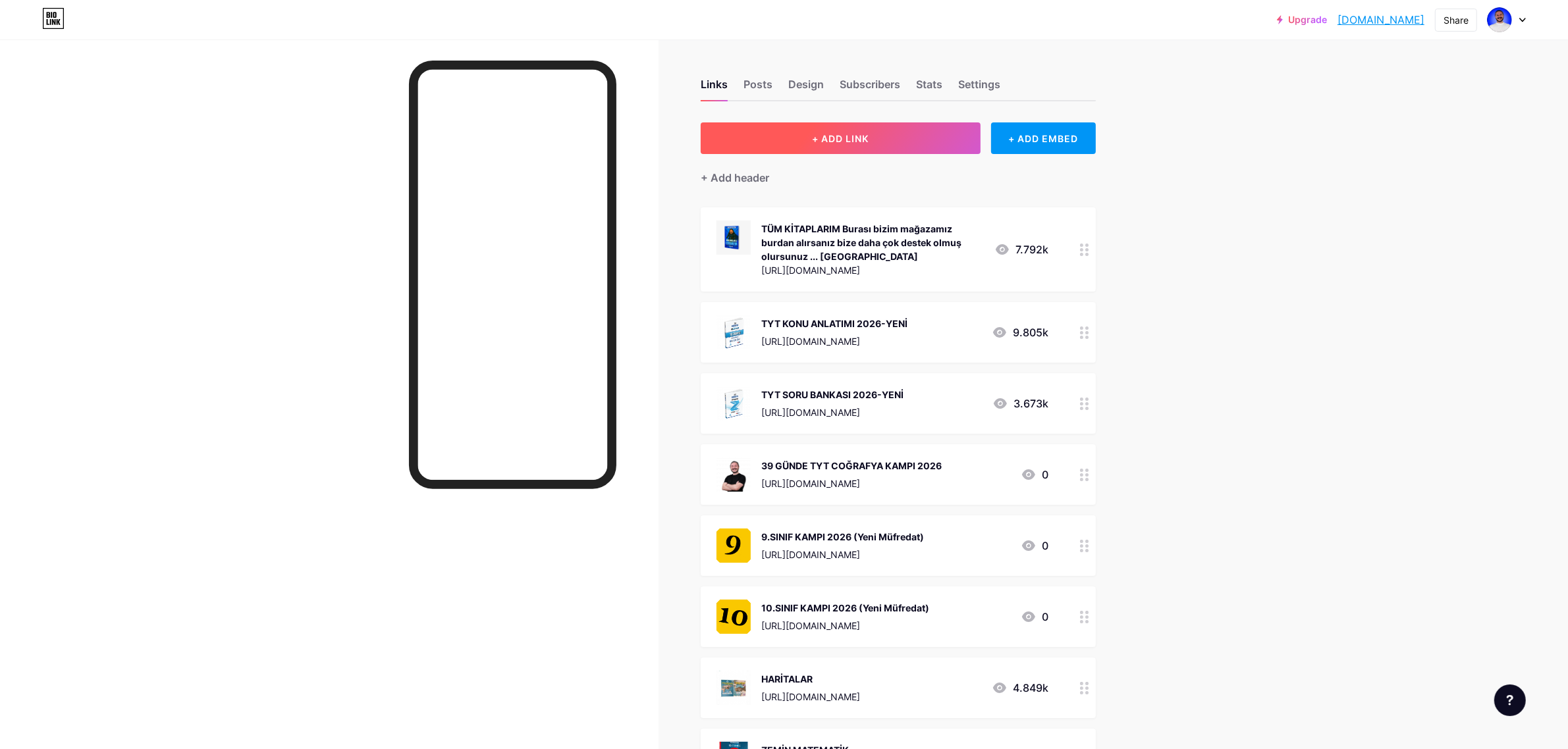
click at [829, 129] on button "+ ADD LINK" at bounding box center [840, 138] width 280 height 32
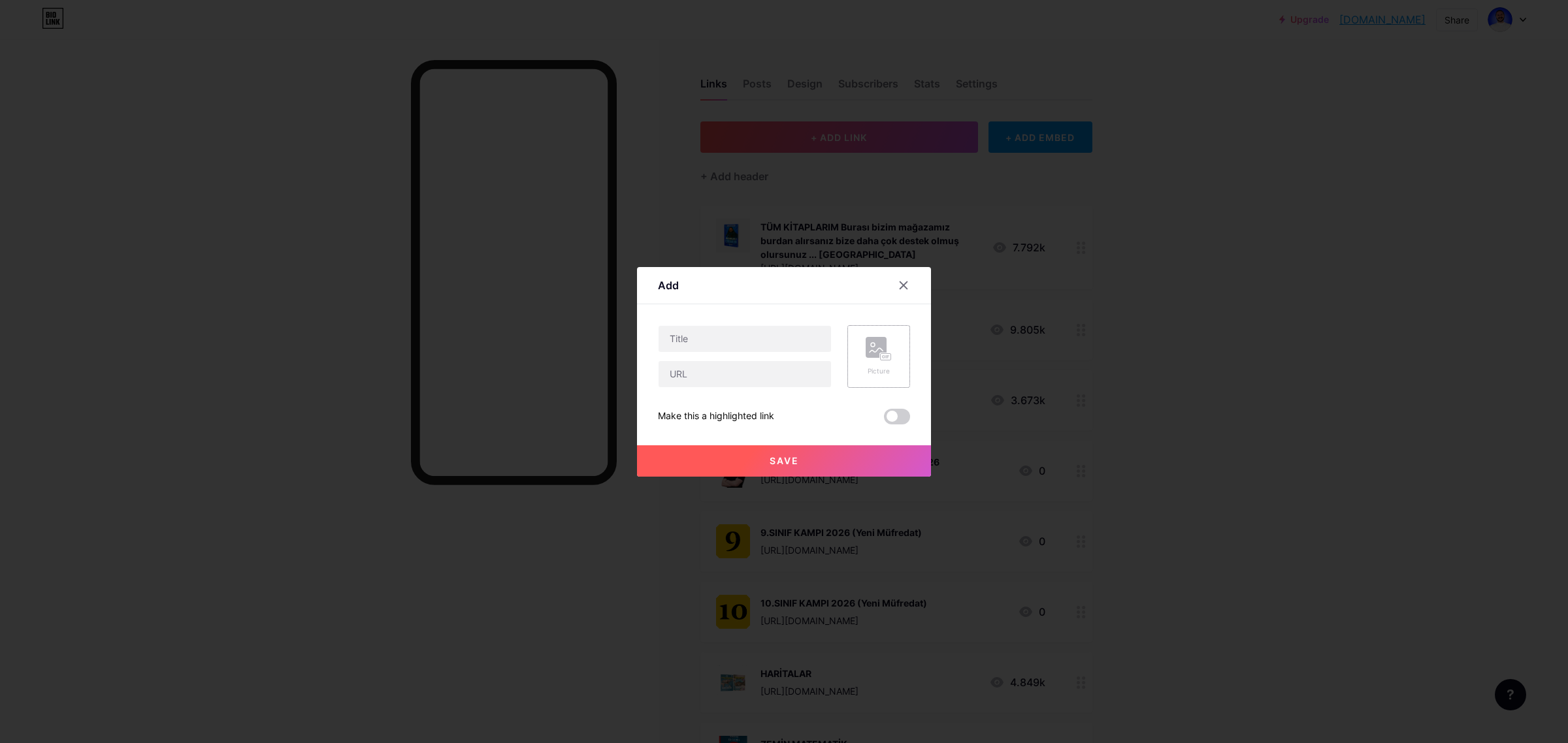
click at [871, 367] on div "Picture" at bounding box center [879, 371] width 26 height 10
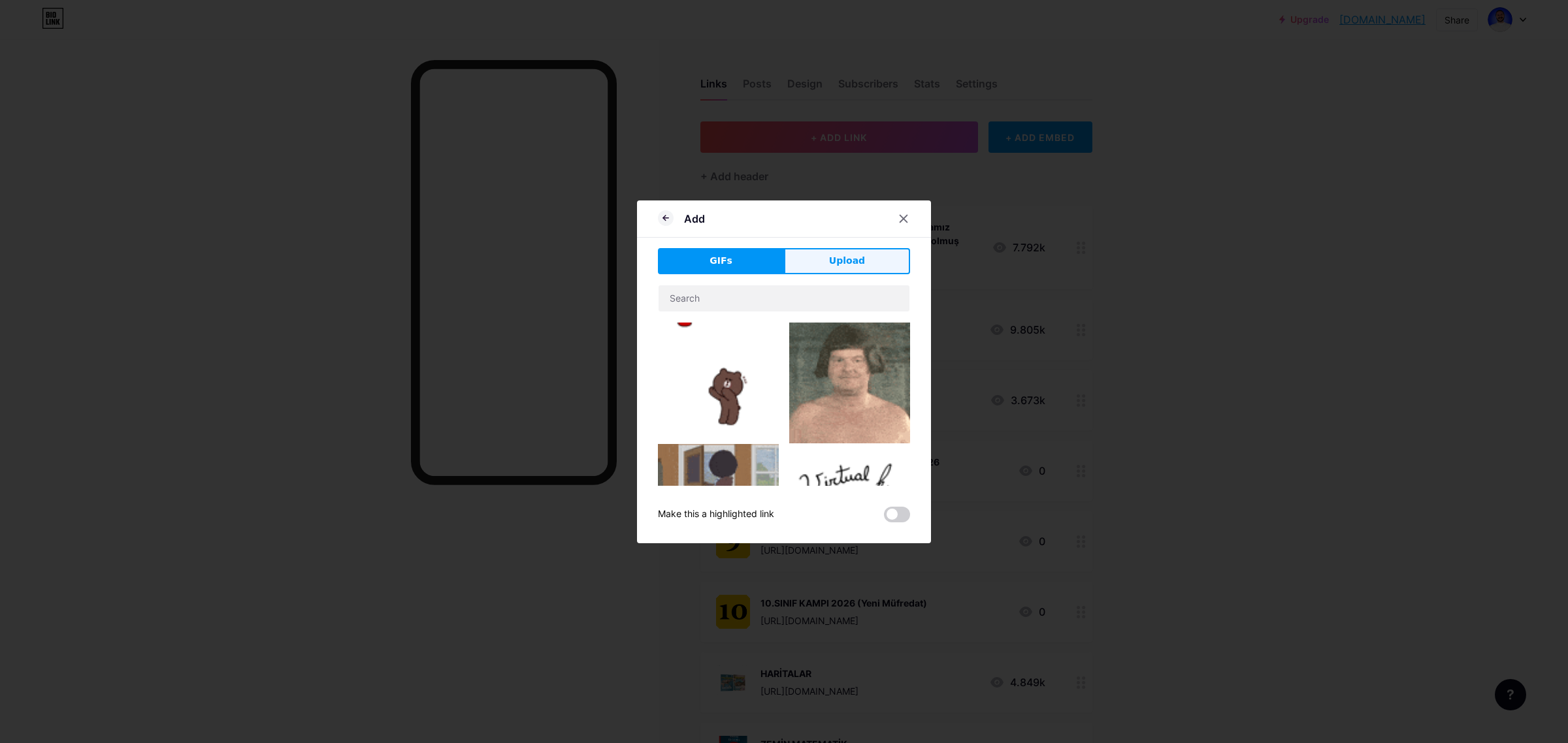
click at [842, 265] on span "Upload" at bounding box center [847, 260] width 36 height 14
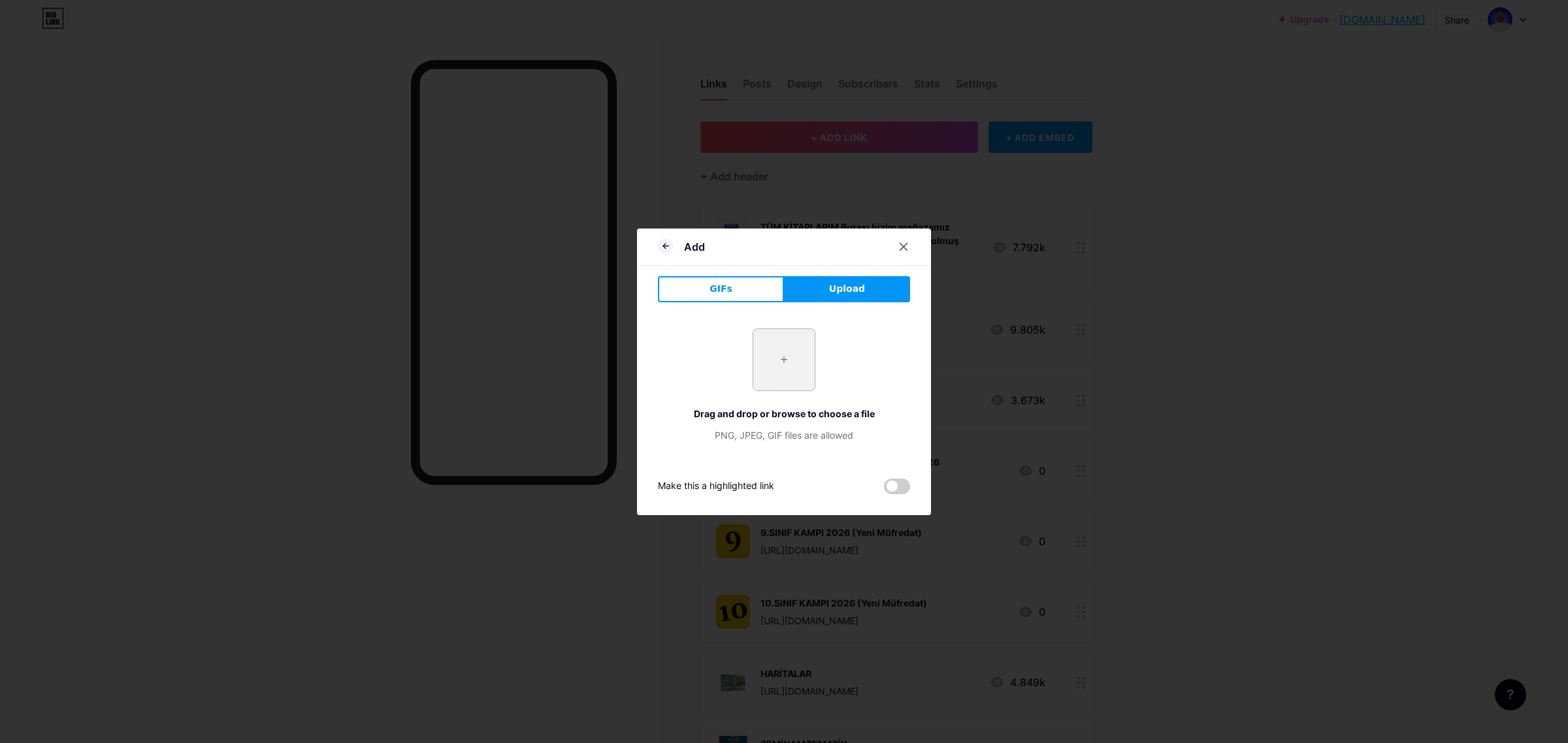
click at [798, 358] on input "file" at bounding box center [784, 359] width 61 height 61
type input "C:\fakepath\ck.png"
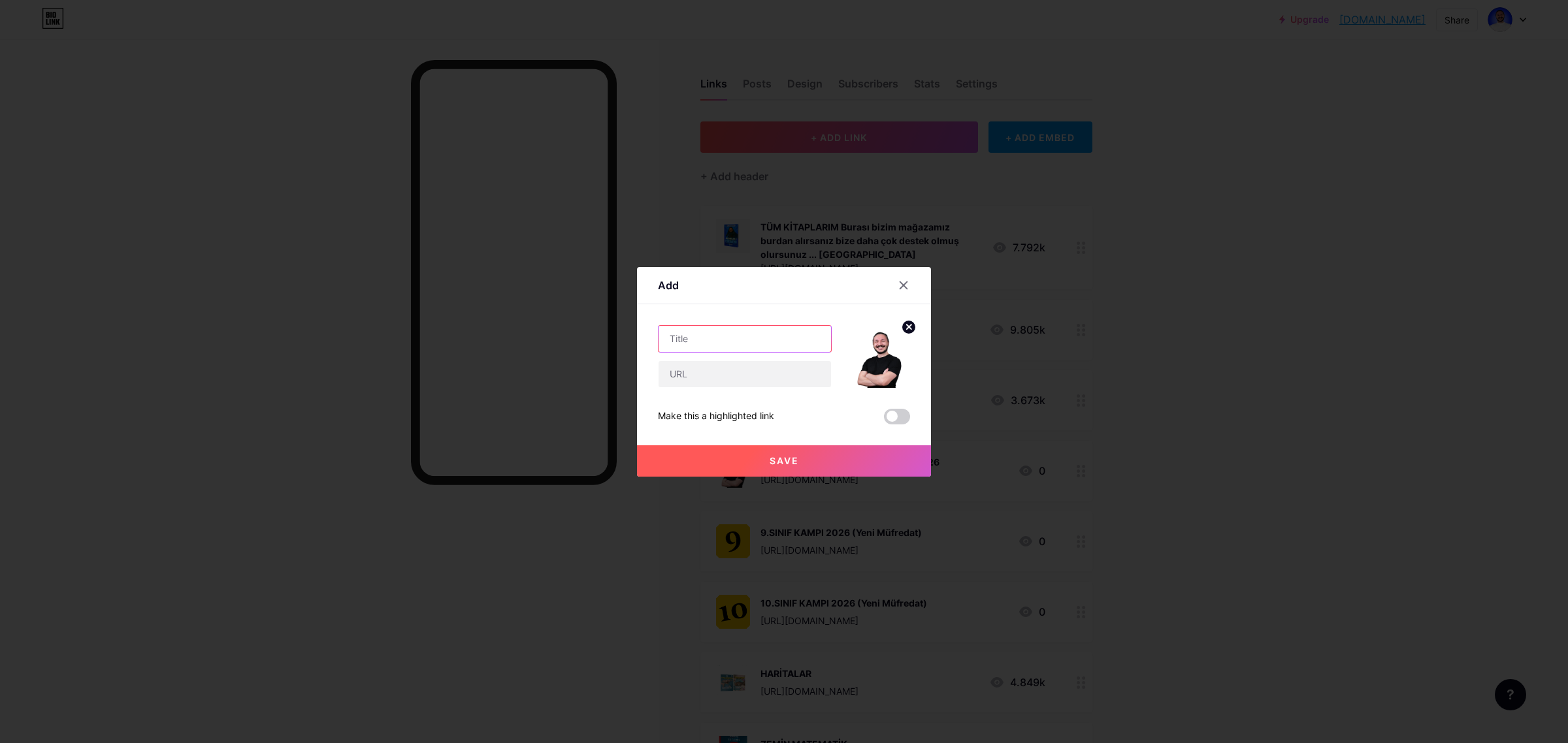
click at [743, 340] on input "text" at bounding box center [744, 339] width 172 height 26
type input "d"
type input "7"
type input "DÜNYA HARİTALARI KAMPI 2026"
click at [739, 377] on input "text" at bounding box center [744, 374] width 172 height 26
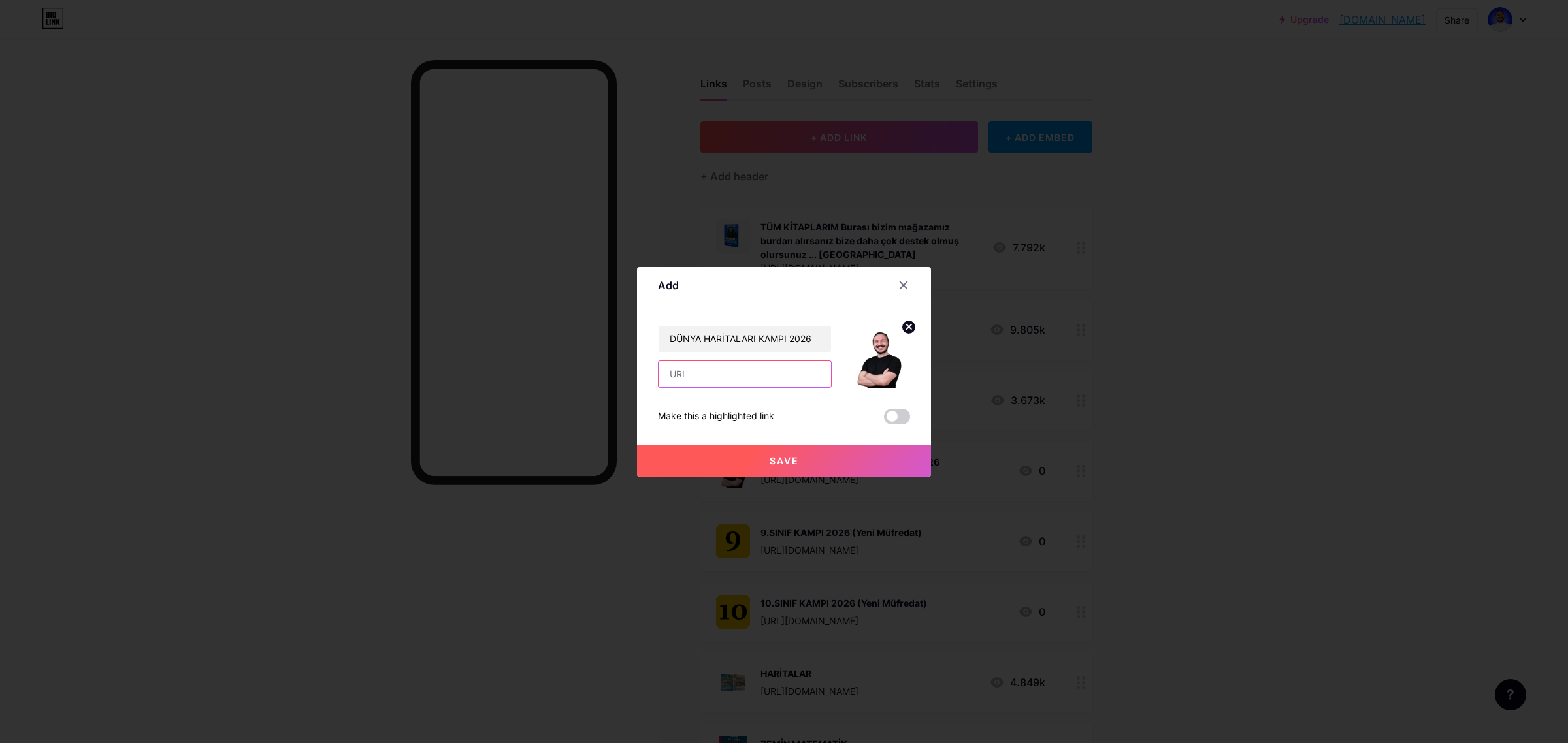
click at [722, 369] on input "text" at bounding box center [744, 374] width 172 height 26
paste input "[URL][DOMAIN_NAME]"
type input "[URL][DOMAIN_NAME]"
click at [742, 464] on button "Save" at bounding box center [784, 460] width 294 height 32
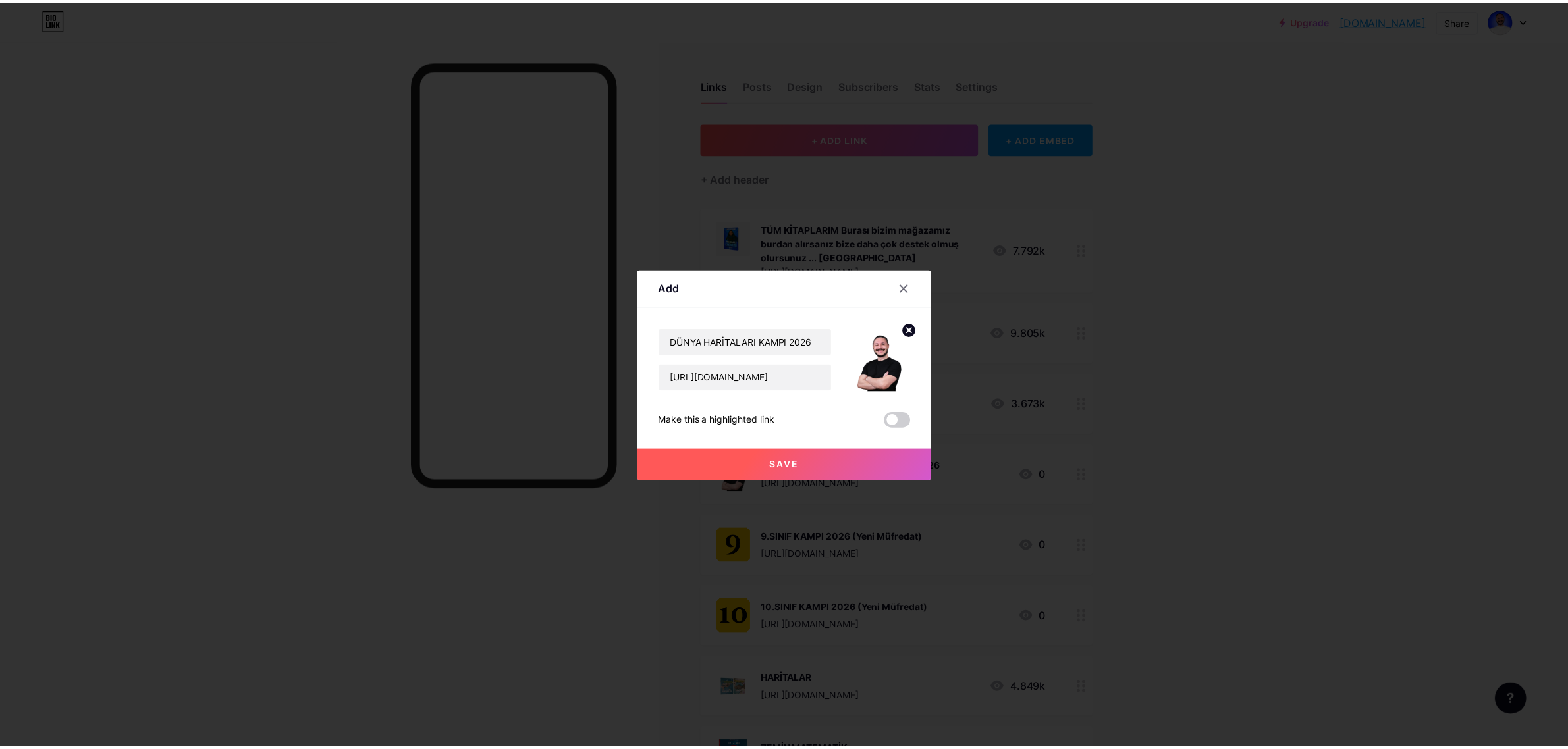
scroll to position [0, 0]
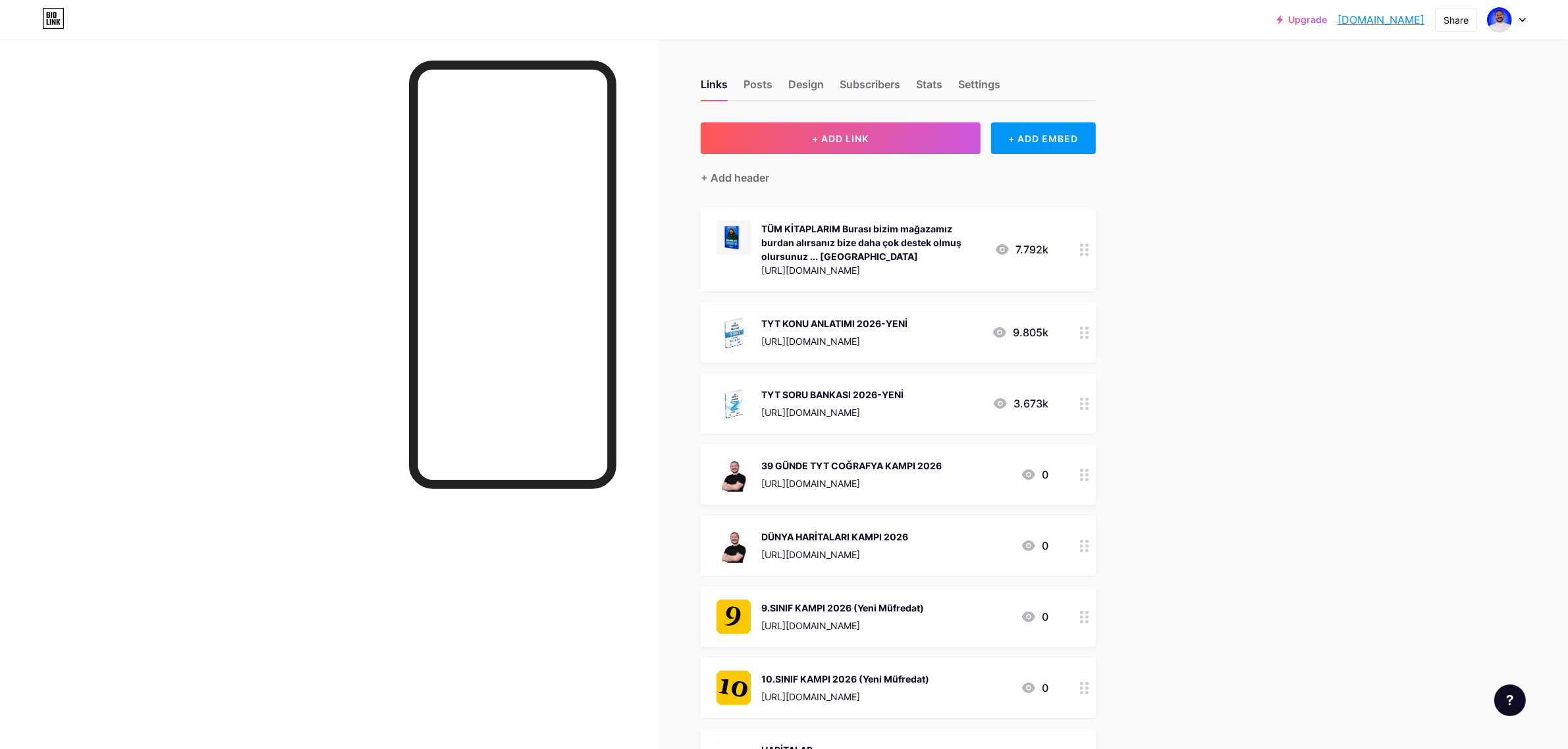
click at [1235, 280] on div "Upgrade cografyaninkodl... [DOMAIN_NAME] Share Switch accounts Coğrafyanın Kodl…" at bounding box center [784, 692] width 1568 height 1385
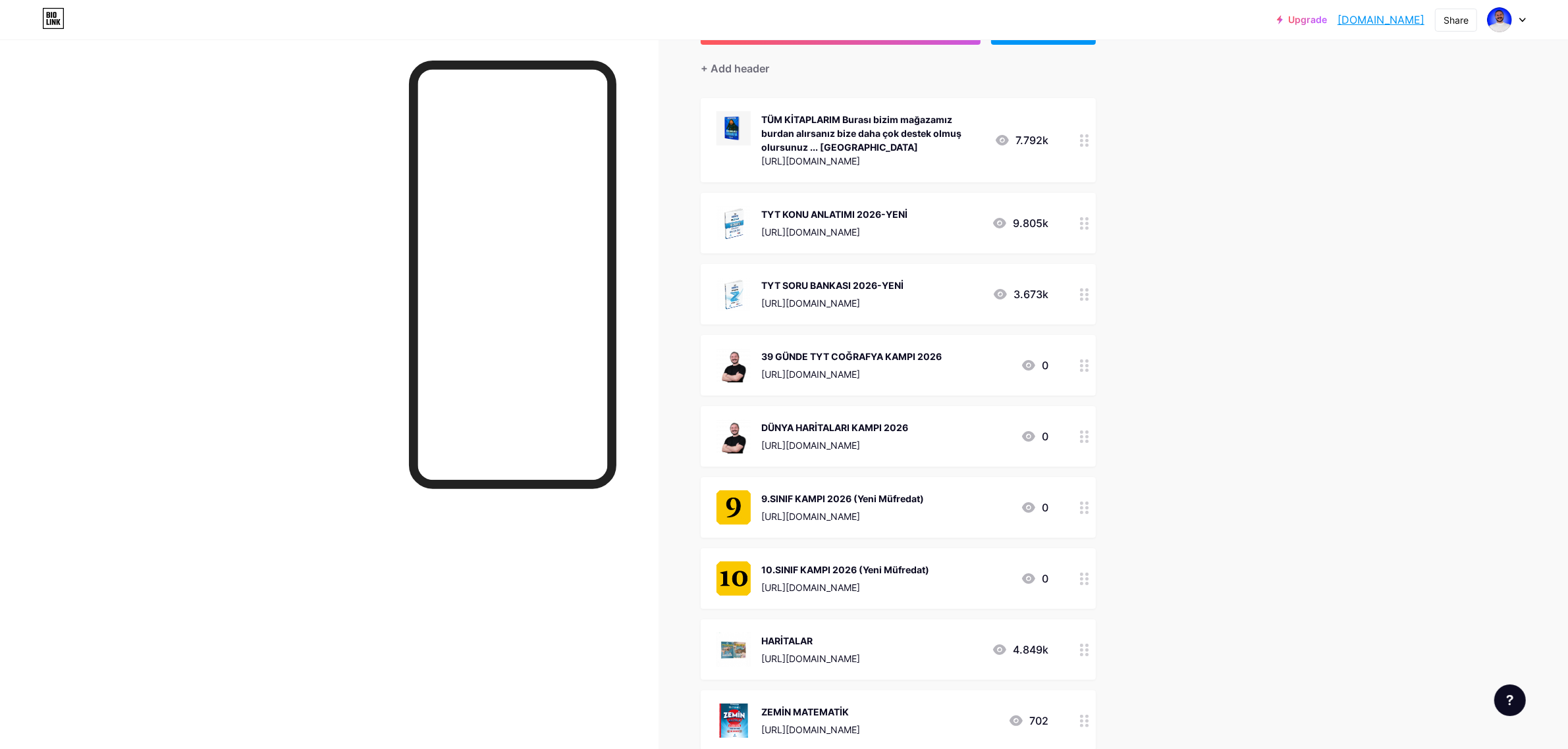
click at [1167, 293] on div "Upgrade cografyaninkodl... [DOMAIN_NAME] Share Switch accounts Coğrafyanın Kodl…" at bounding box center [784, 583] width 1568 height 1385
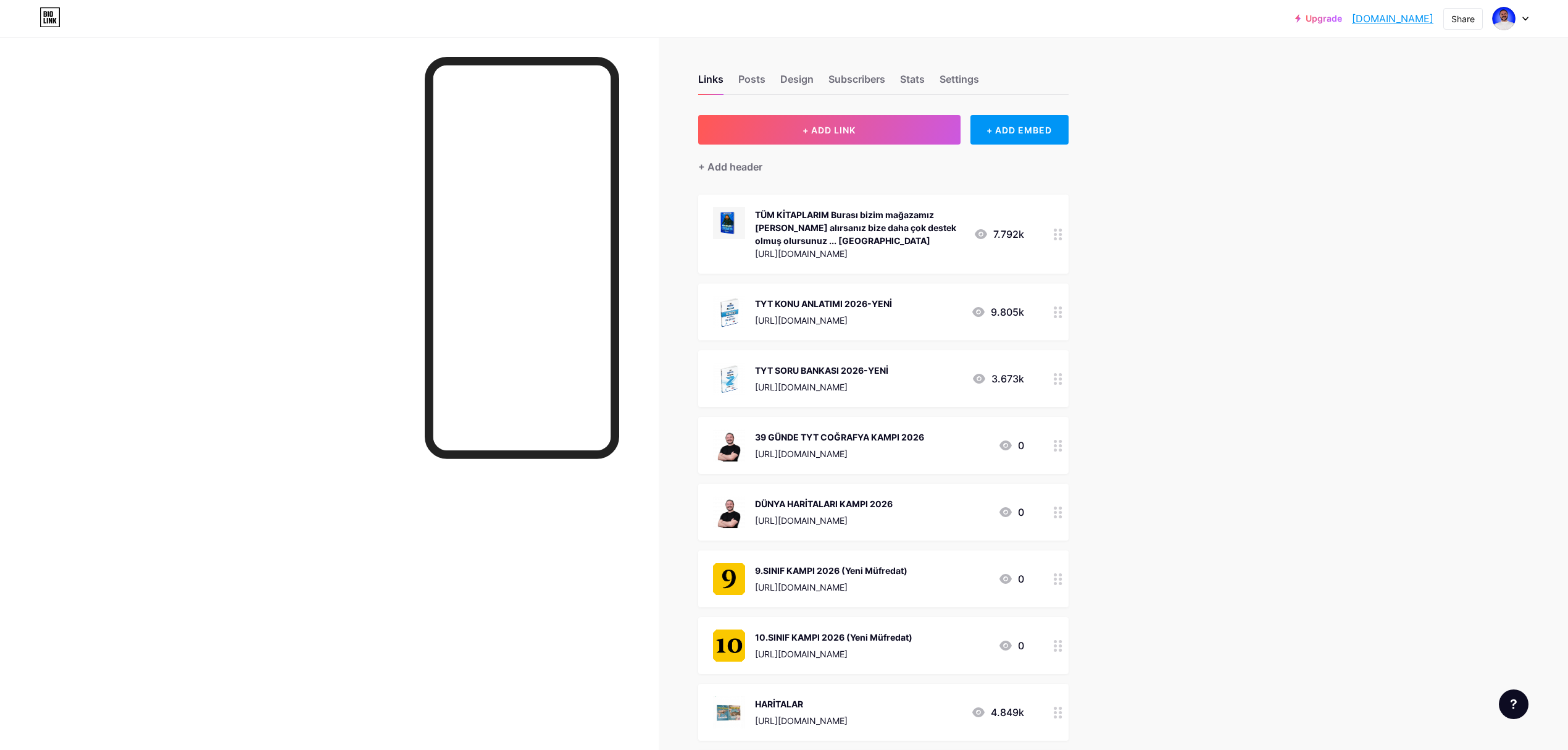
click at [1174, 304] on div "Upgrade cografyaninkodl... [DOMAIN_NAME] Share Switch accounts Coğrafyanın Kodl…" at bounding box center [784, 649] width 1568 height 1300
click at [915, 135] on button "+ ADD LINK" at bounding box center [830, 130] width 262 height 30
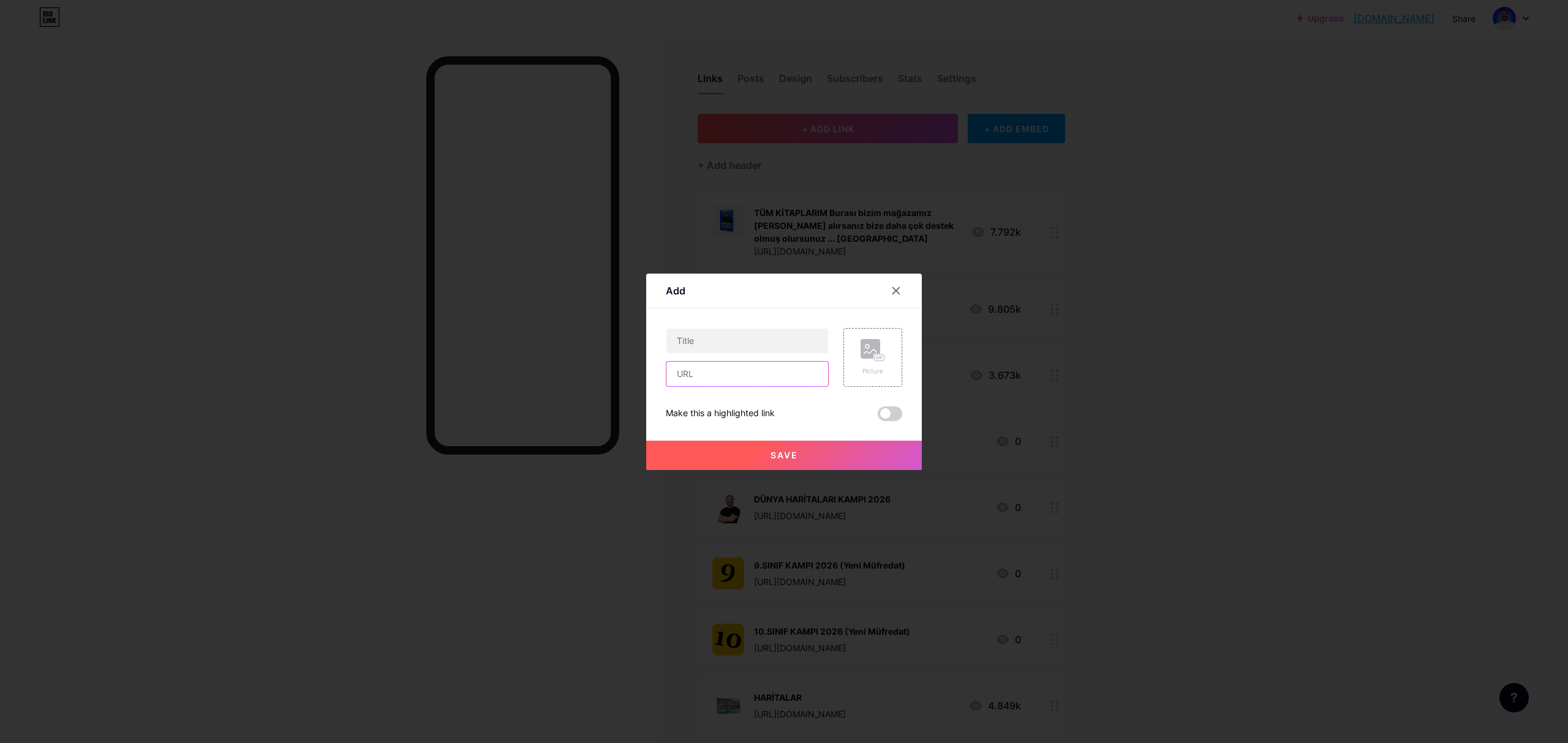
click at [747, 373] on input "text" at bounding box center [747, 373] width 161 height 24
paste input "[URL][DOMAIN_NAME]"
type input "[URL][DOMAIN_NAME]"
click at [728, 341] on input "text" at bounding box center [747, 340] width 161 height 24
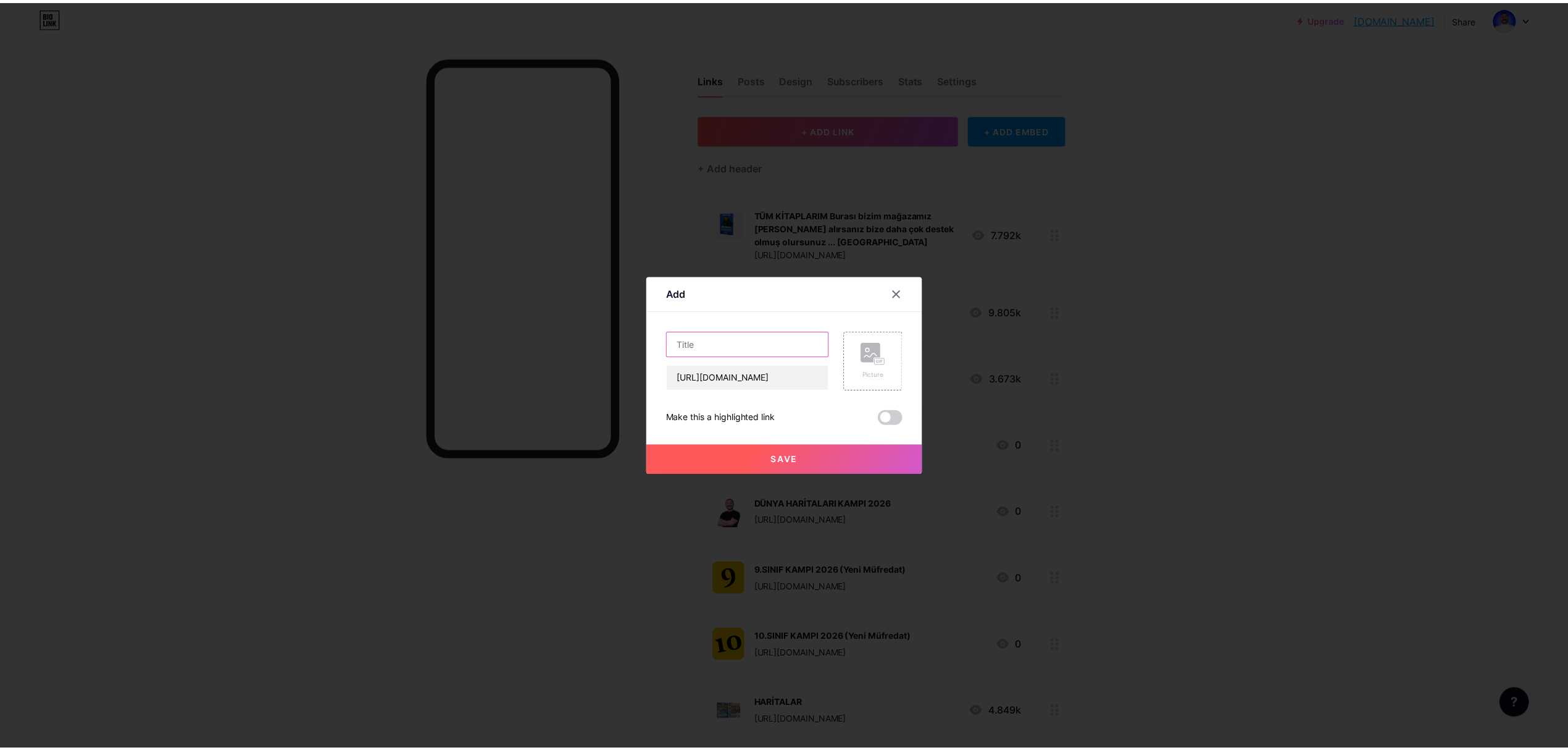
scroll to position [0, 0]
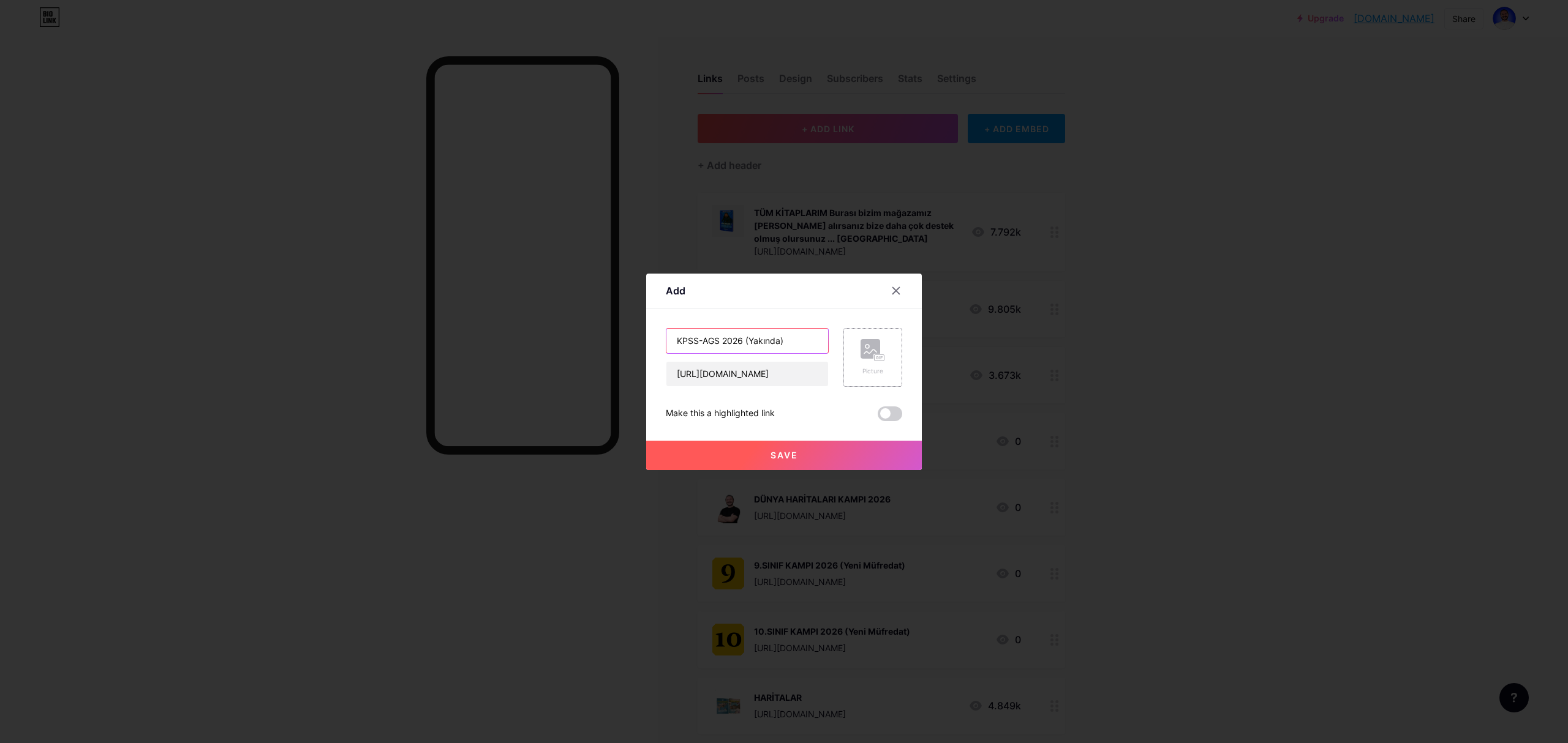
type input "KPSS-AGS 2026 (Yakında)"
click at [865, 365] on div "Picture" at bounding box center [873, 357] width 24 height 36
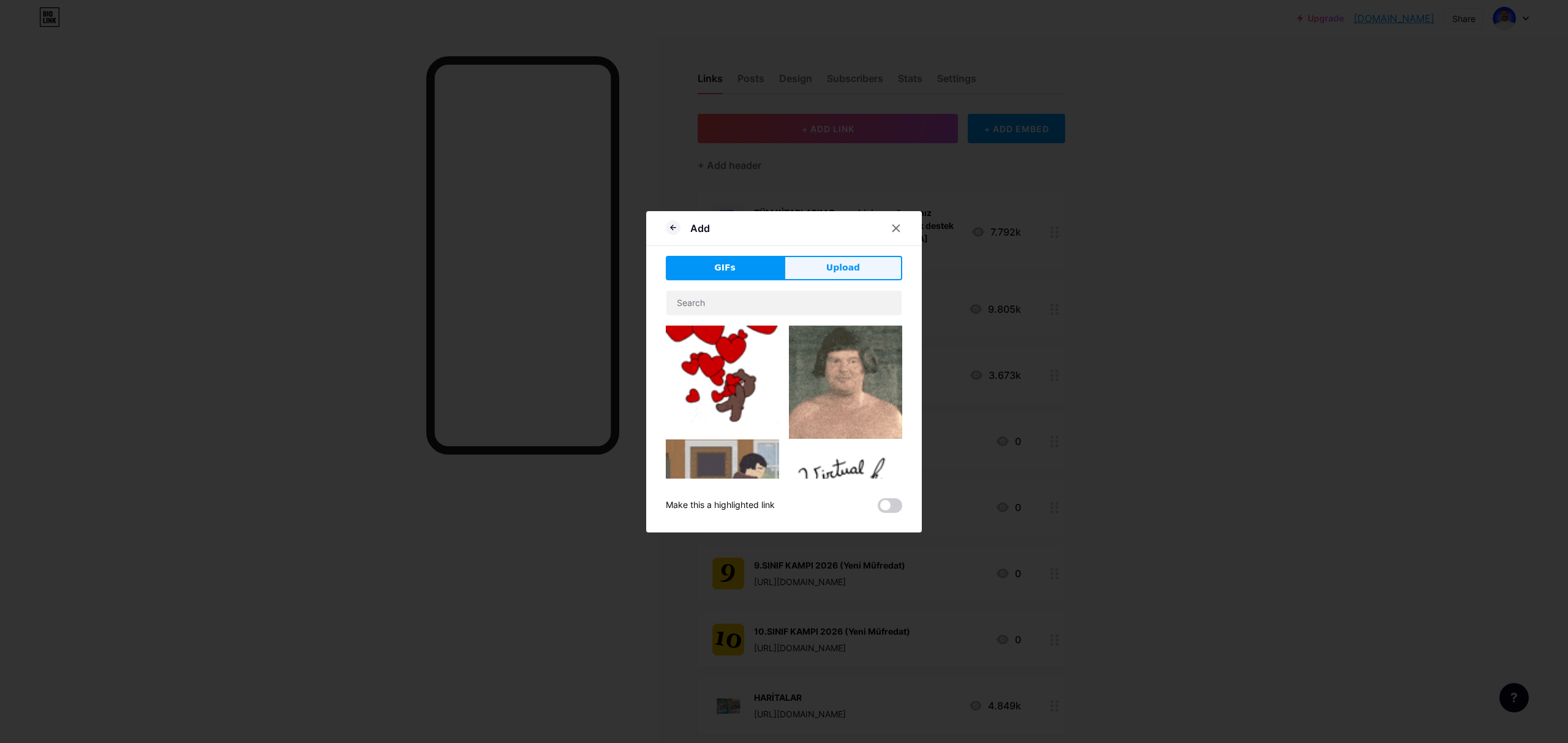
click at [858, 263] on button "Upload" at bounding box center [843, 268] width 118 height 24
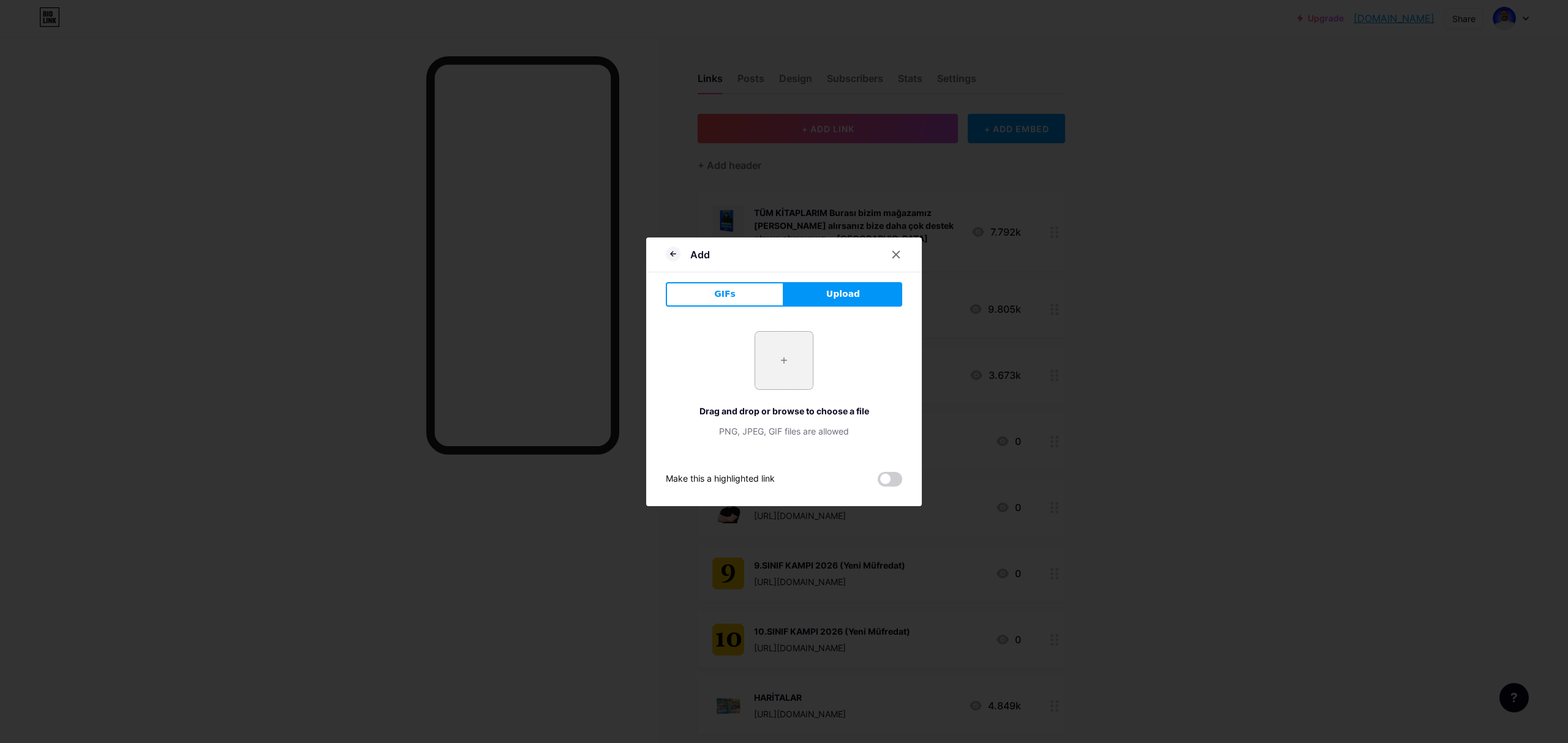
click at [787, 362] on input "file" at bounding box center [784, 361] width 57 height 57
type input "C:\fakepath\ck.png"
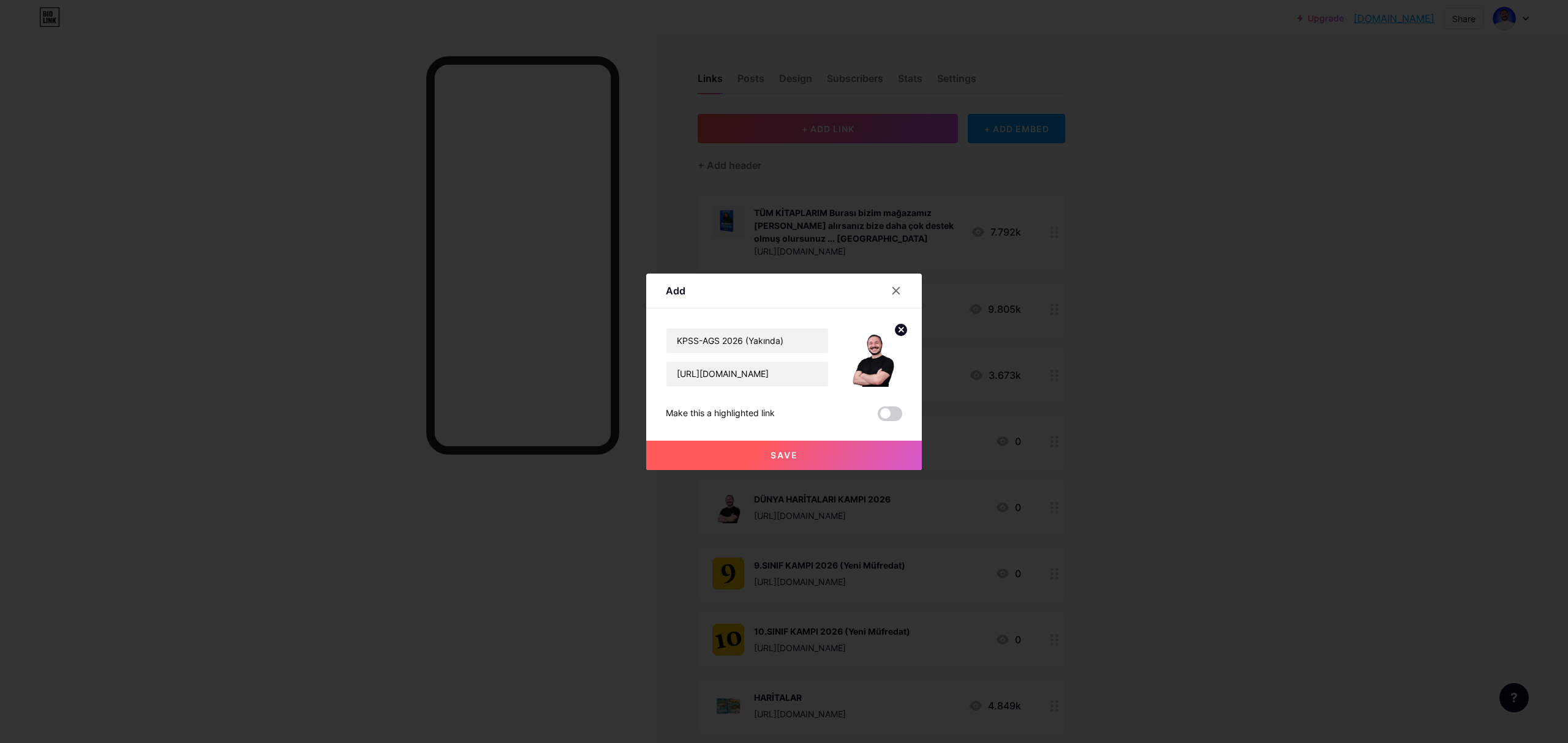
click at [816, 453] on button "Save" at bounding box center [784, 455] width 275 height 30
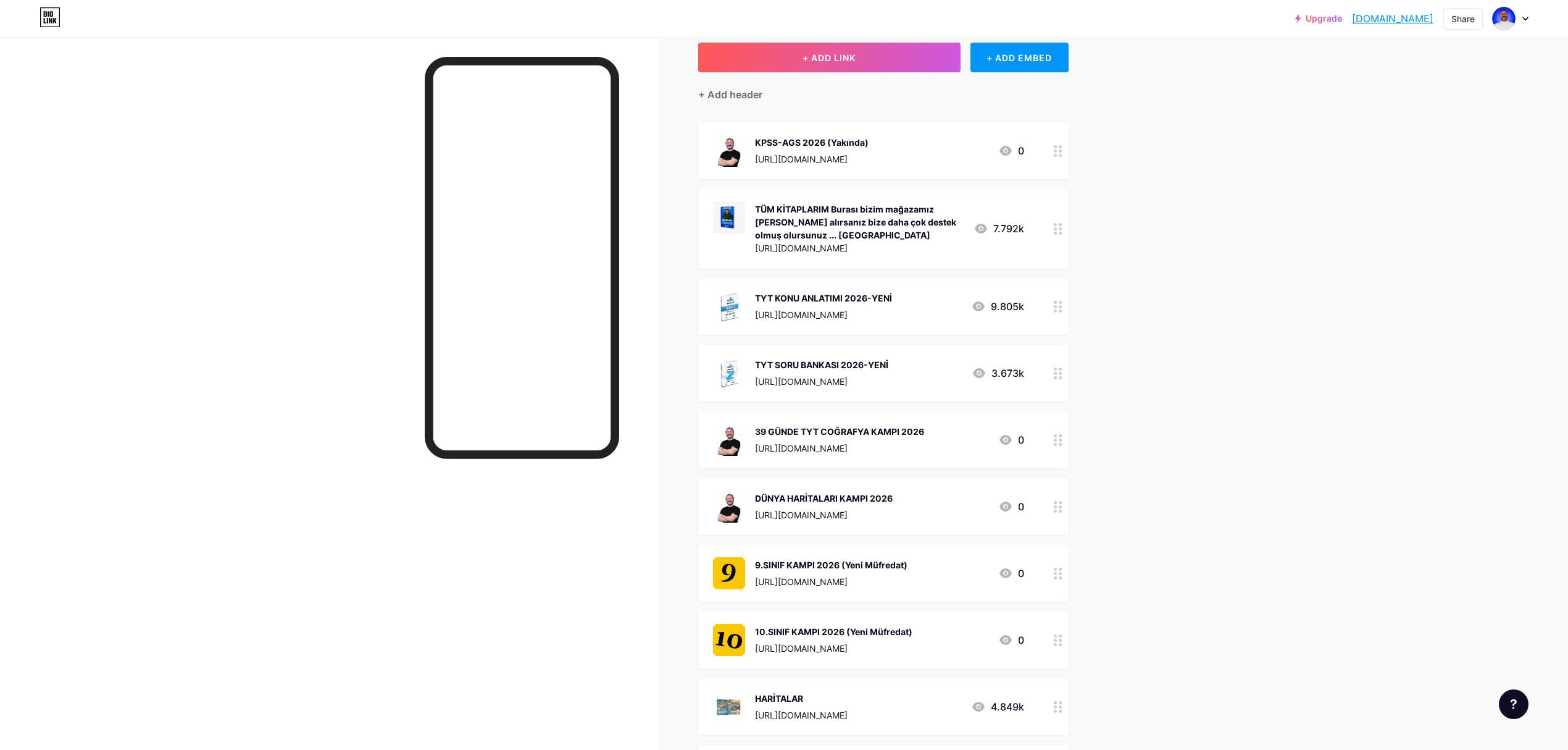
scroll to position [109, 0]
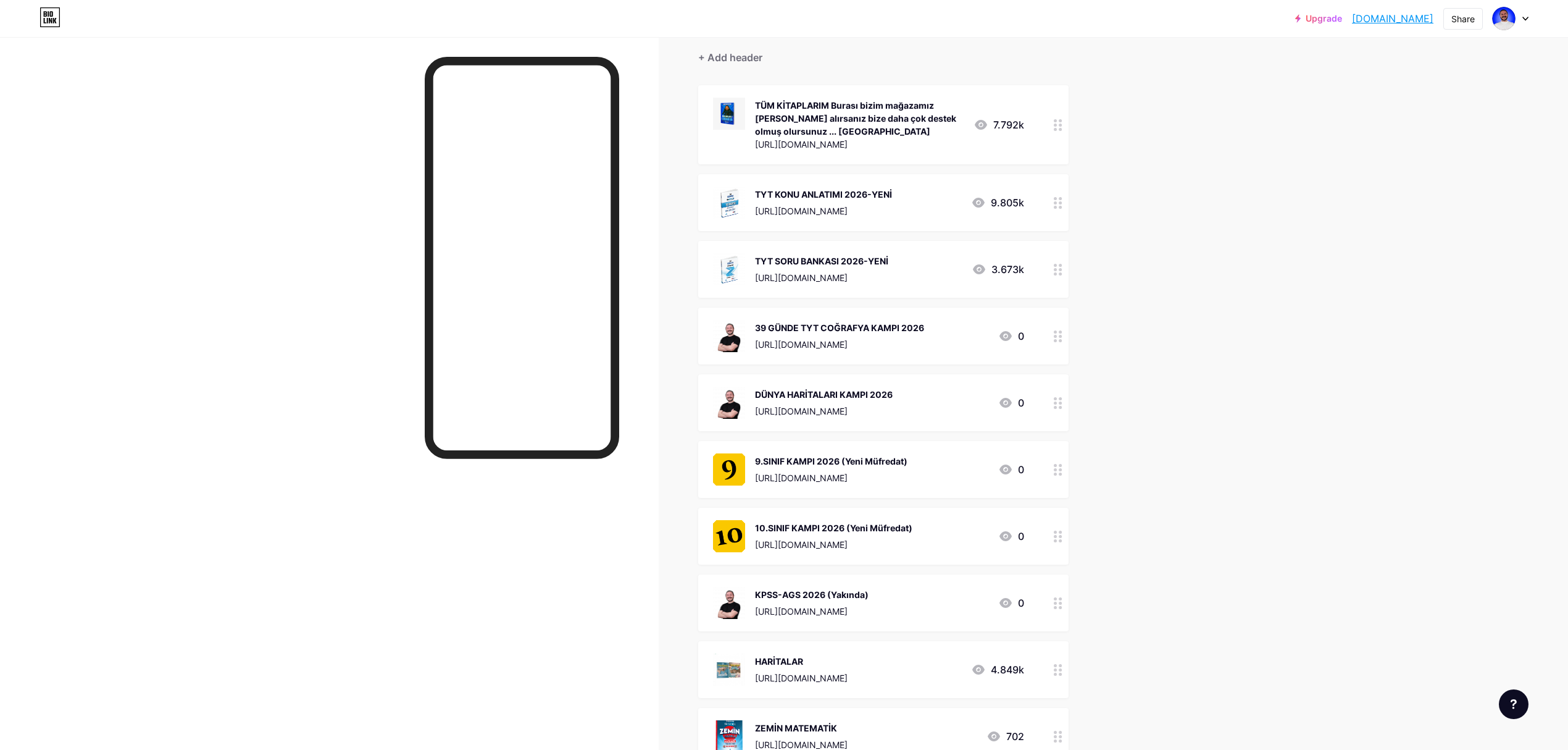
click at [1202, 425] on div "Upgrade cografyaninkodl... [DOMAIN_NAME] Share Switch accounts Coğrafyanın Kodl…" at bounding box center [784, 574] width 1568 height 1367
click at [1175, 488] on div "Upgrade cografyaninkodl... [DOMAIN_NAME] Share Switch accounts Coğrafyanın Kodl…" at bounding box center [784, 574] width 1568 height 1367
click at [1180, 349] on div "Upgrade cografyaninkodl... [DOMAIN_NAME] Share Switch accounts Coğrafyanın Kodl…" at bounding box center [784, 574] width 1568 height 1367
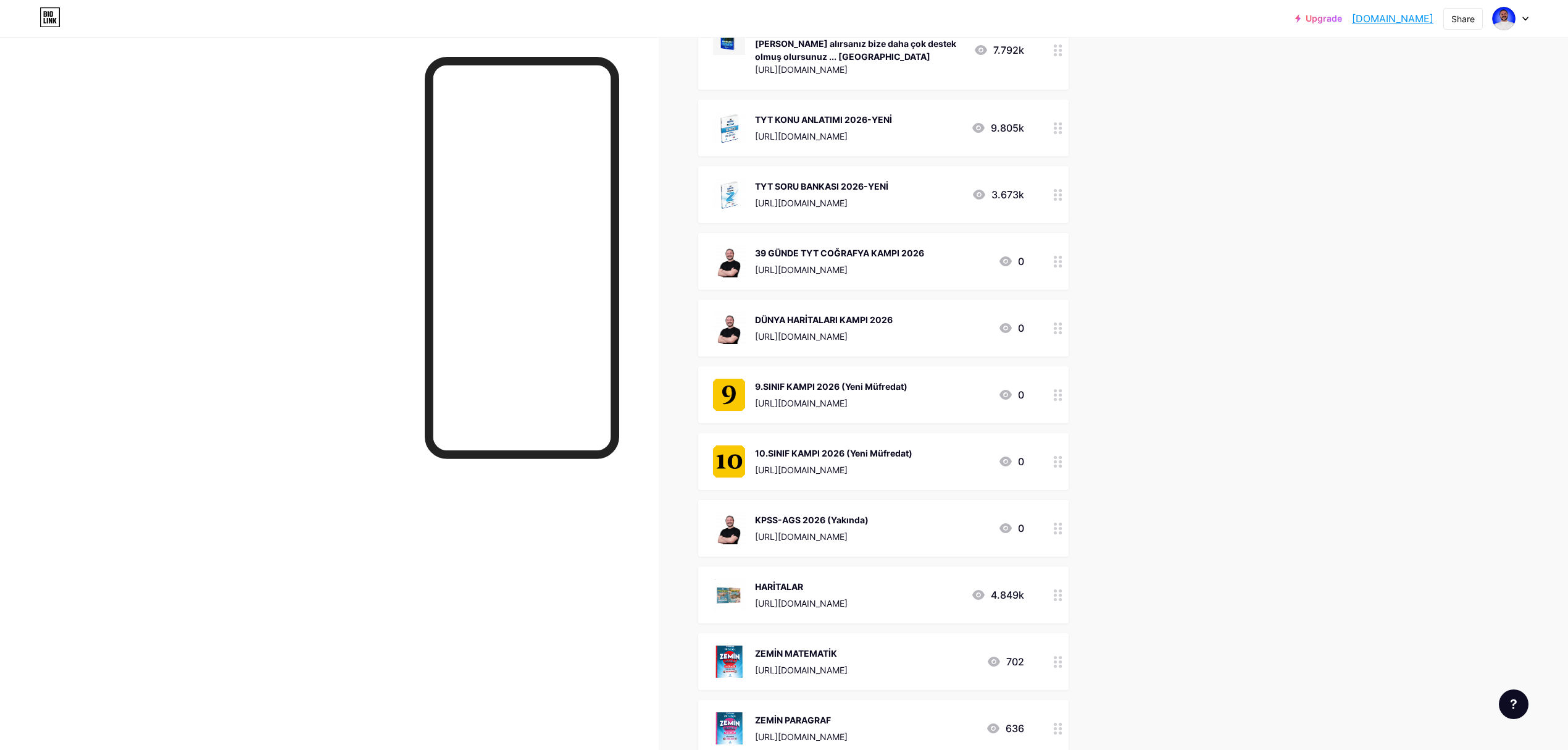
scroll to position [0, 0]
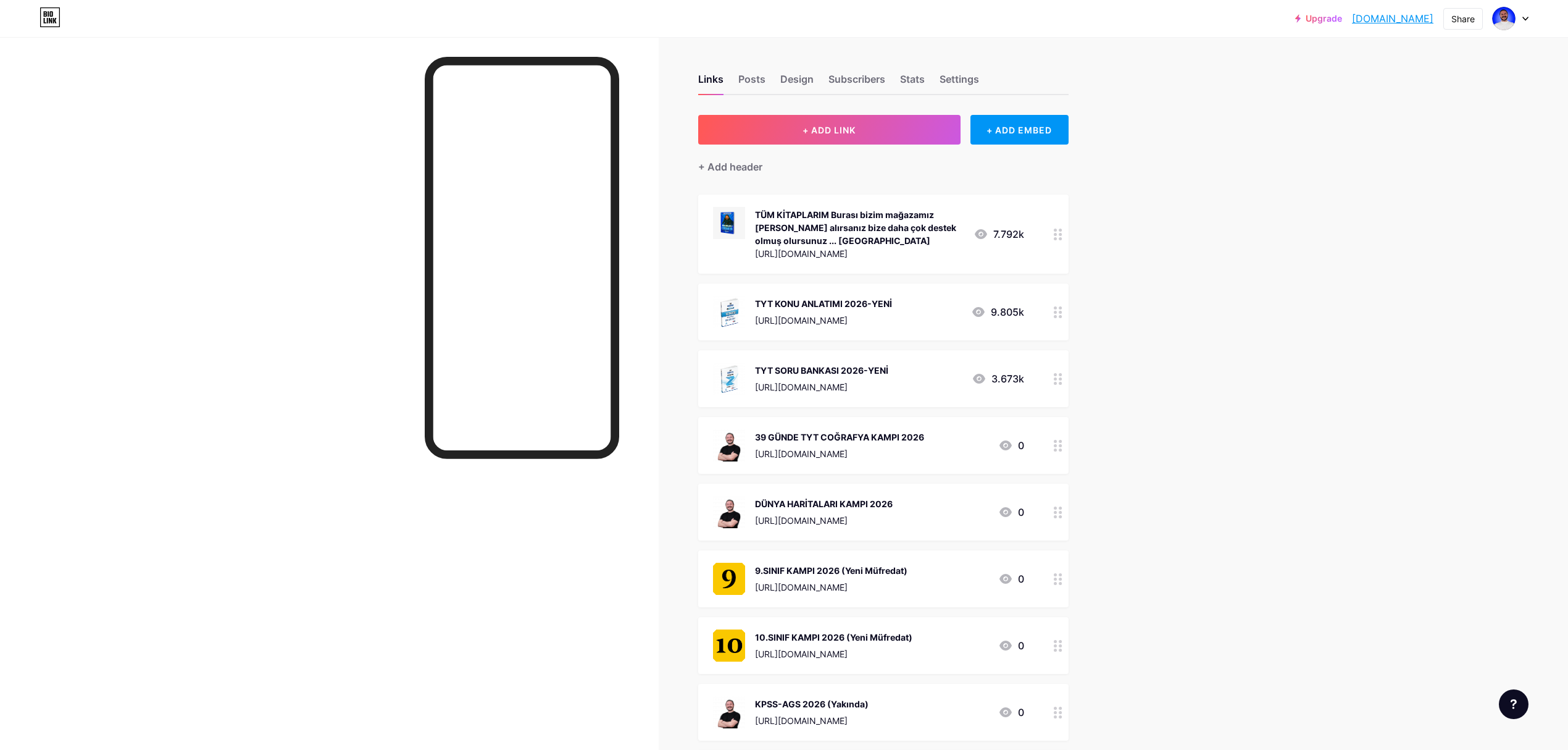
click at [1180, 349] on div "Upgrade cografyaninkodl... [DOMAIN_NAME] Share Switch accounts Coğrafyanın Kodl…" at bounding box center [784, 684] width 1568 height 1367
click at [1341, 342] on div "Upgrade cografyaninkodl... [DOMAIN_NAME] Share Switch accounts Coğrafyanın Kodl…" at bounding box center [784, 684] width 1568 height 1367
click at [909, 79] on div "Stats" at bounding box center [912, 83] width 25 height 22
